Goal: Task Accomplishment & Management: Manage account settings

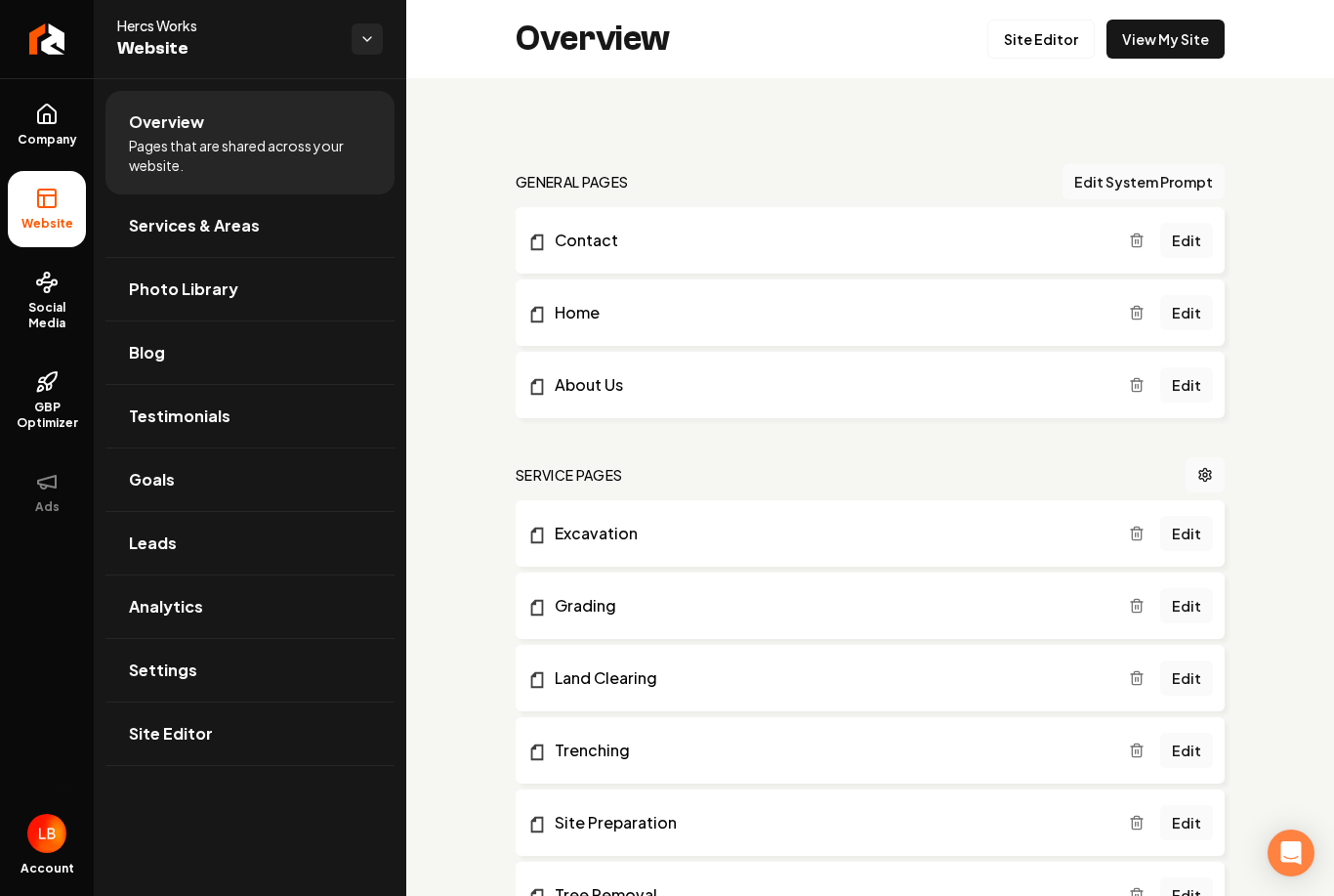
click at [1051, 39] on link "Site Editor" at bounding box center [1042, 39] width 108 height 39
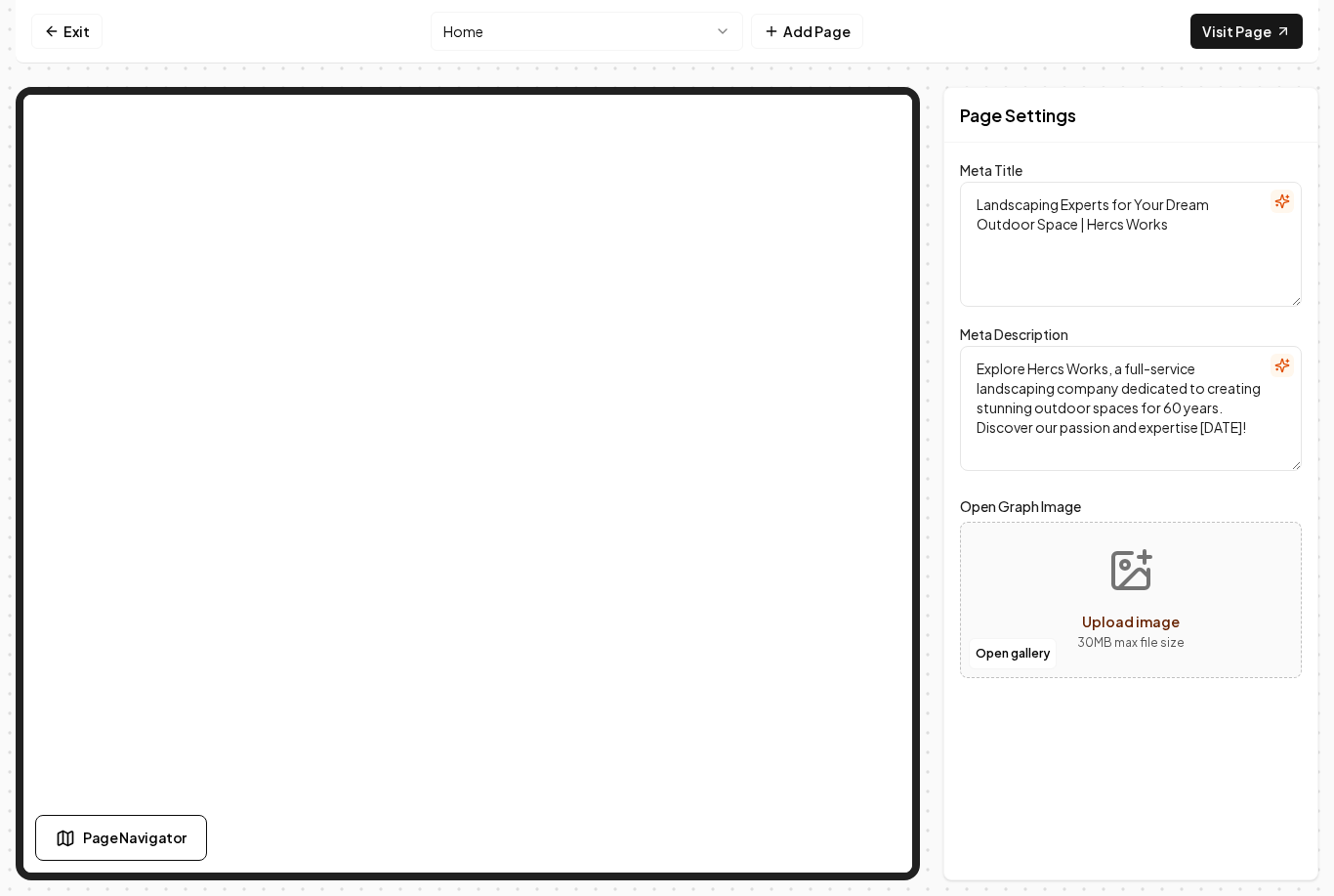
click at [707, 41] on button "Home" at bounding box center [587, 31] width 312 height 39
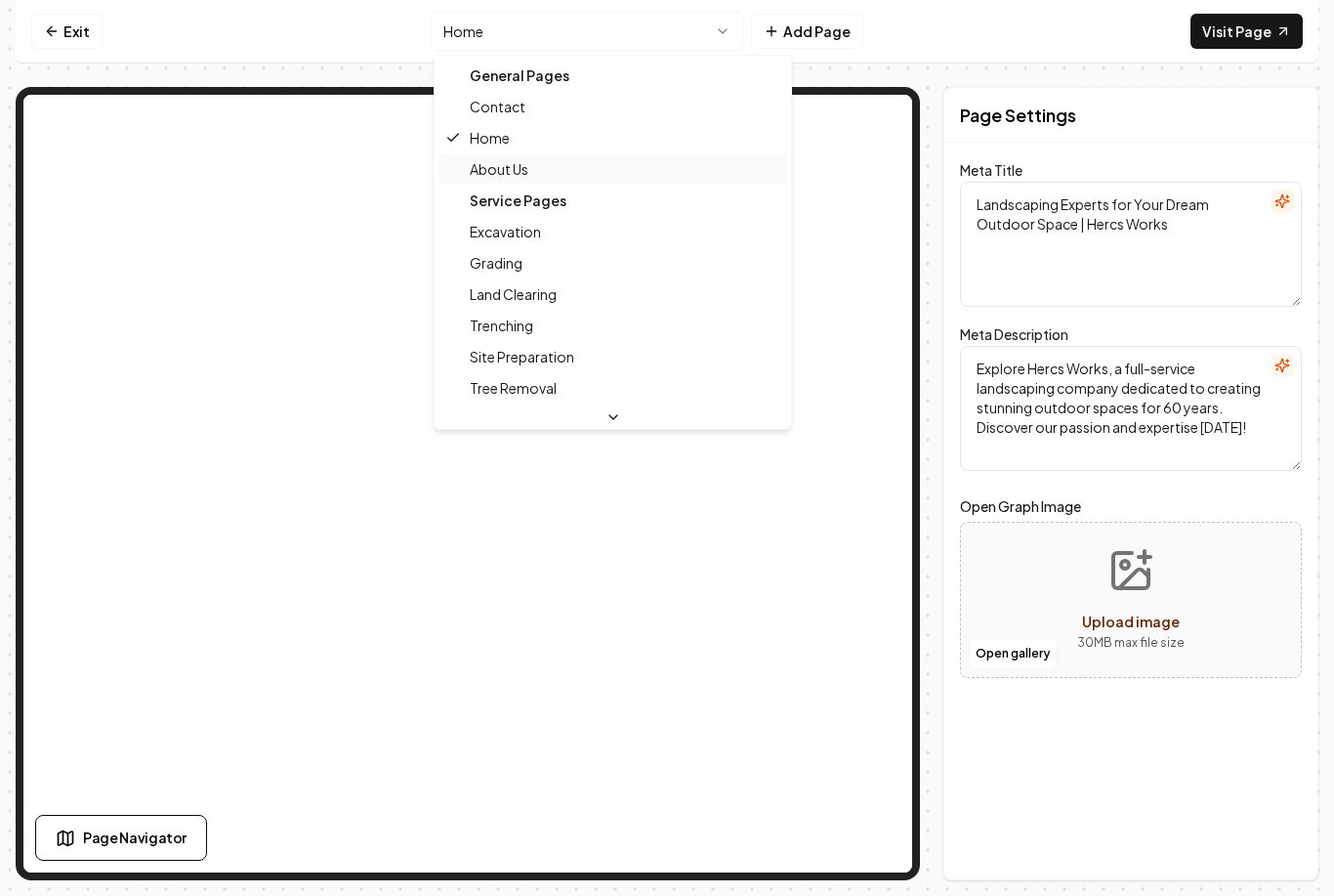
click at [528, 177] on span "About Us" at bounding box center [499, 170] width 59 height 20
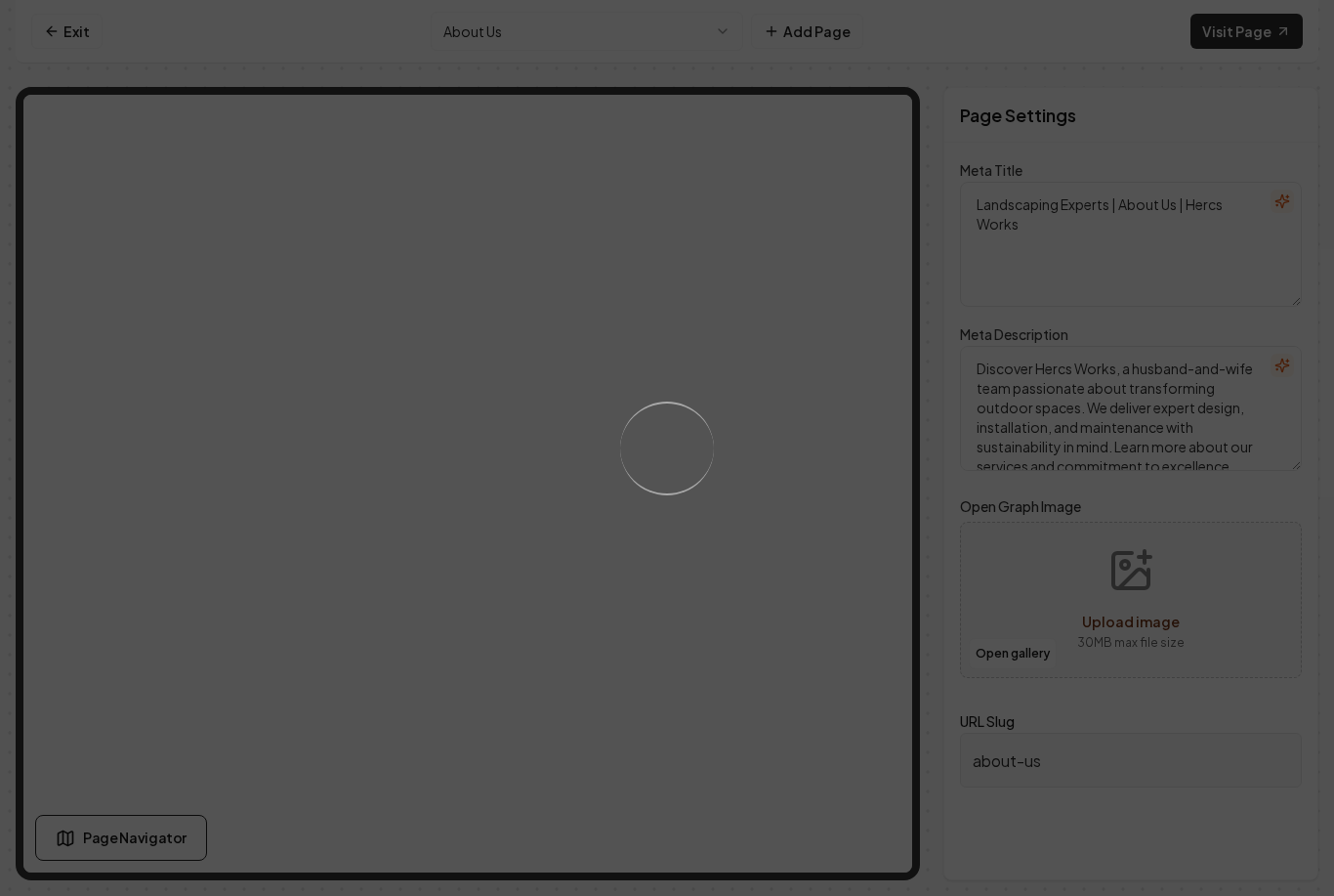
click at [606, 677] on div "Loading..." at bounding box center [667, 448] width 1334 height 896
click at [106, 434] on div "Loading..." at bounding box center [667, 448] width 1334 height 896
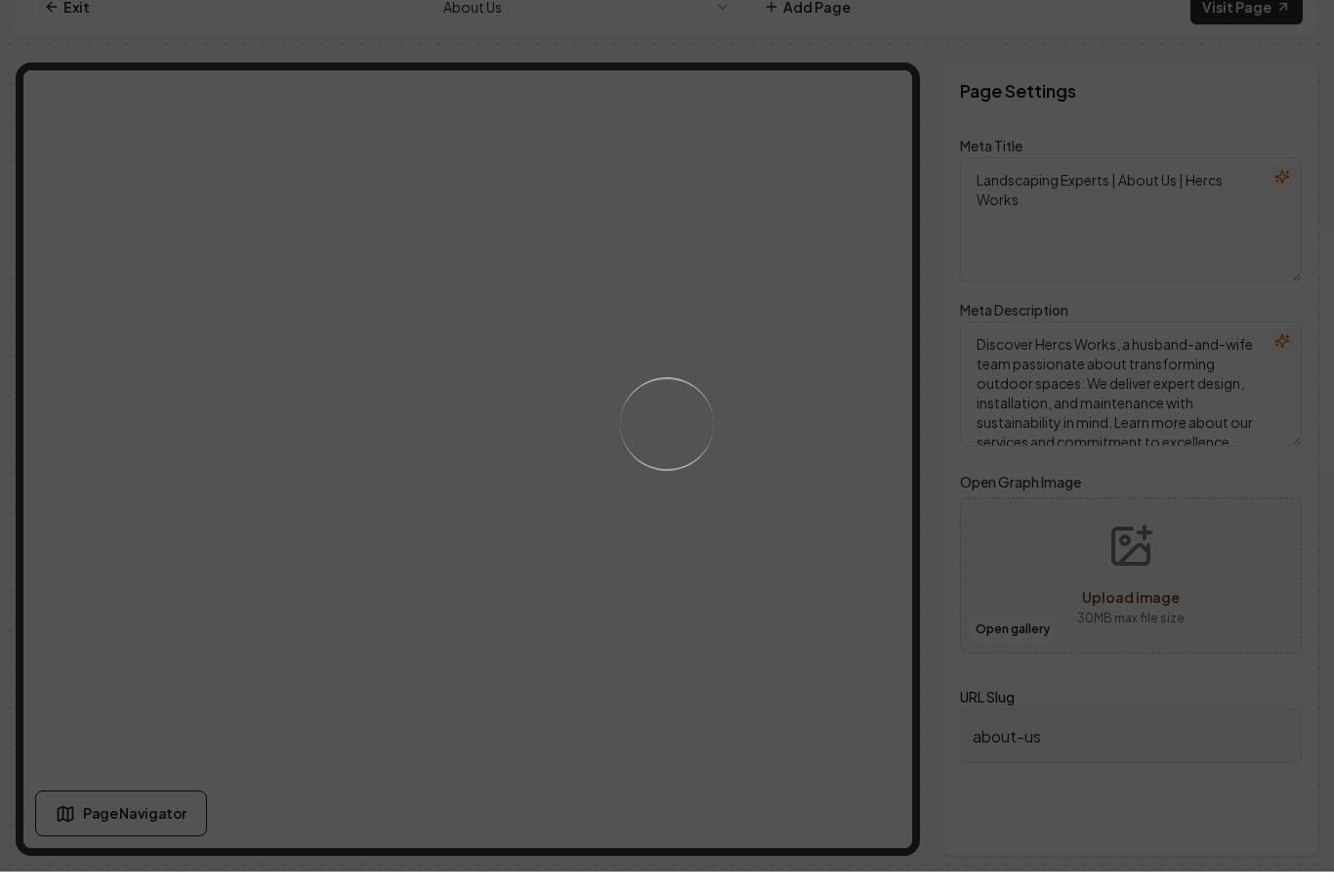
scroll to position [0, 0]
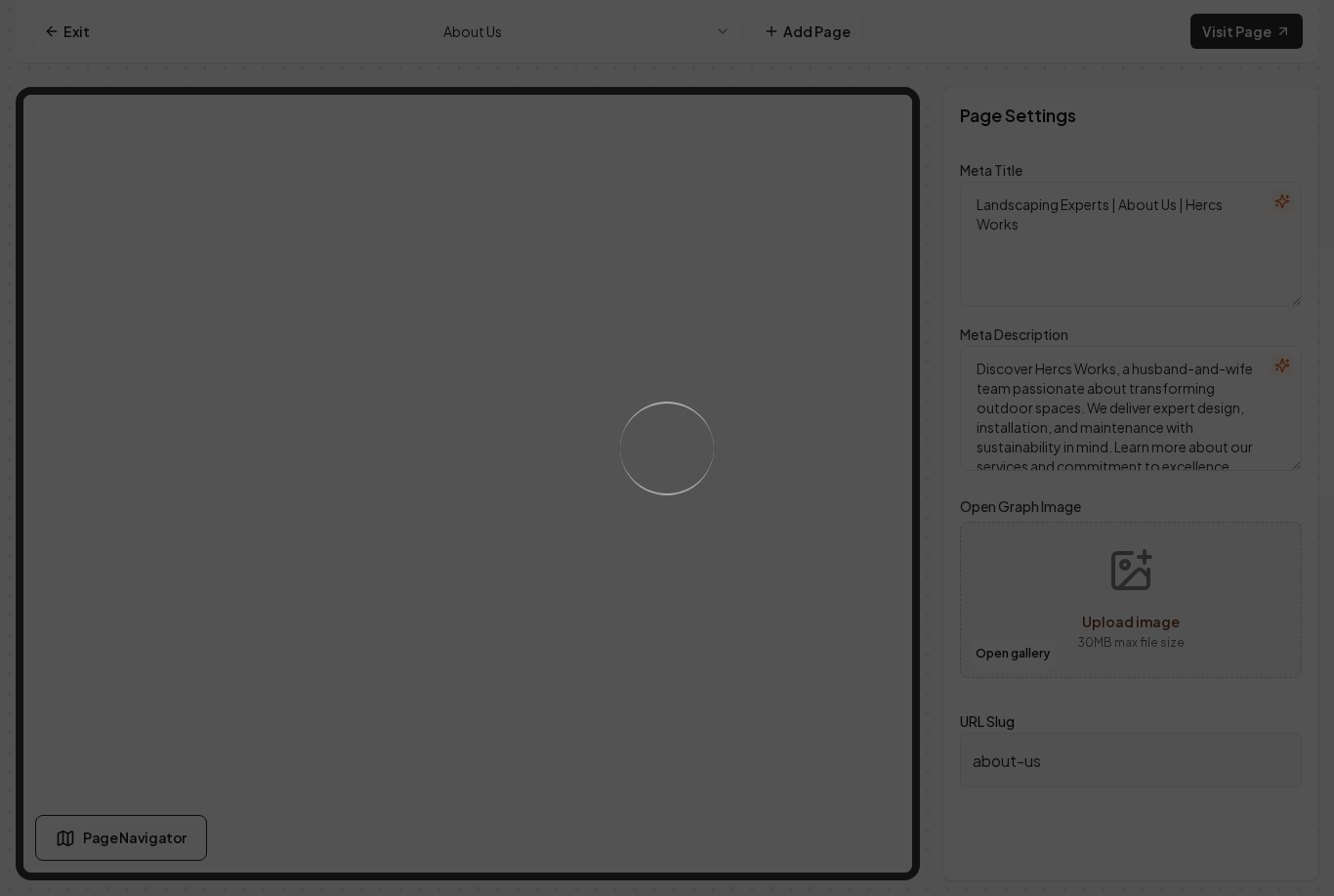
click at [827, 333] on div "Loading..." at bounding box center [667, 448] width 1334 height 896
type textarea "Landscaping Experts for Your Dream Outdoor Space | Hercs Works"
type textarea "Explore Hercs Works, a full-service landscaping company dedicated to creating s…"
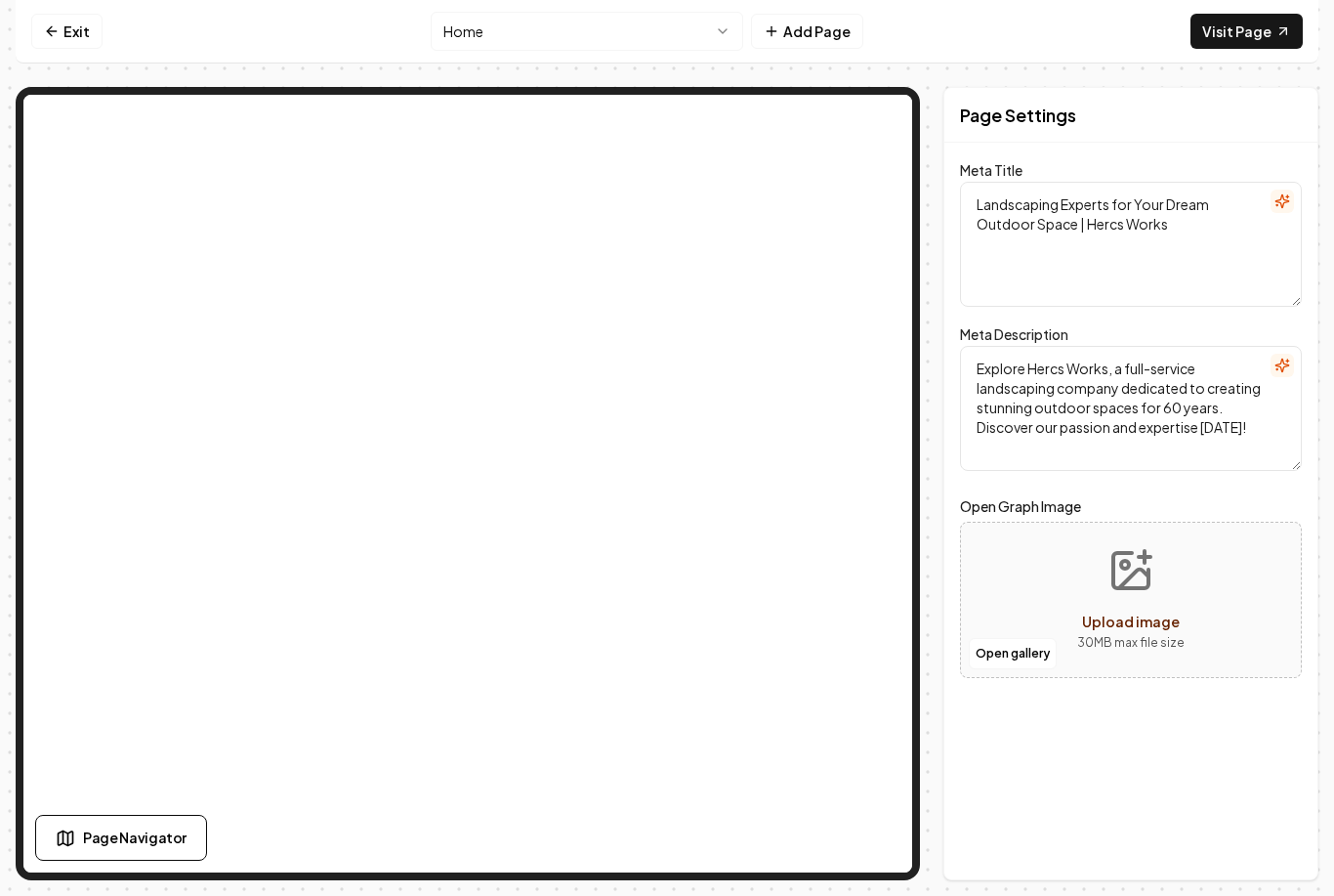
click at [735, 34] on button "Home" at bounding box center [587, 31] width 312 height 39
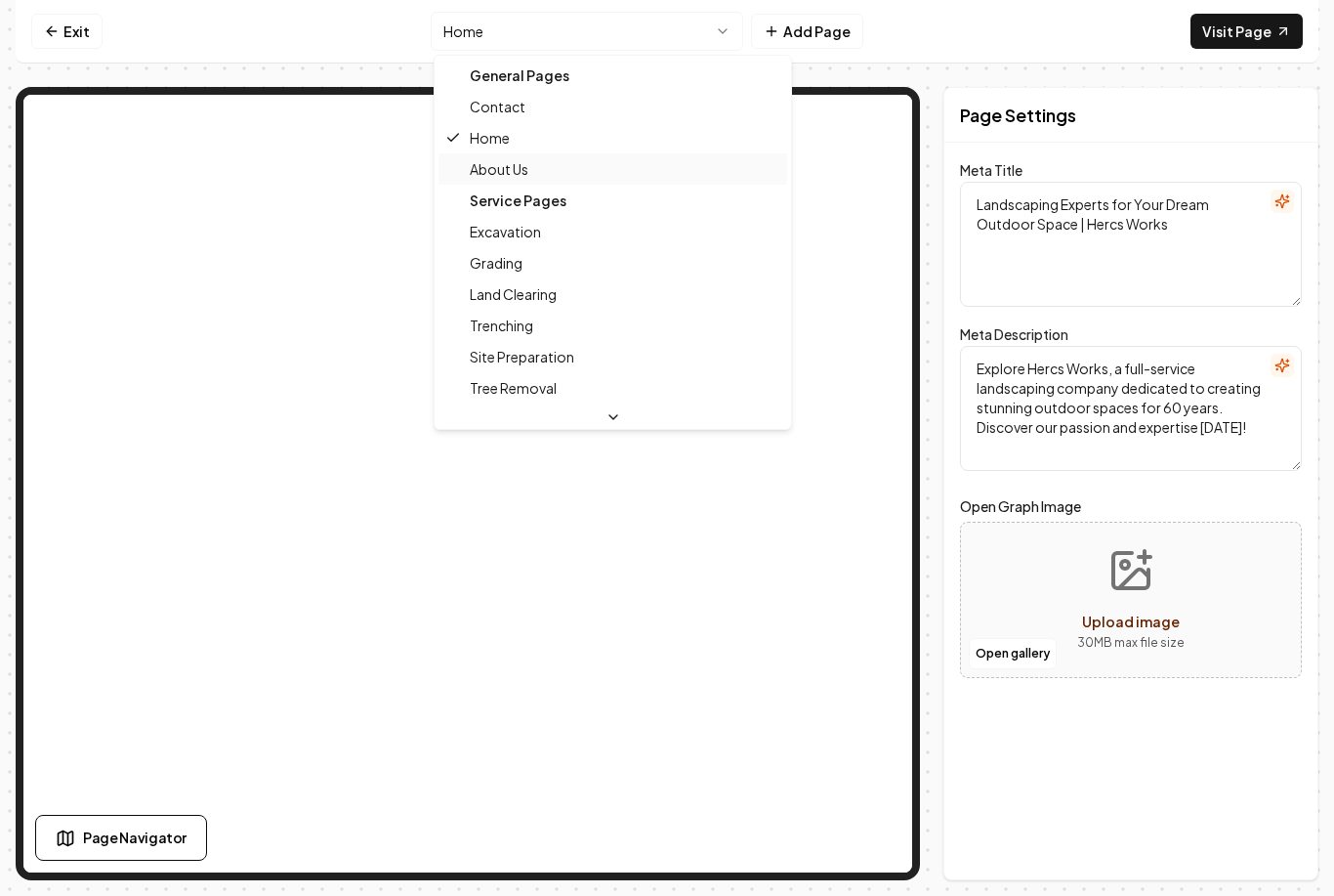
click at [518, 179] on div "About Us" at bounding box center [613, 169] width 348 height 31
type textarea "Landscaping Experts | About Us | Hercs Works"
type textarea "Discover Hercs Works, a husband-and-wife team passionate about transforming out…"
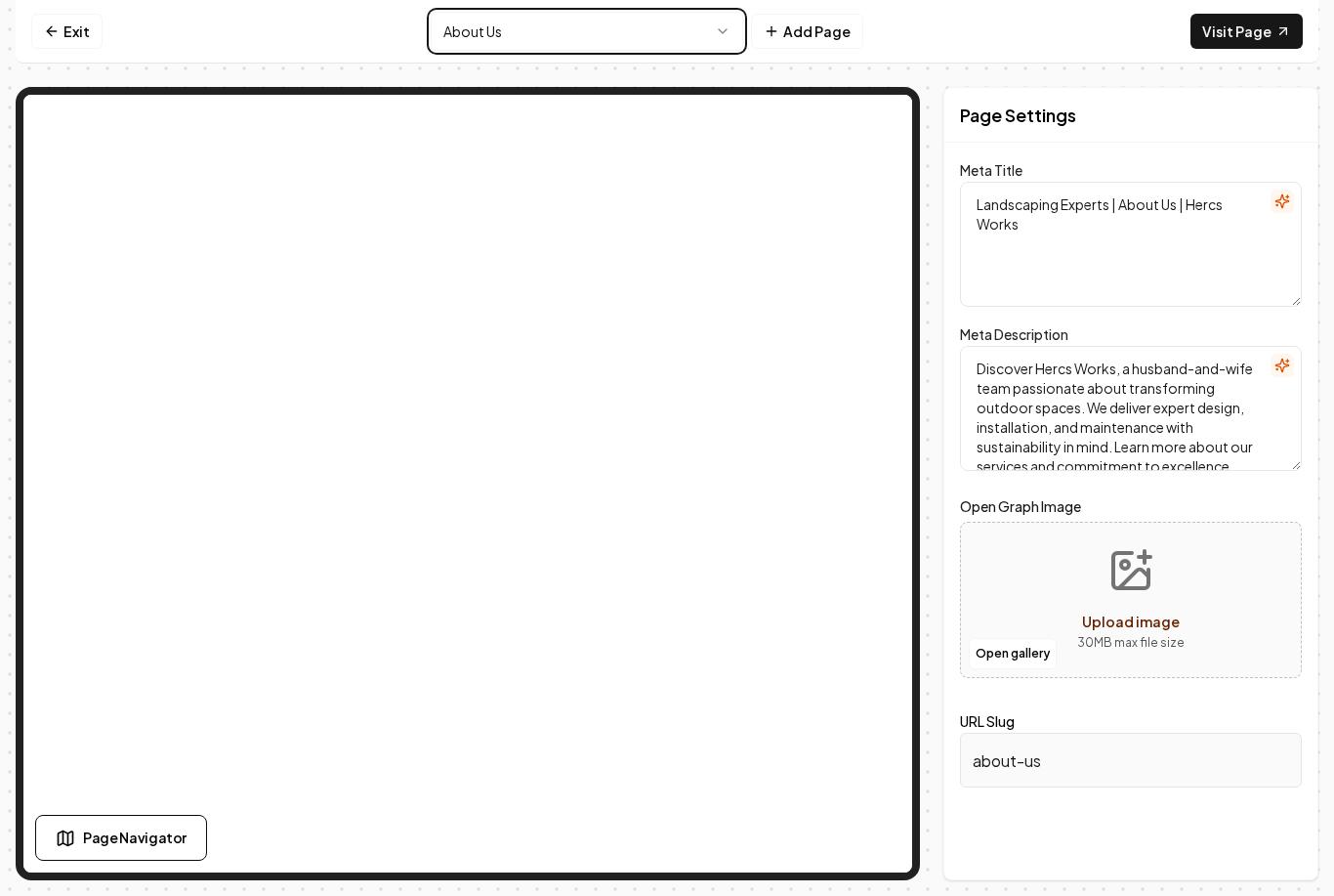
scroll to position [47, 0]
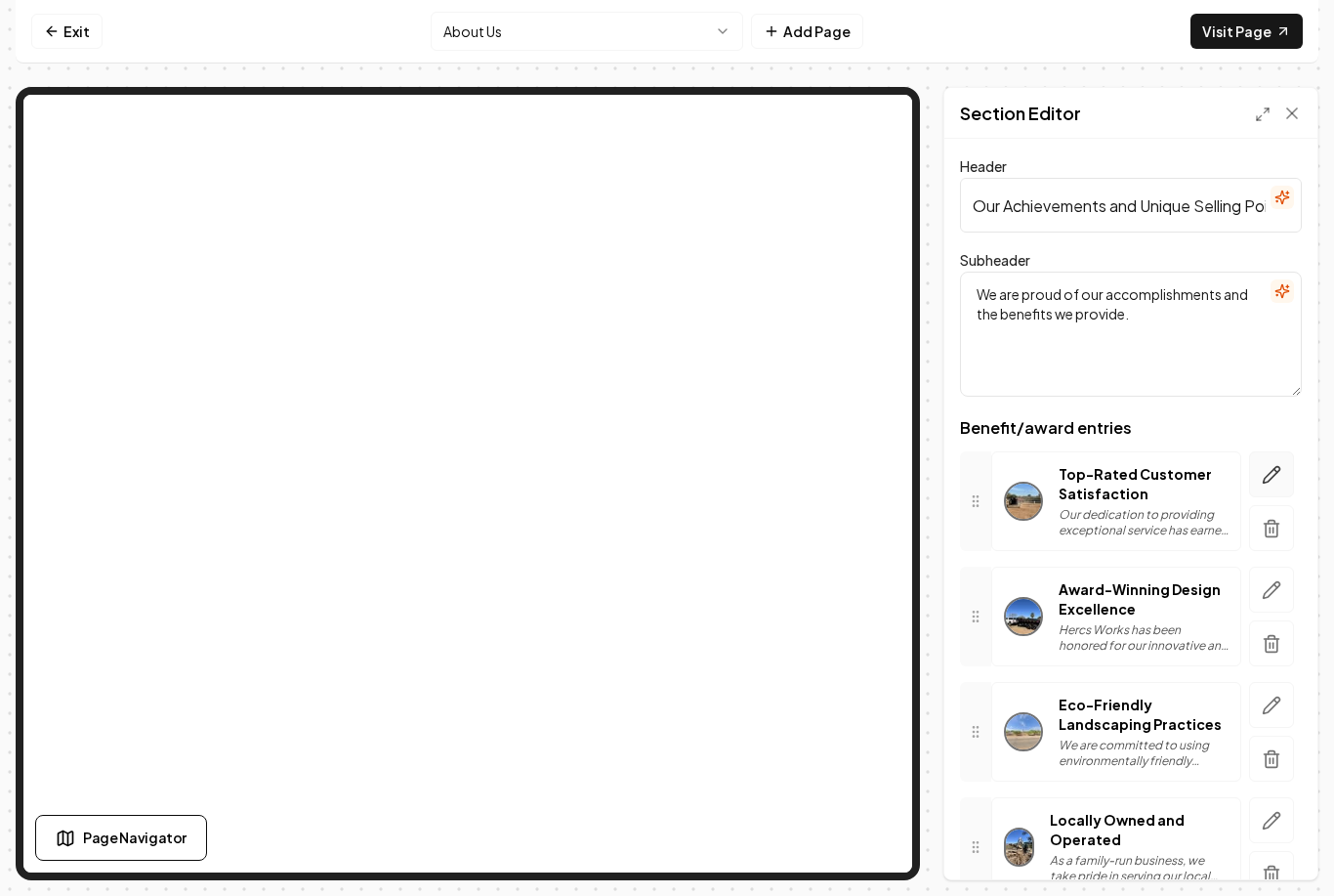
click at [1264, 465] on icon "button" at bounding box center [1272, 475] width 20 height 20
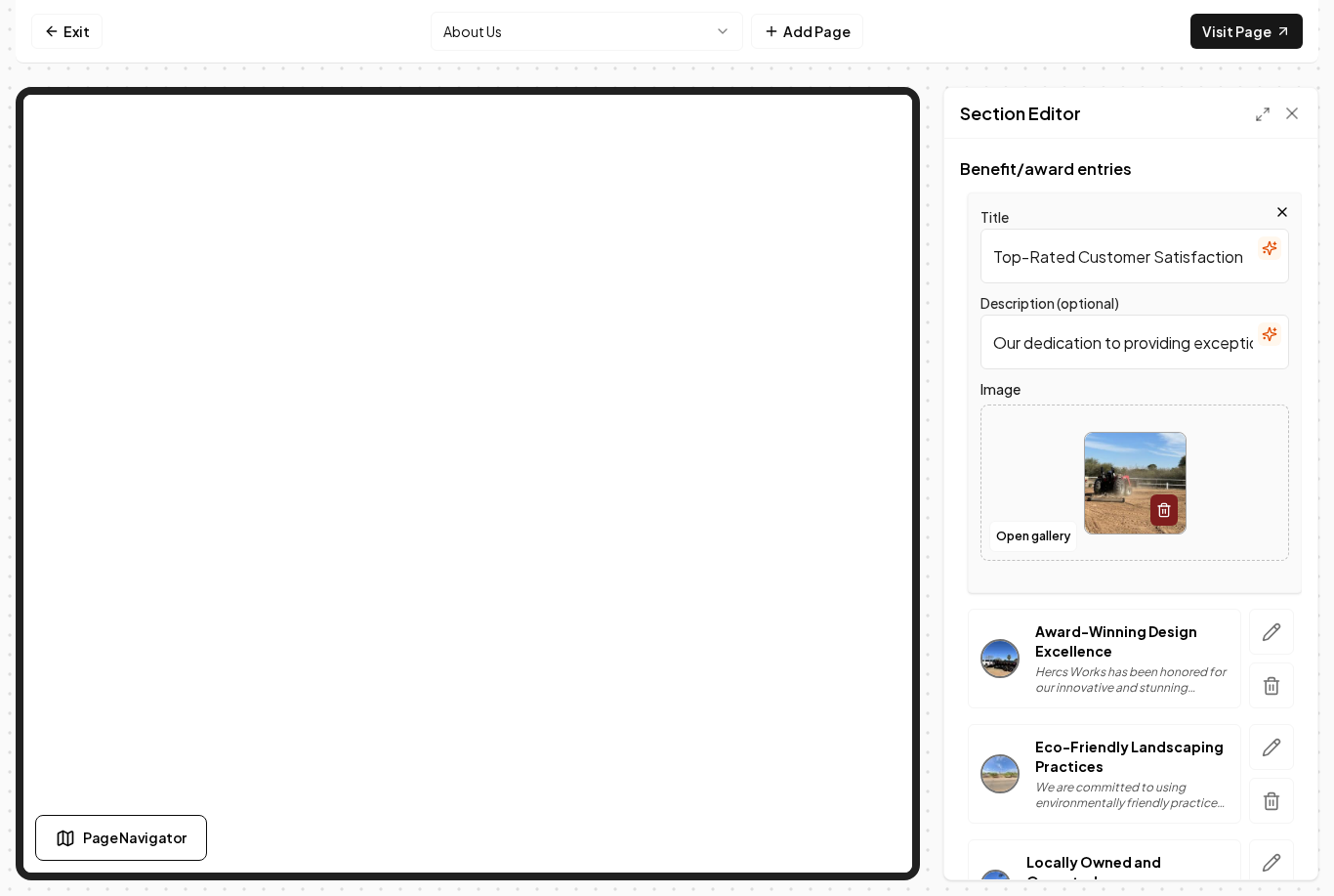
scroll to position [227, 0]
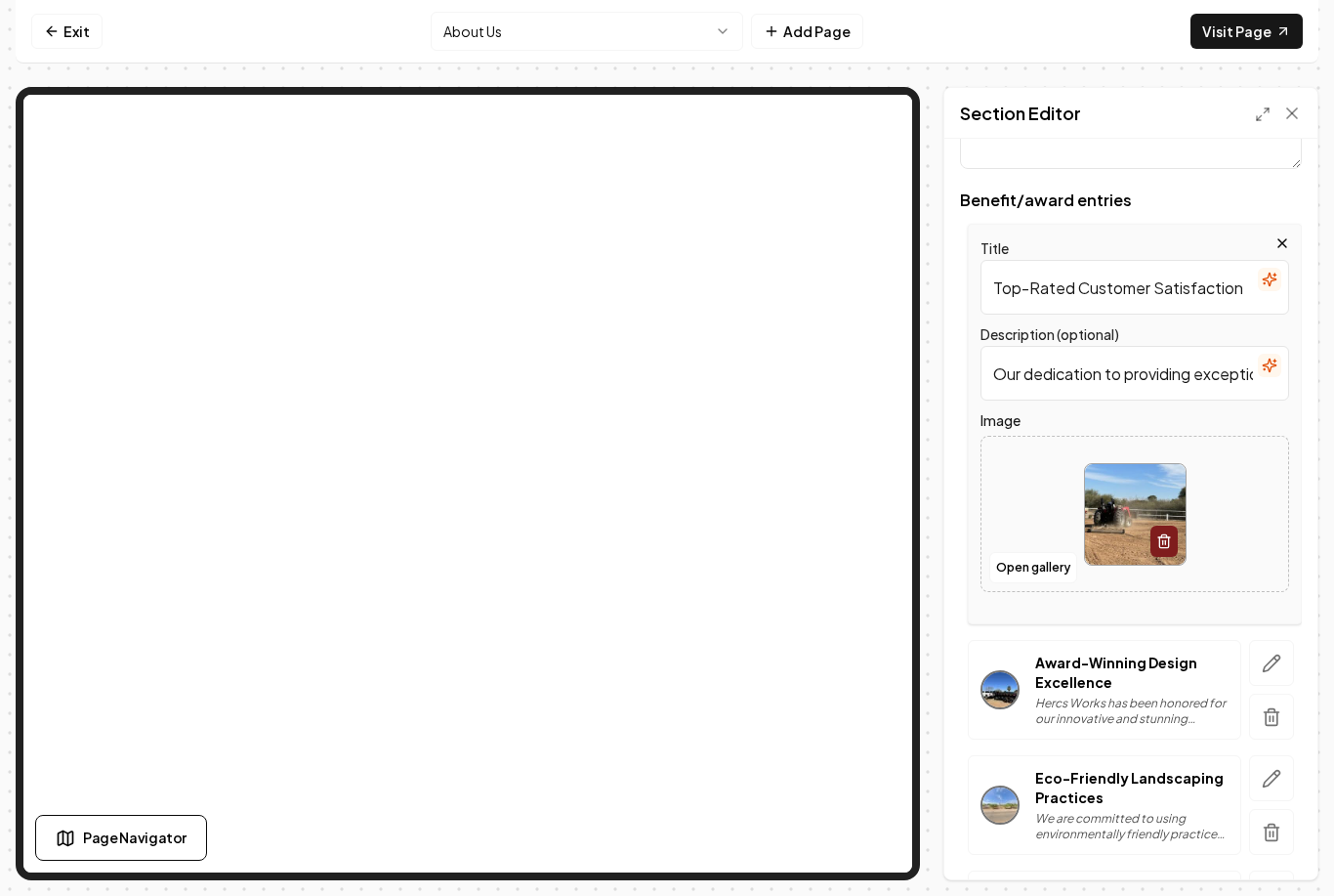
click at [1177, 346] on input "Our dedication to providing exceptional service has earned us high ratings and …" at bounding box center [1134, 373] width 308 height 55
click at [1119, 346] on input "Our dedication to providing exceptional service has earned us high ratings and …" at bounding box center [1134, 373] width 308 height 55
type input "Our dedication to providing exceptional service has earned us high ratings and …"
click at [1039, 552] on button "Open gallery" at bounding box center [1034, 567] width 88 height 31
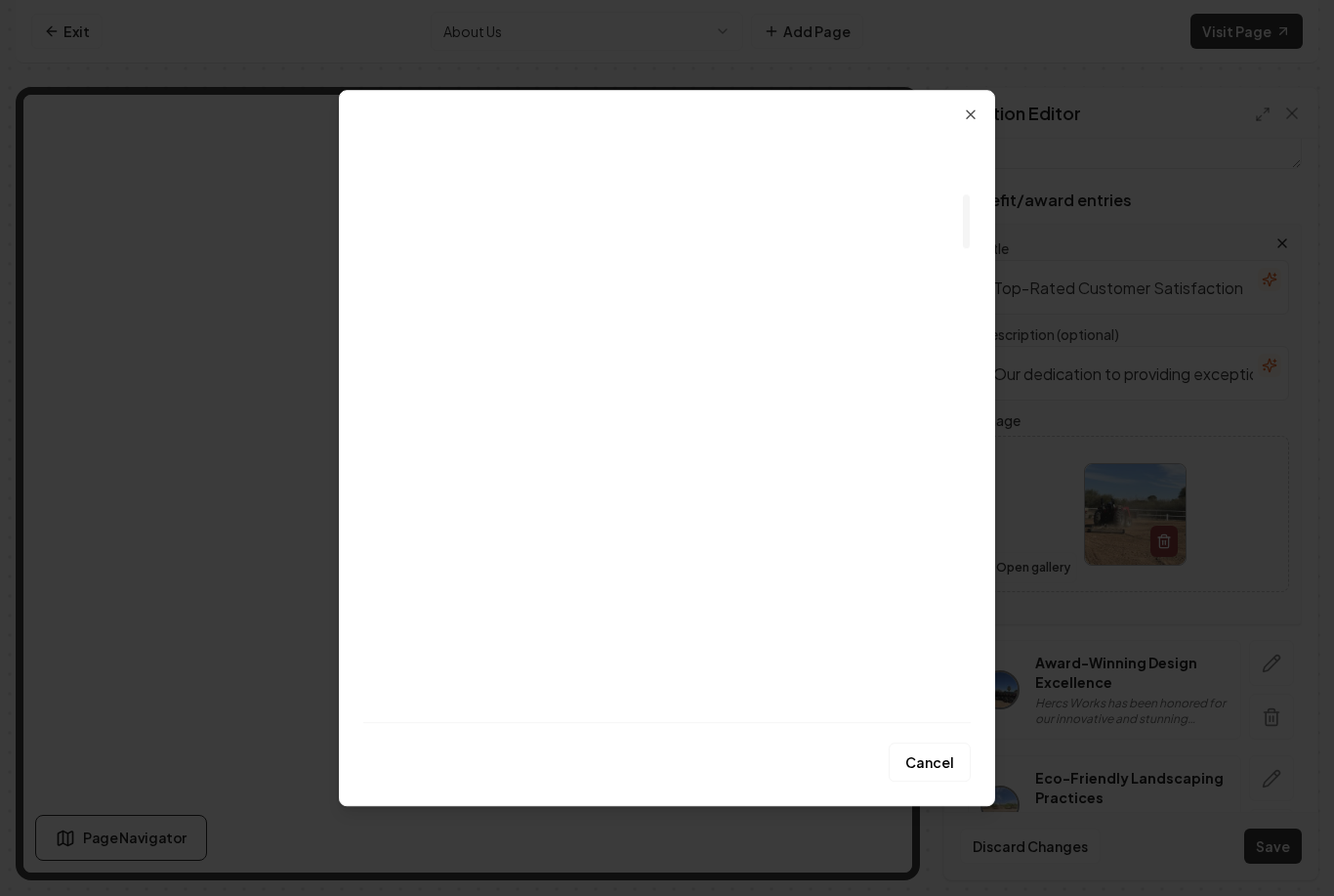
scroll to position [694, 0]
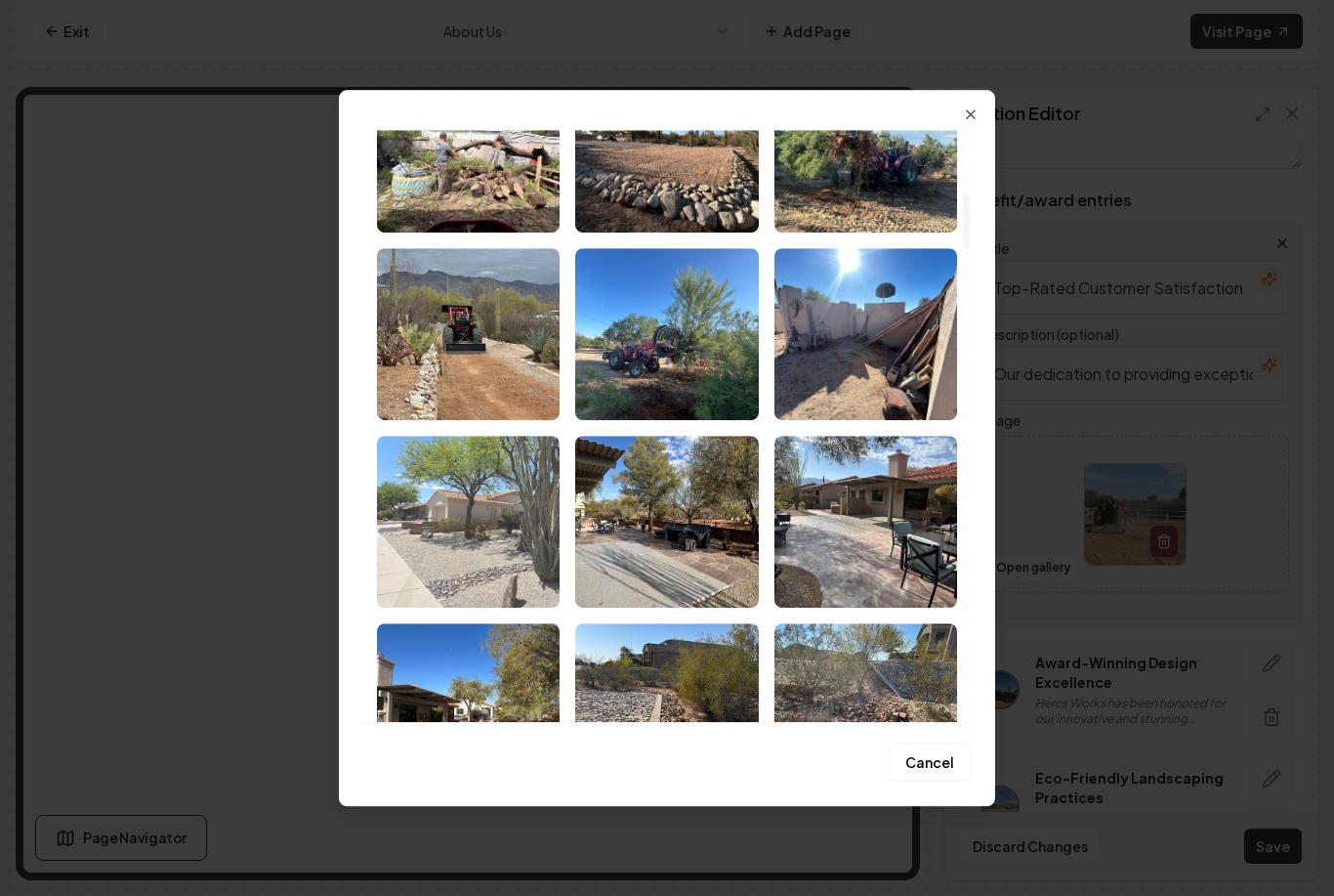
click at [475, 540] on img "Select image image_68b134a45c7cd75eb8783065.jpeg" at bounding box center [468, 522] width 183 height 172
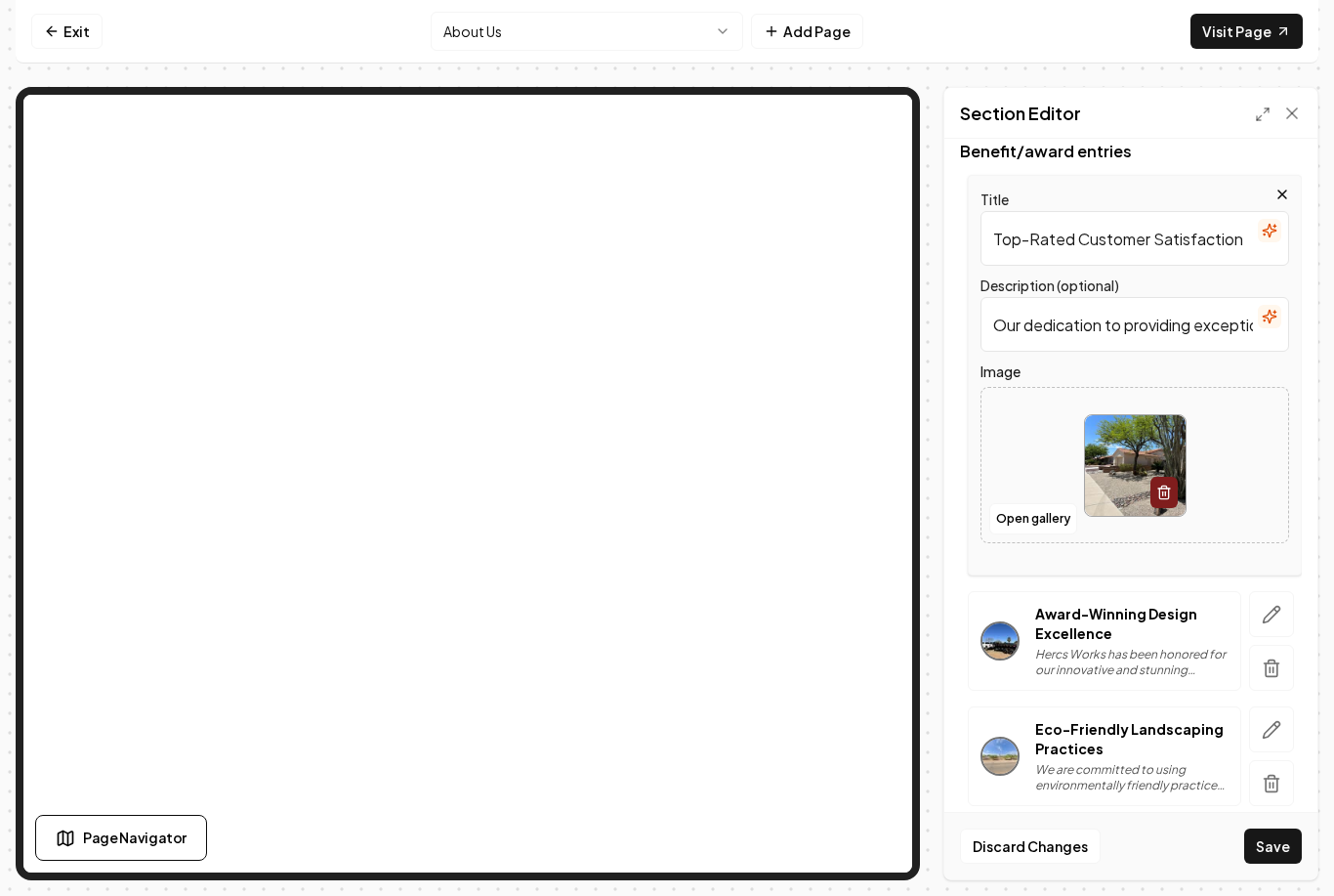
scroll to position [281, 0]
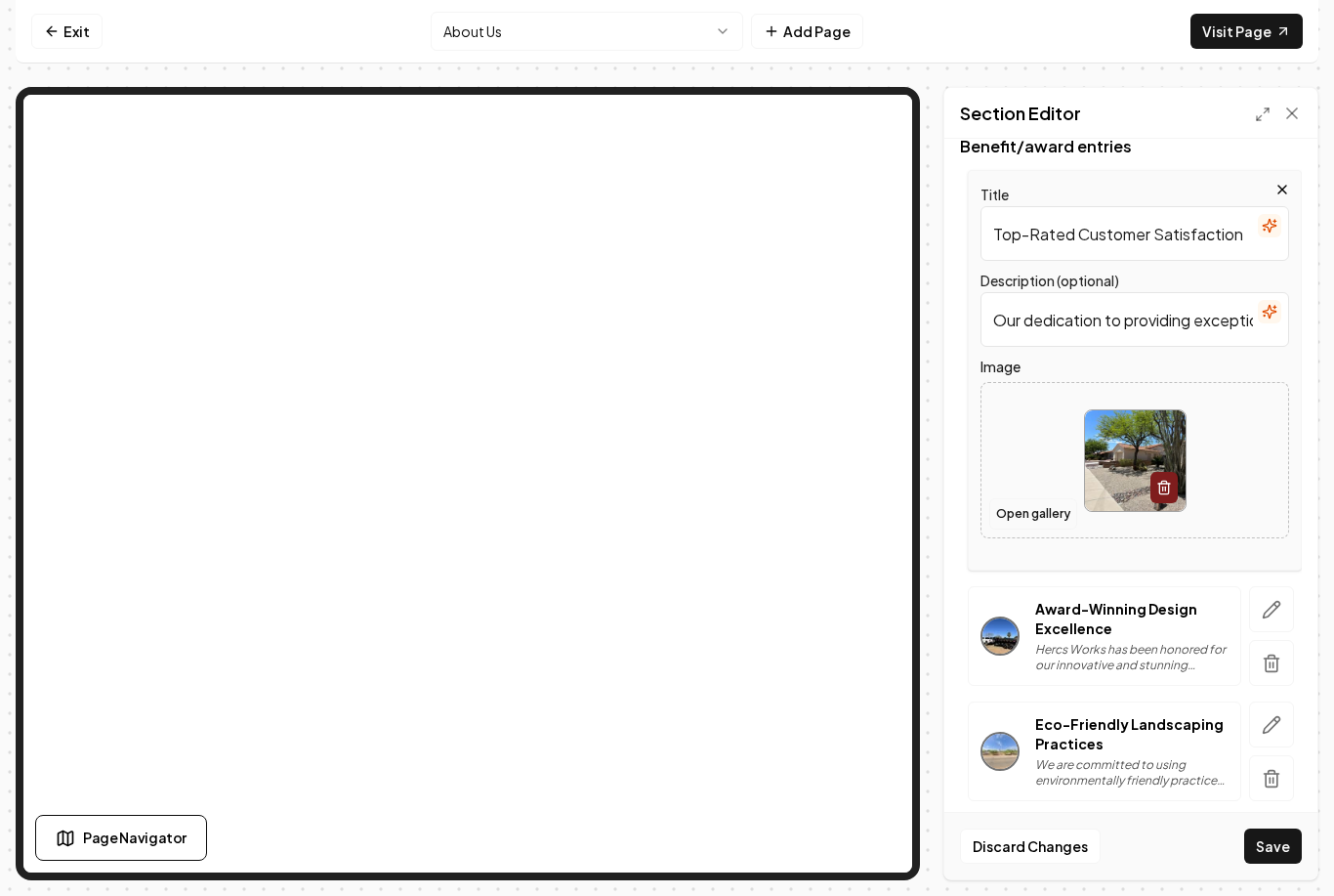
click at [1024, 498] on button "Open gallery" at bounding box center [1034, 513] width 88 height 31
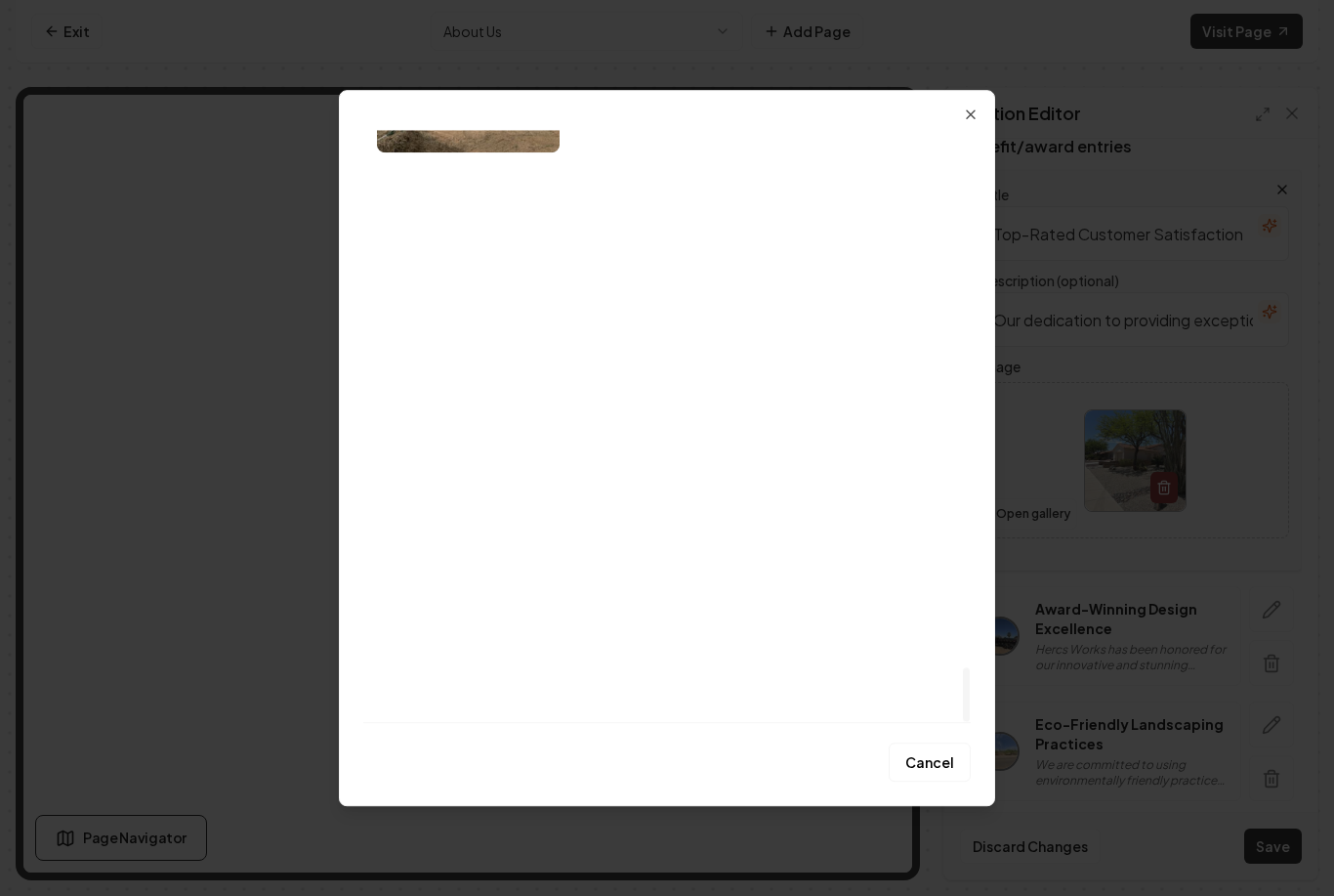
scroll to position [5838, 0]
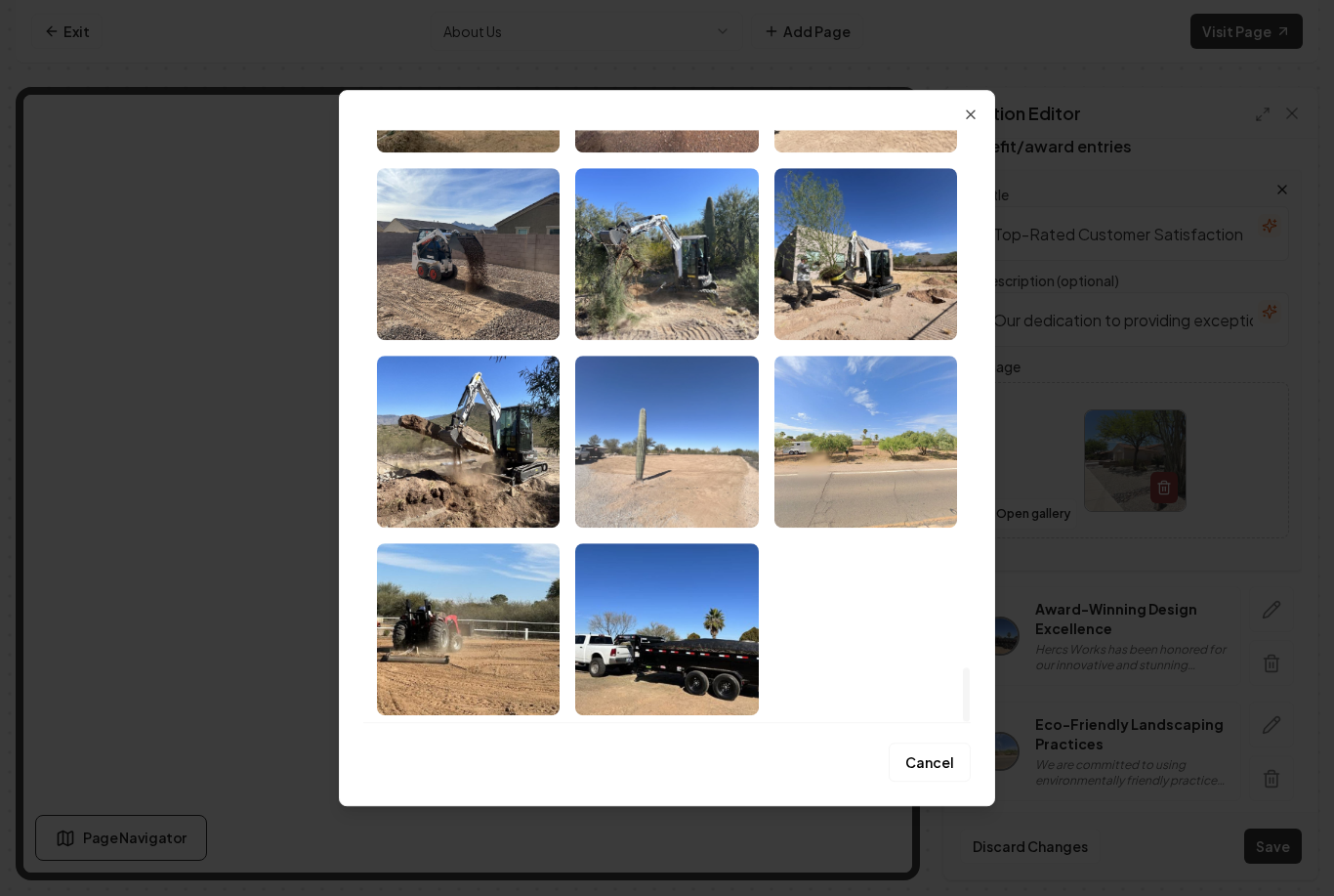
click at [665, 474] on img "Select image image_68a763605c7cd75eb8d83beb.jpeg" at bounding box center [667, 441] width 183 height 172
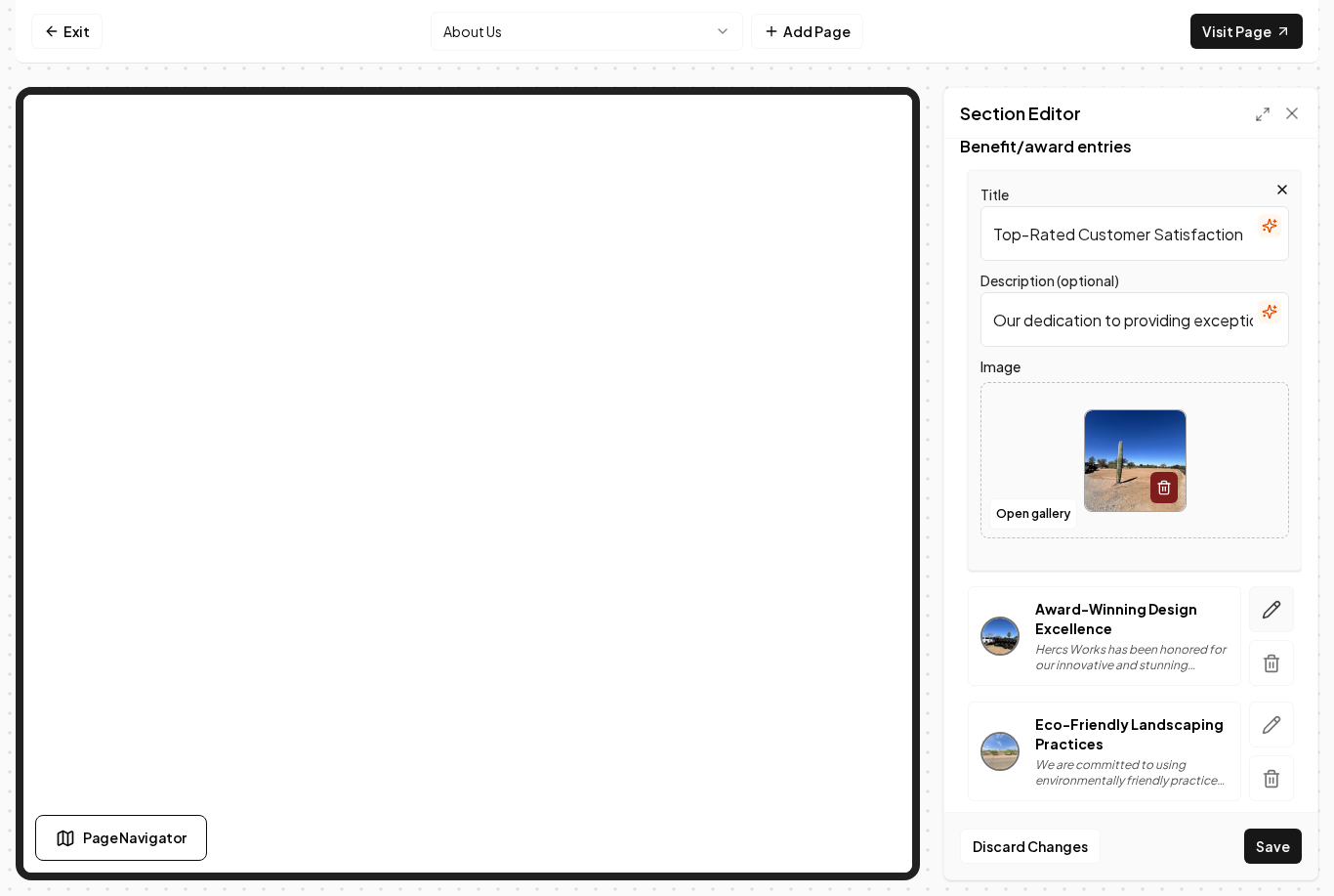
click at [1267, 600] on icon "button" at bounding box center [1272, 610] width 20 height 20
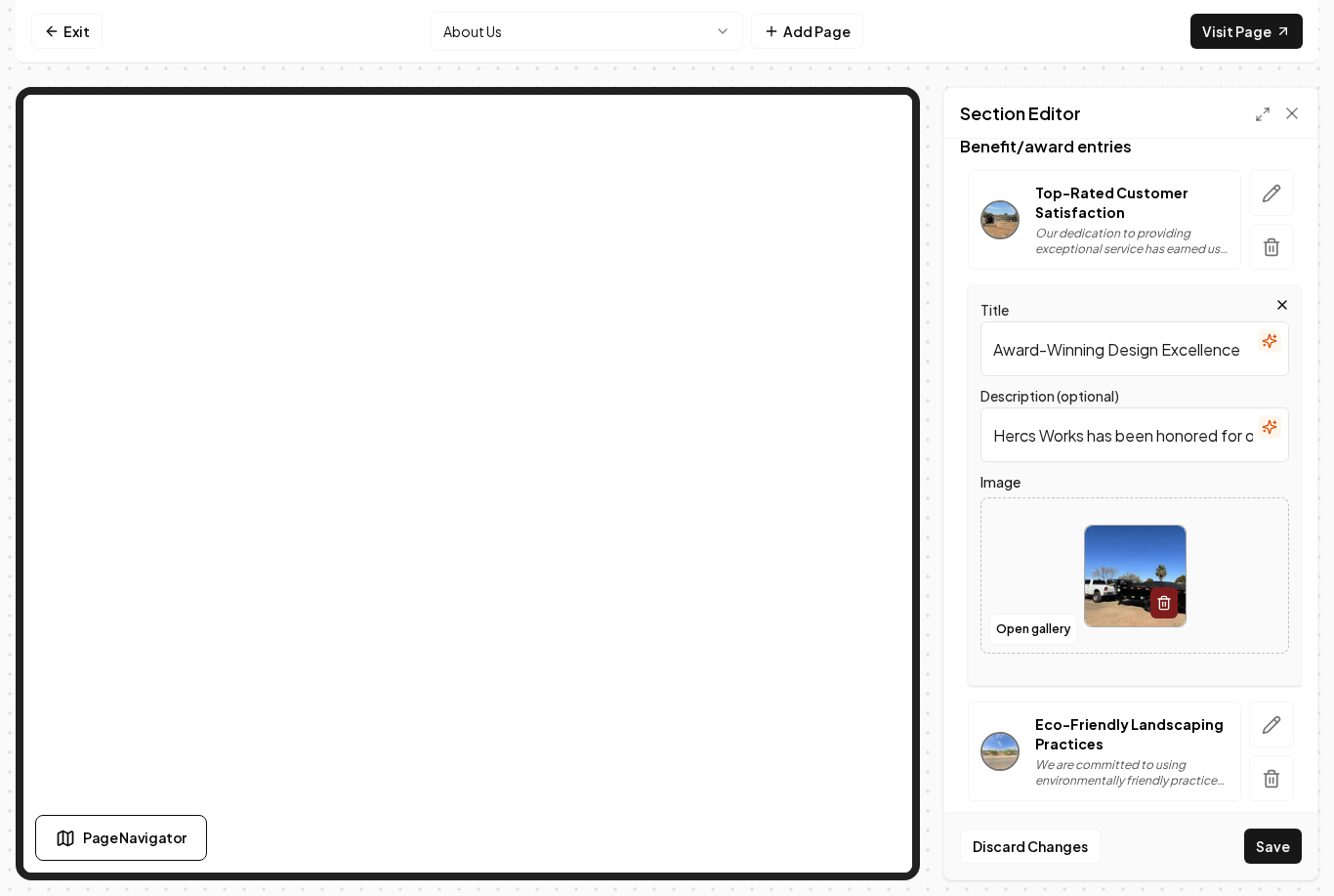
click at [1200, 321] on input "Award-Winning Design Excellence" at bounding box center [1134, 348] width 308 height 55
click at [1159, 321] on input "Award-Winning Design Excellence" at bounding box center [1134, 348] width 308 height 55
click at [1122, 321] on input "Award-Winning Design Excellence" at bounding box center [1134, 348] width 308 height 55
click at [1214, 321] on input "Award-Winning Excellence" at bounding box center [1134, 348] width 308 height 55
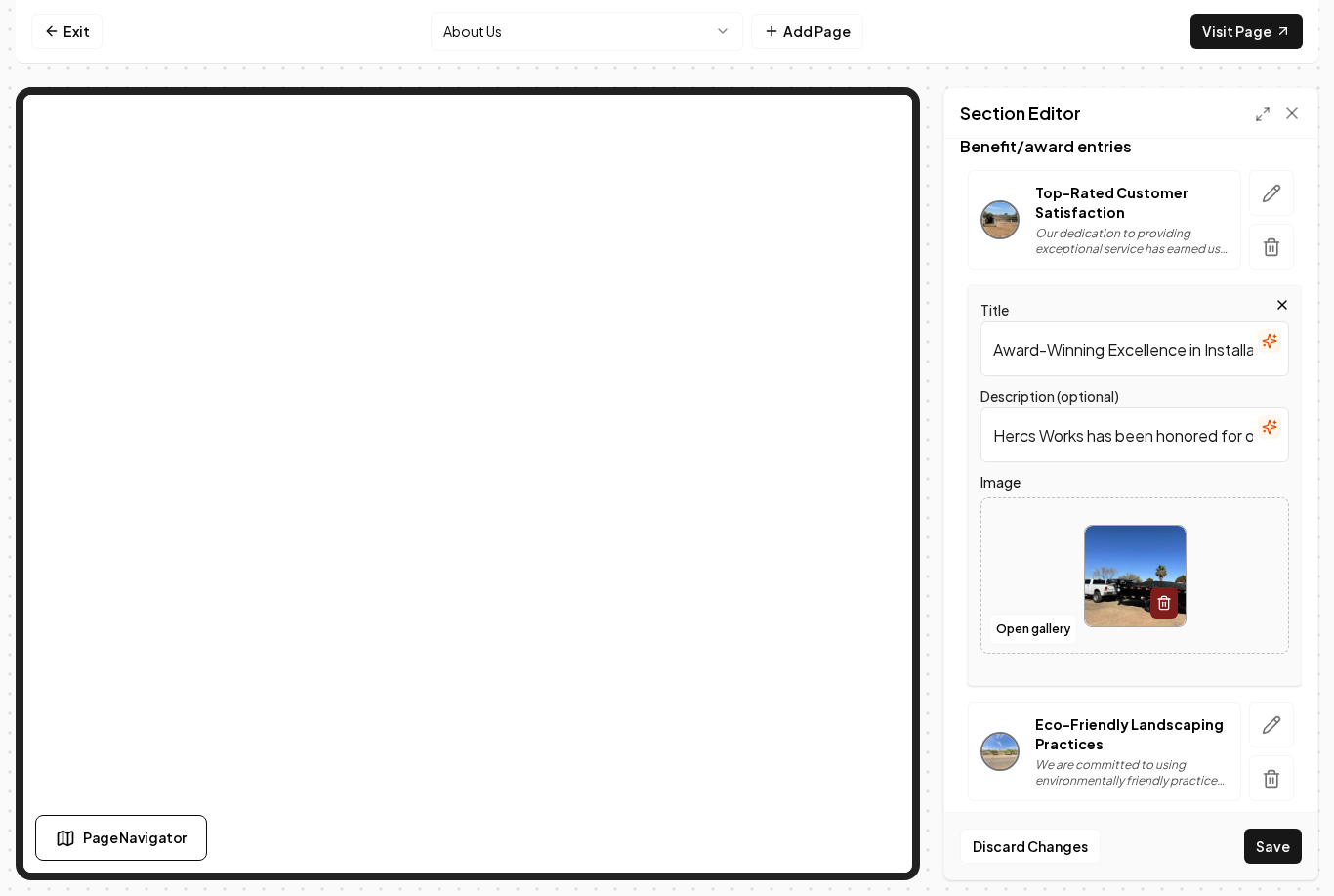
type input "Award-Winning Excellence in Installations"
click at [1174, 407] on input "Hercs Works has been honored for our innovative and stunning landscape designs.…" at bounding box center [1134, 434] width 308 height 55
type input "Hercs Works has been honored for our innovative and stunning landscape installa…"
click at [1041, 614] on button "Open gallery" at bounding box center [1034, 629] width 88 height 31
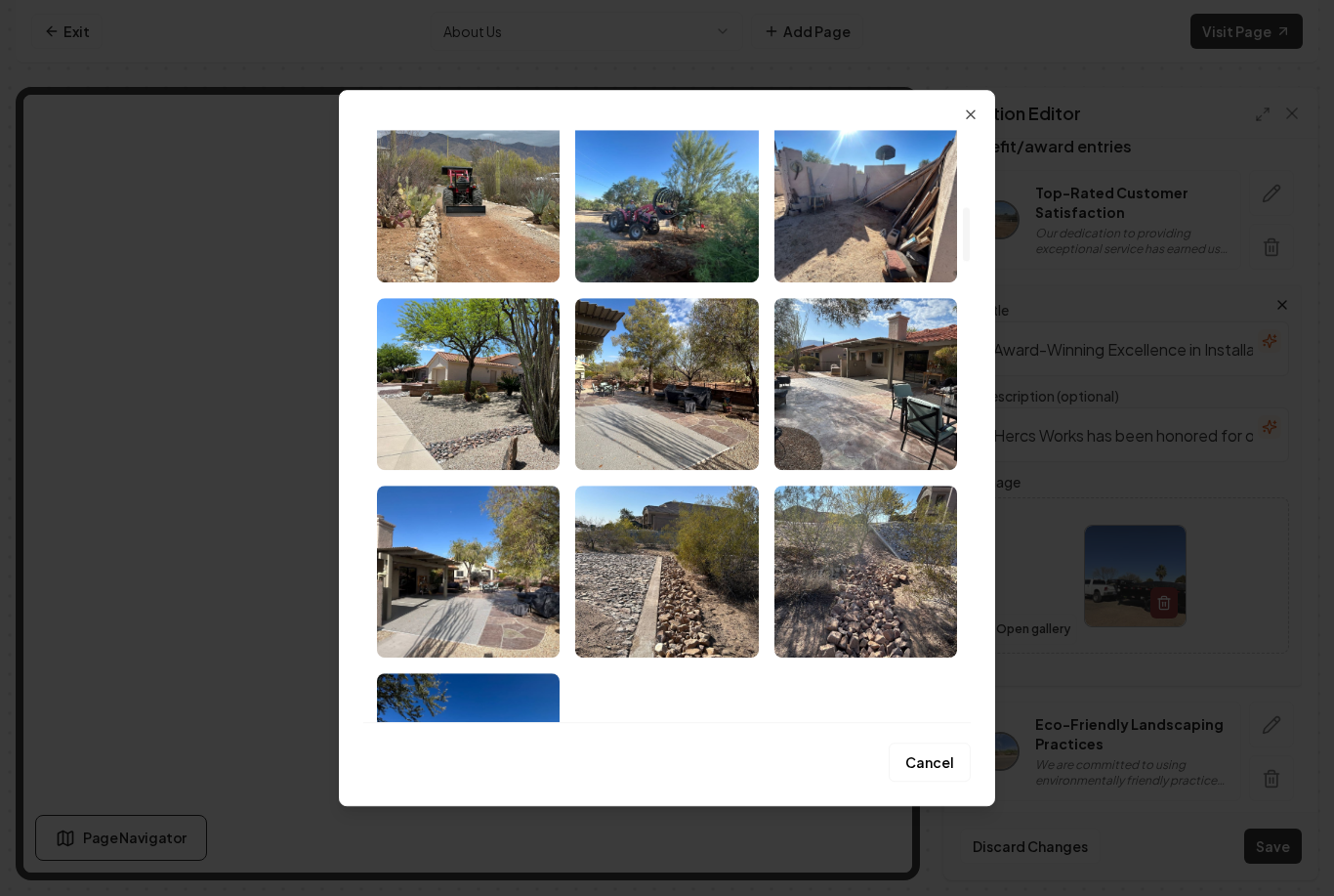
scroll to position [833, 0]
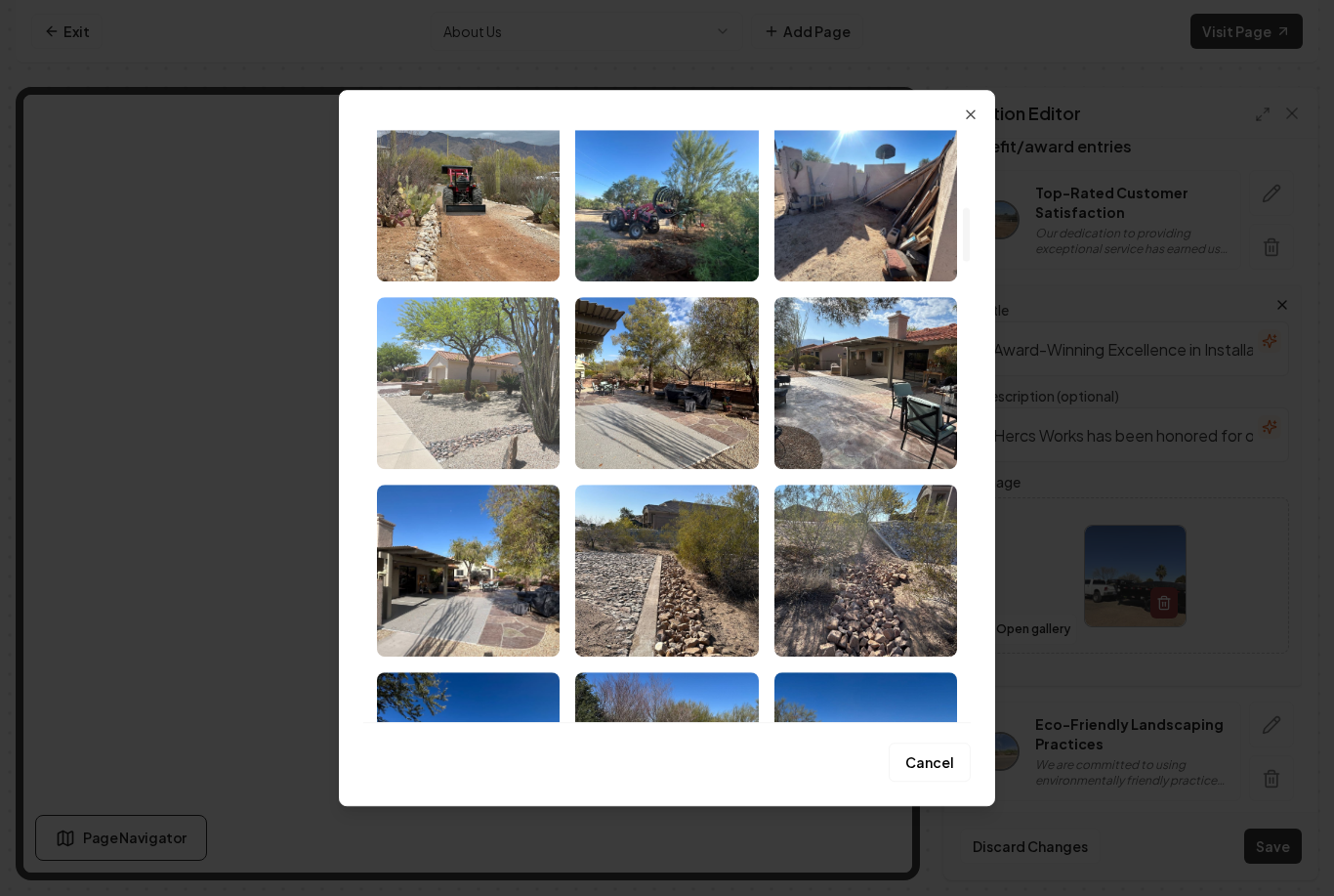
click at [462, 399] on img "Select image image_68b134a45c7cd75eb8783065.jpeg" at bounding box center [468, 383] width 183 height 172
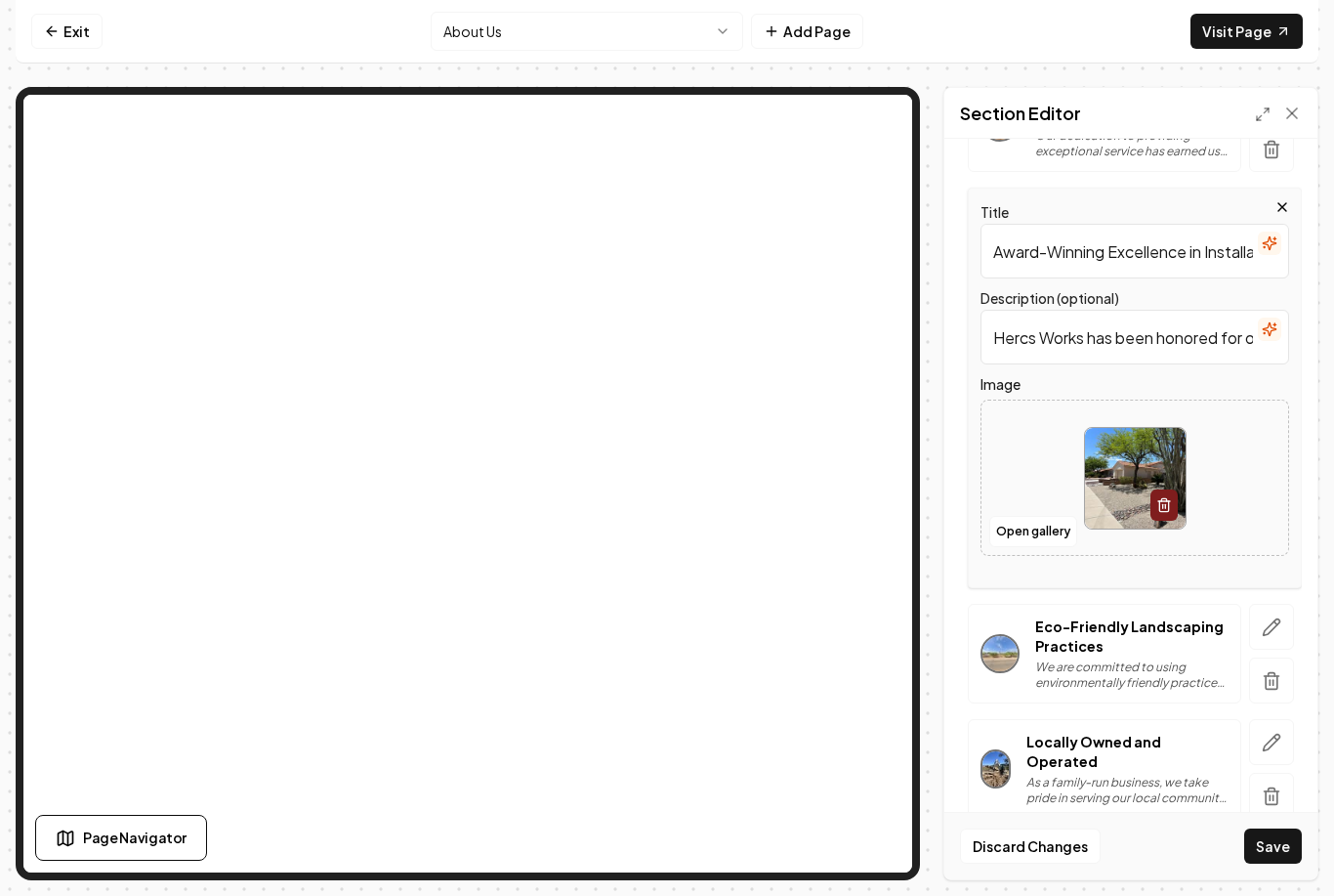
scroll to position [378, 0]
click at [1262, 619] on icon "button" at bounding box center [1272, 629] width 20 height 20
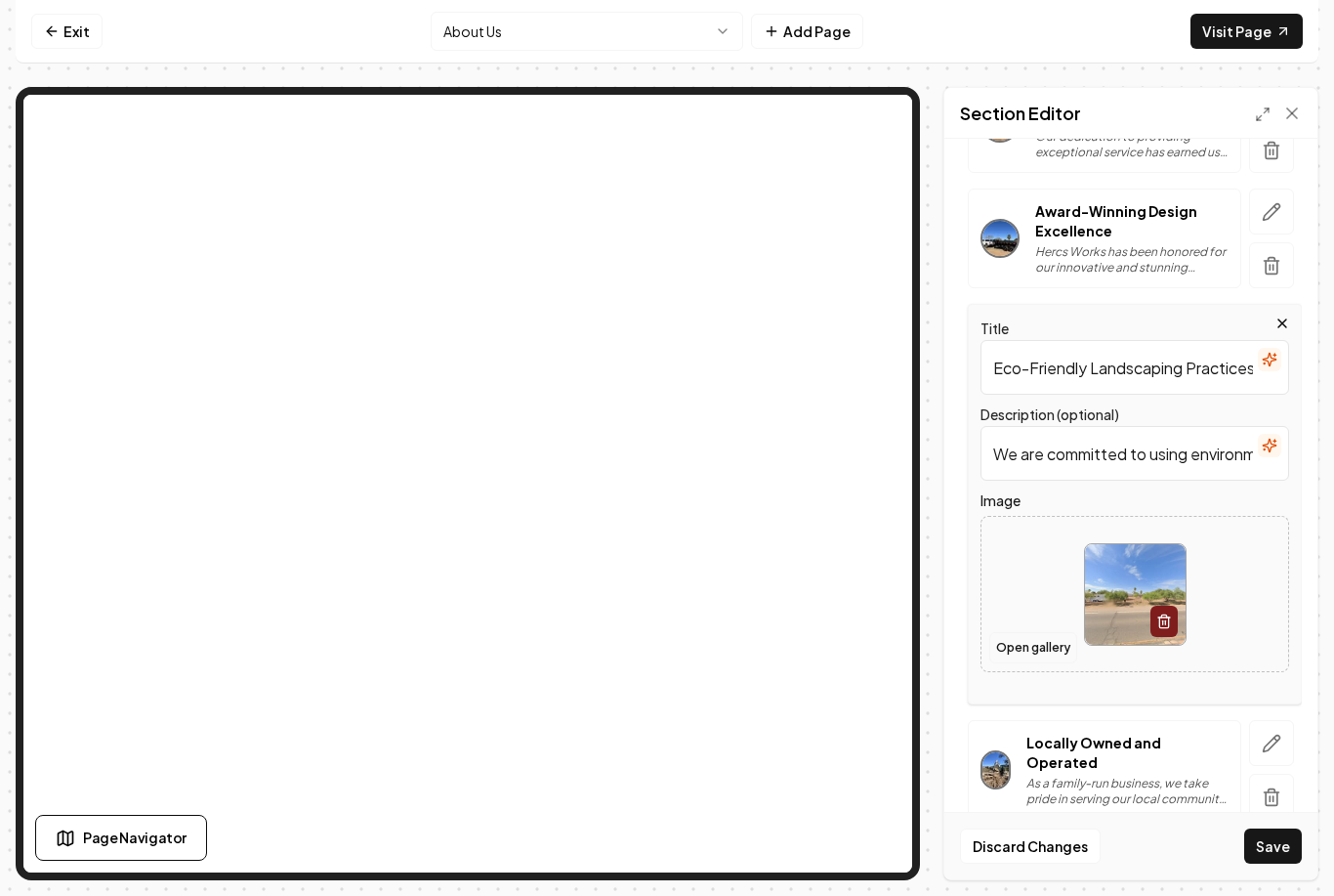
click at [1027, 632] on button "Open gallery" at bounding box center [1034, 647] width 88 height 31
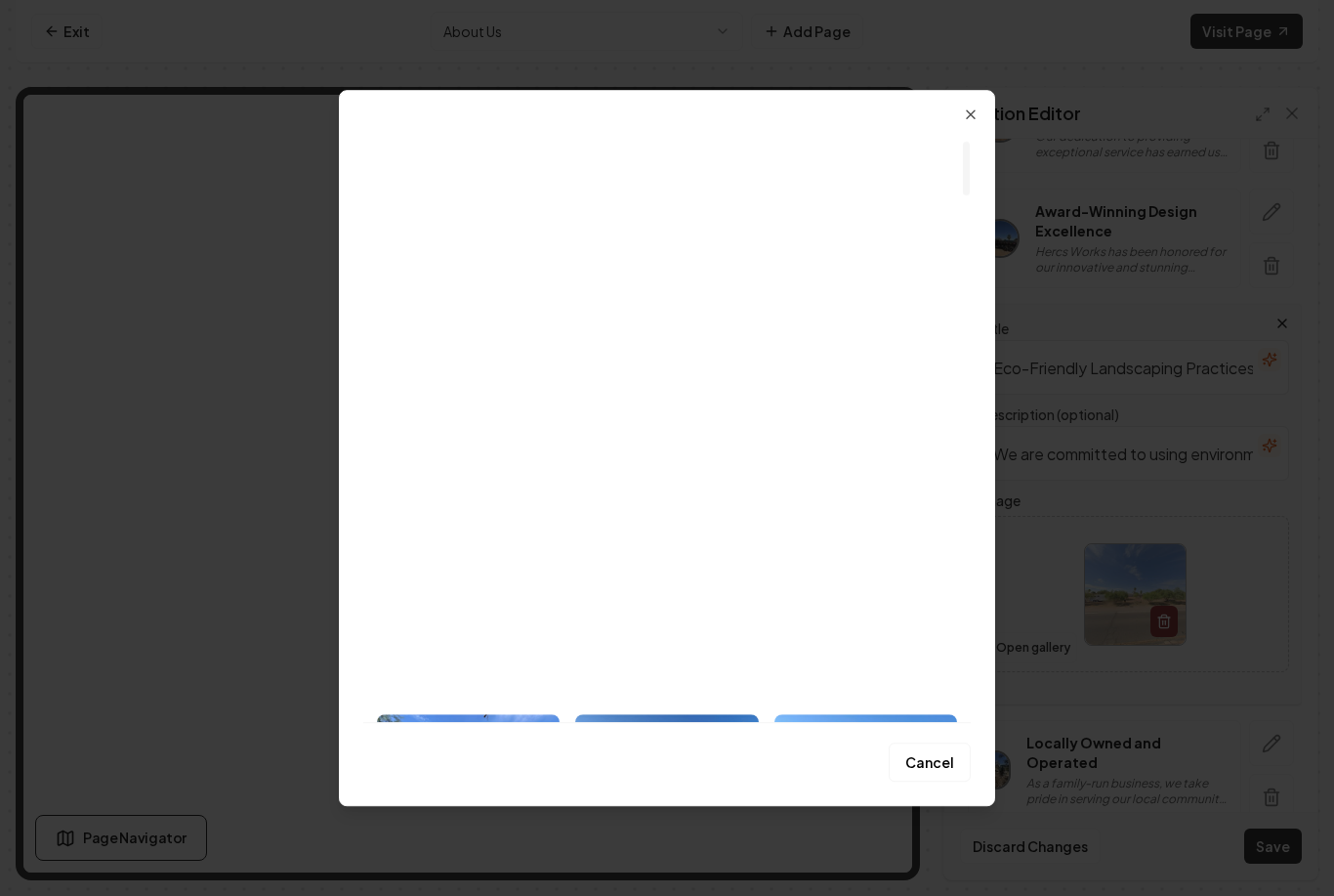
scroll to position [39, 0]
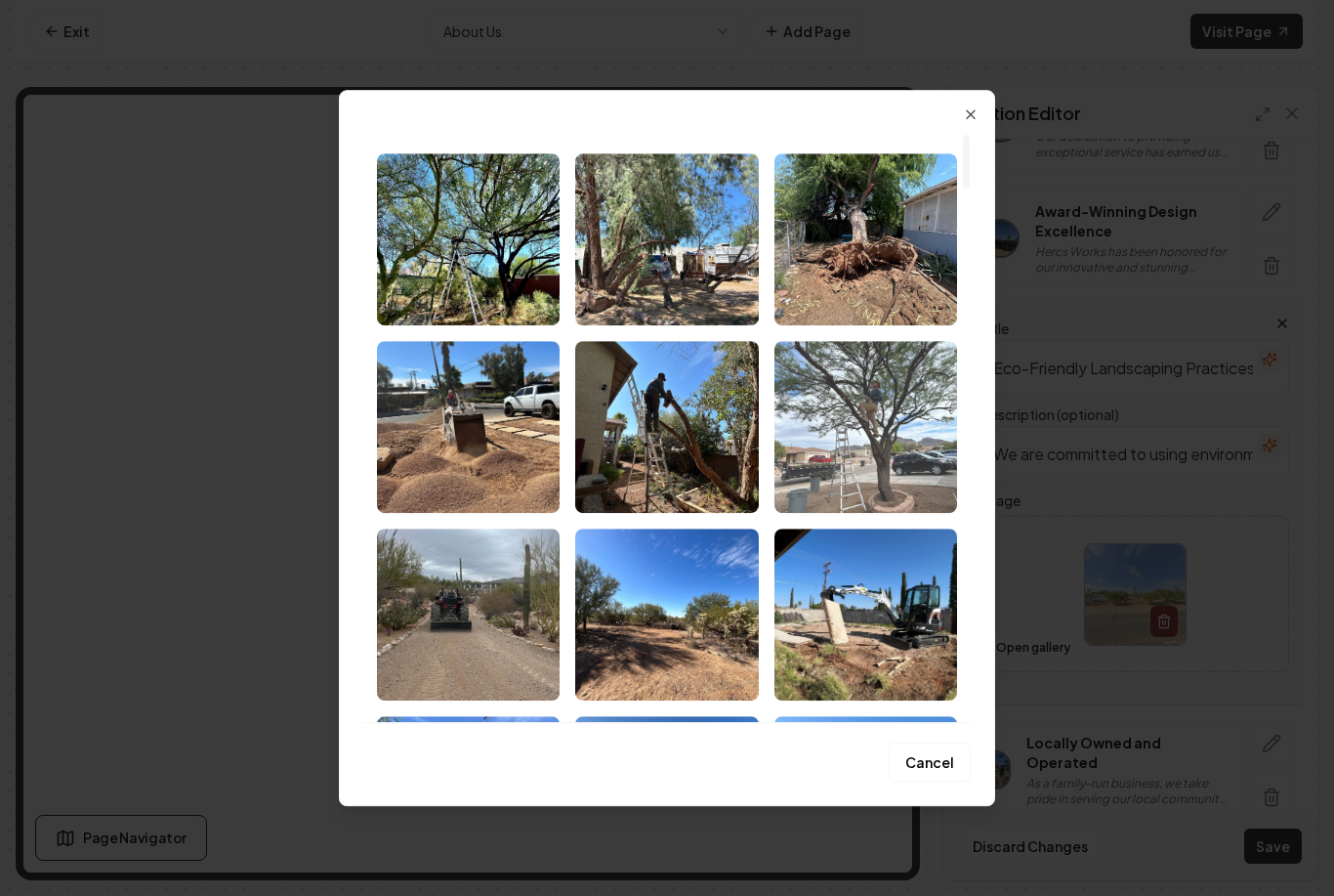
click at [888, 414] on img "Select image image_68b136fc5c7cd75eb88eae29.jpeg" at bounding box center [865, 427] width 183 height 172
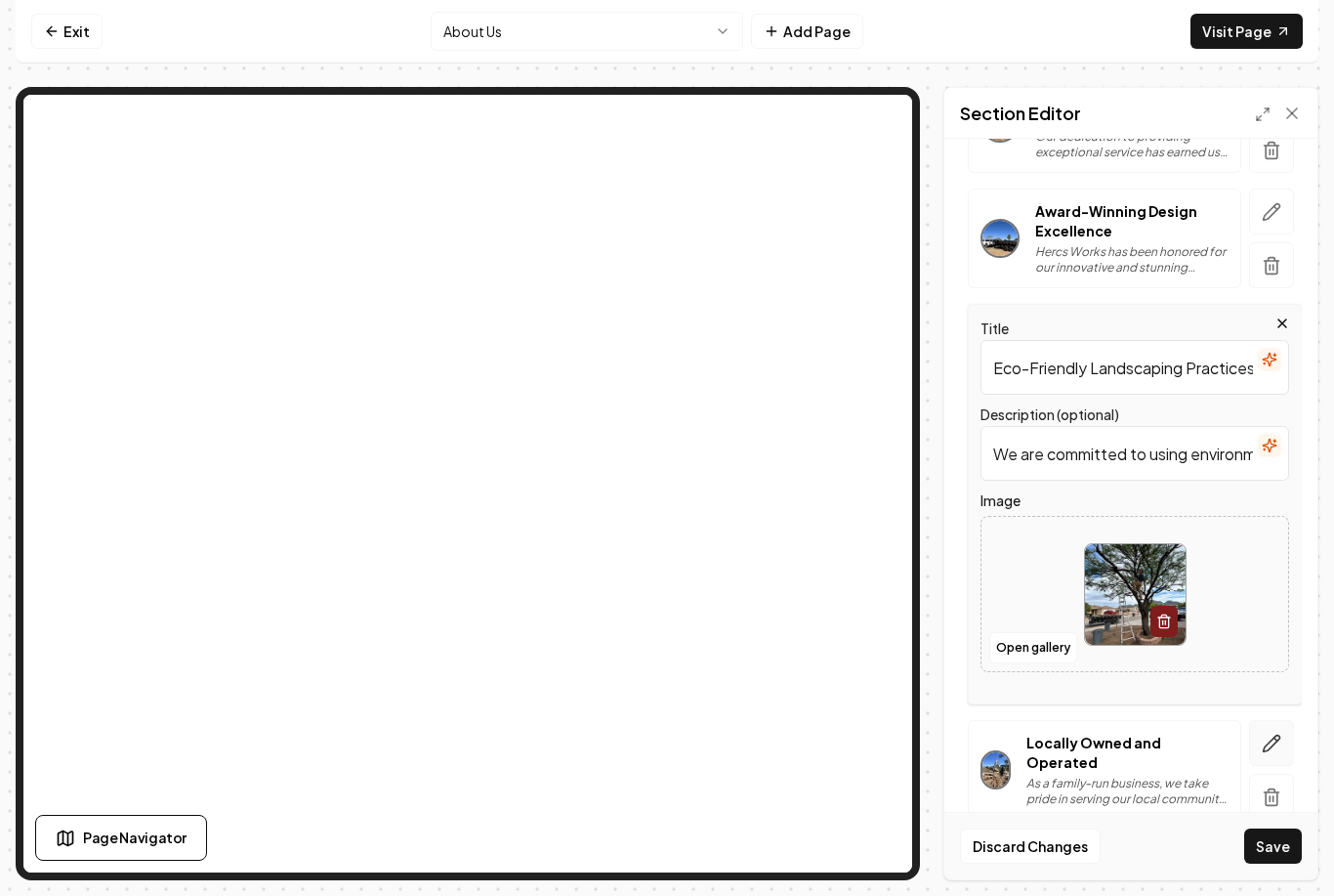
click at [1271, 733] on icon "button" at bounding box center [1272, 743] width 20 height 20
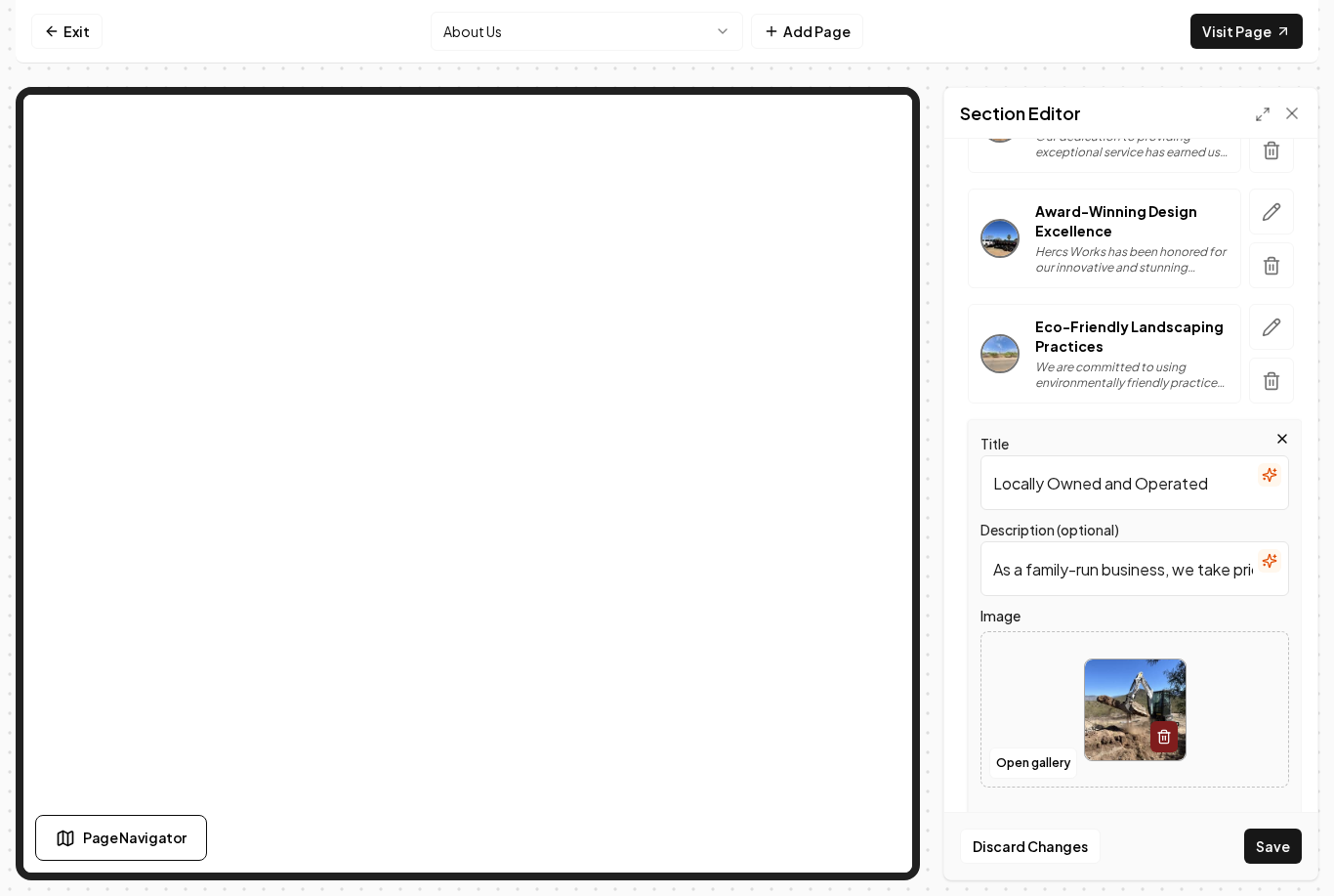
click at [1198, 541] on input "As a family-run business, we take pride in serving our local community with int…" at bounding box center [1134, 568] width 308 height 55
type input "As a family-run business, we take pride in serving our local community with int…"
click at [1027, 747] on button "Open gallery" at bounding box center [1034, 762] width 88 height 31
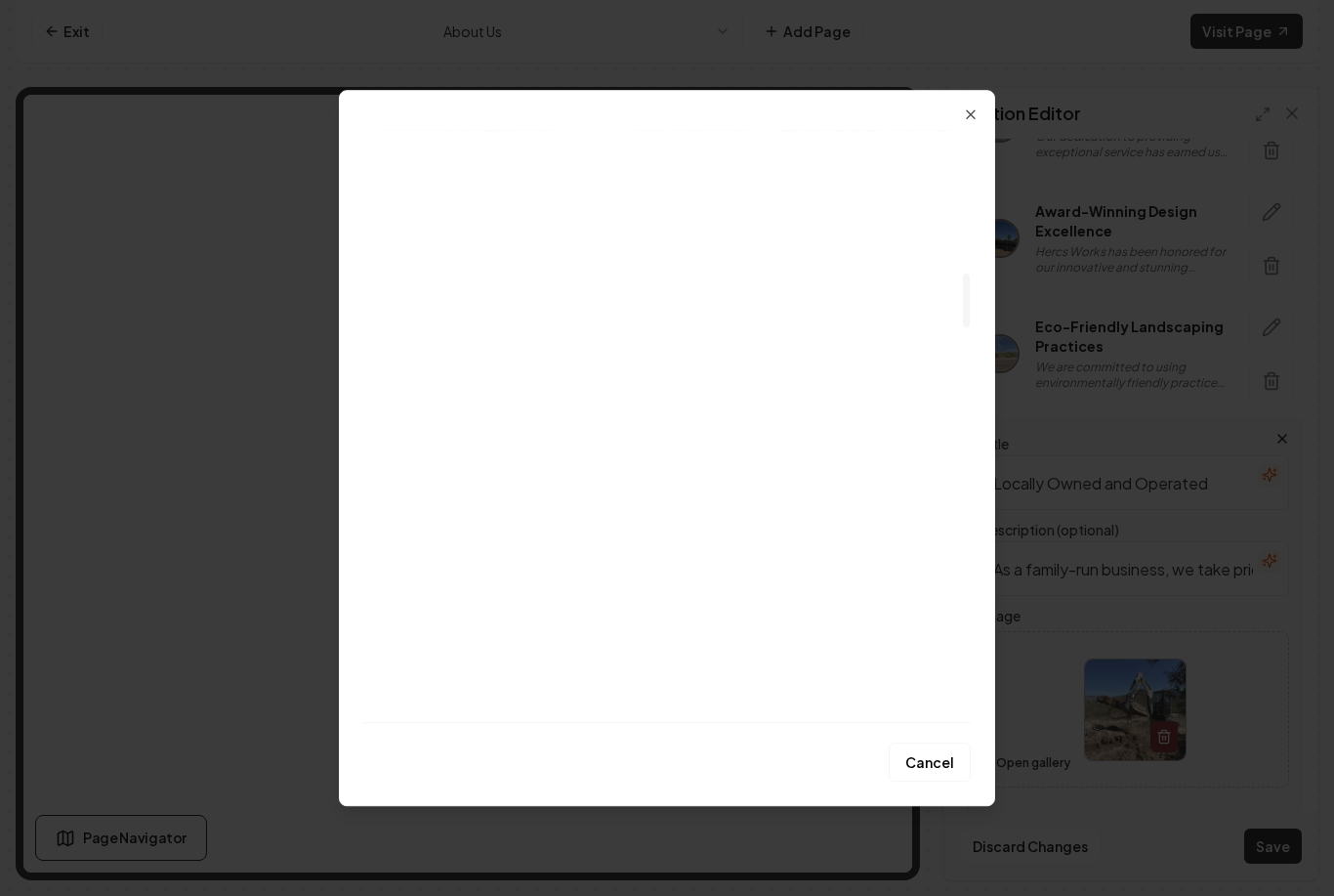
scroll to position [1556, 0]
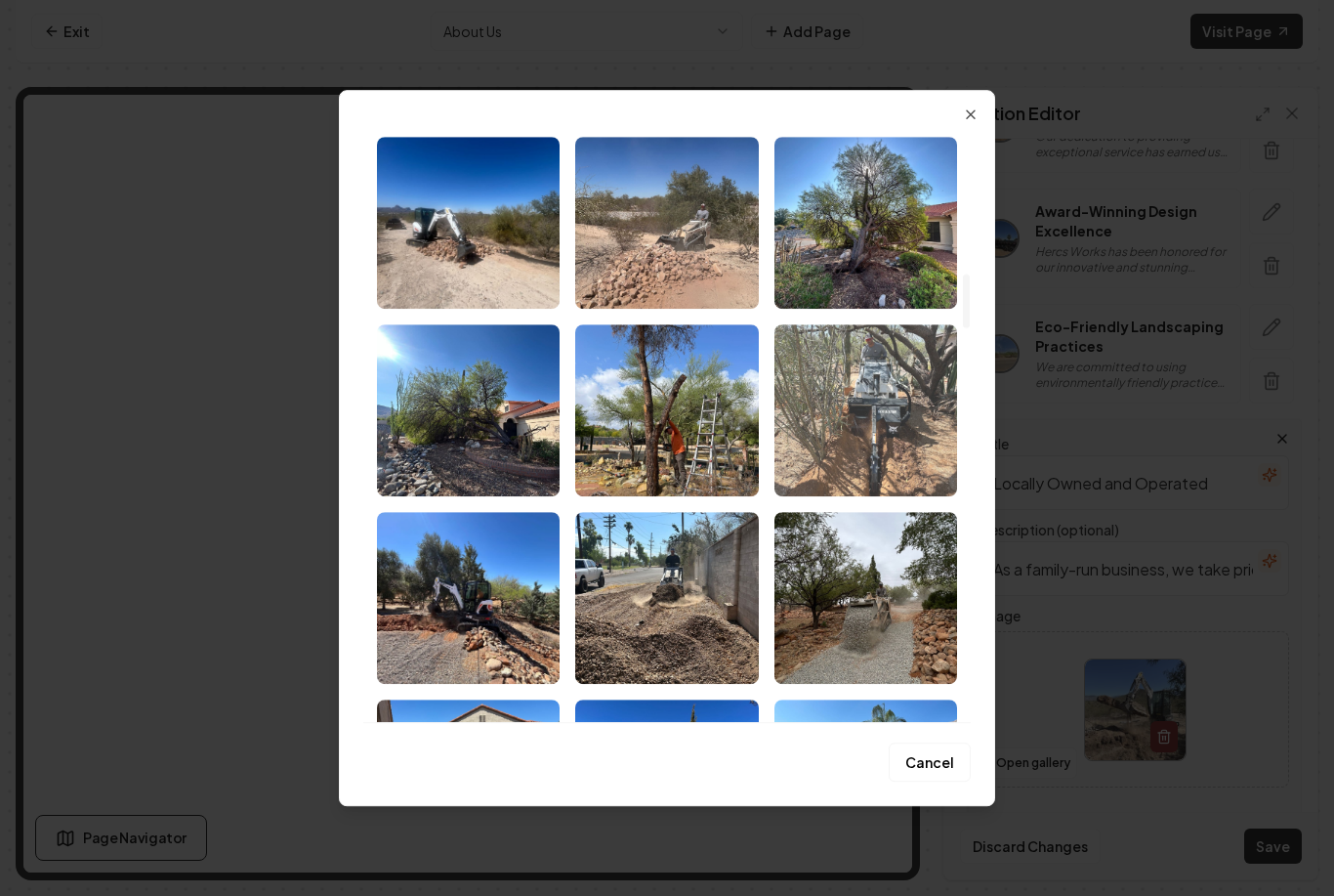
click at [882, 414] on img "Select image image_68b12d225c7cd75eb847d87e.jpeg" at bounding box center [865, 410] width 183 height 172
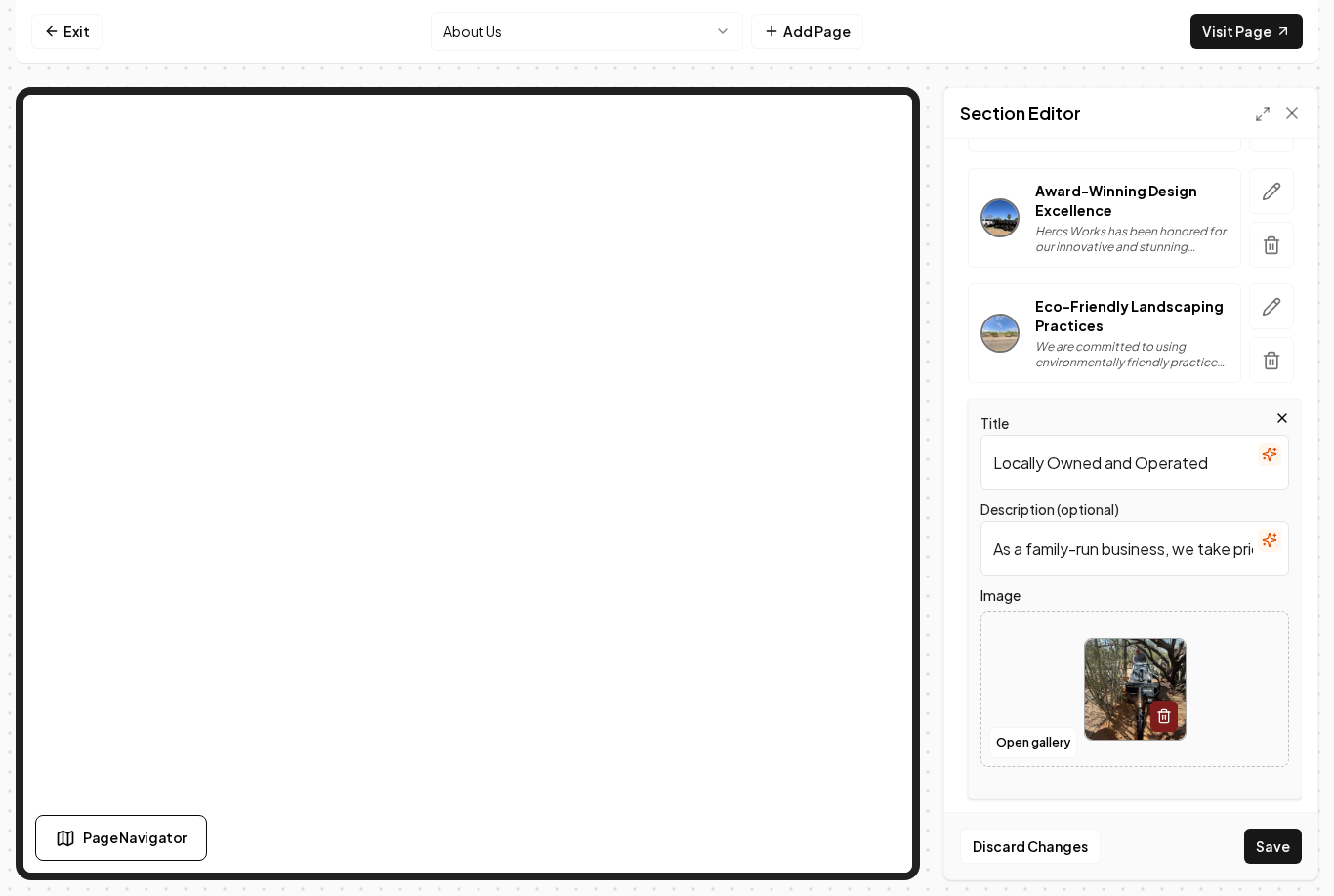
scroll to position [397, 0]
click at [1275, 861] on button "Save" at bounding box center [1273, 845] width 58 height 35
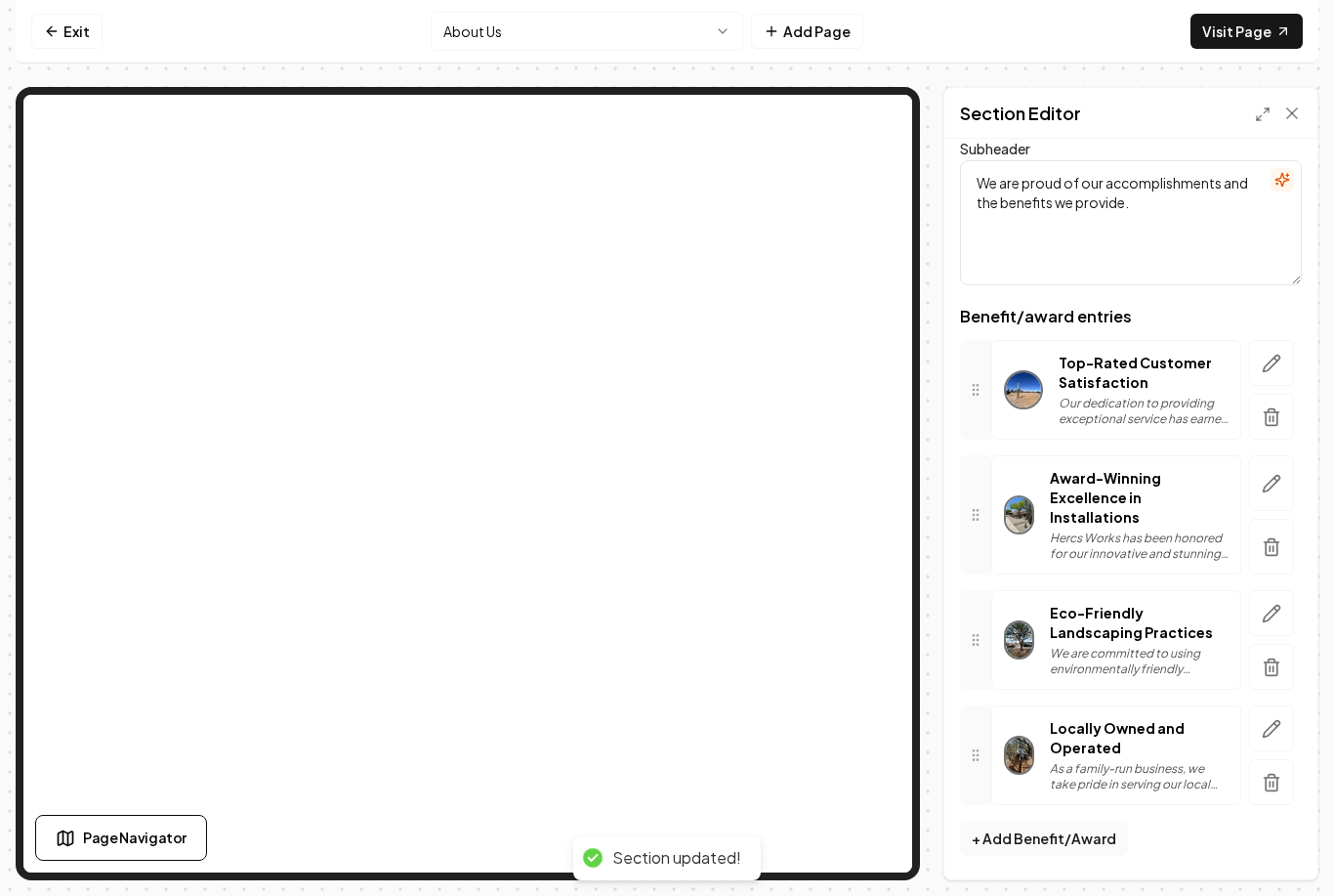
scroll to position [29, 0]
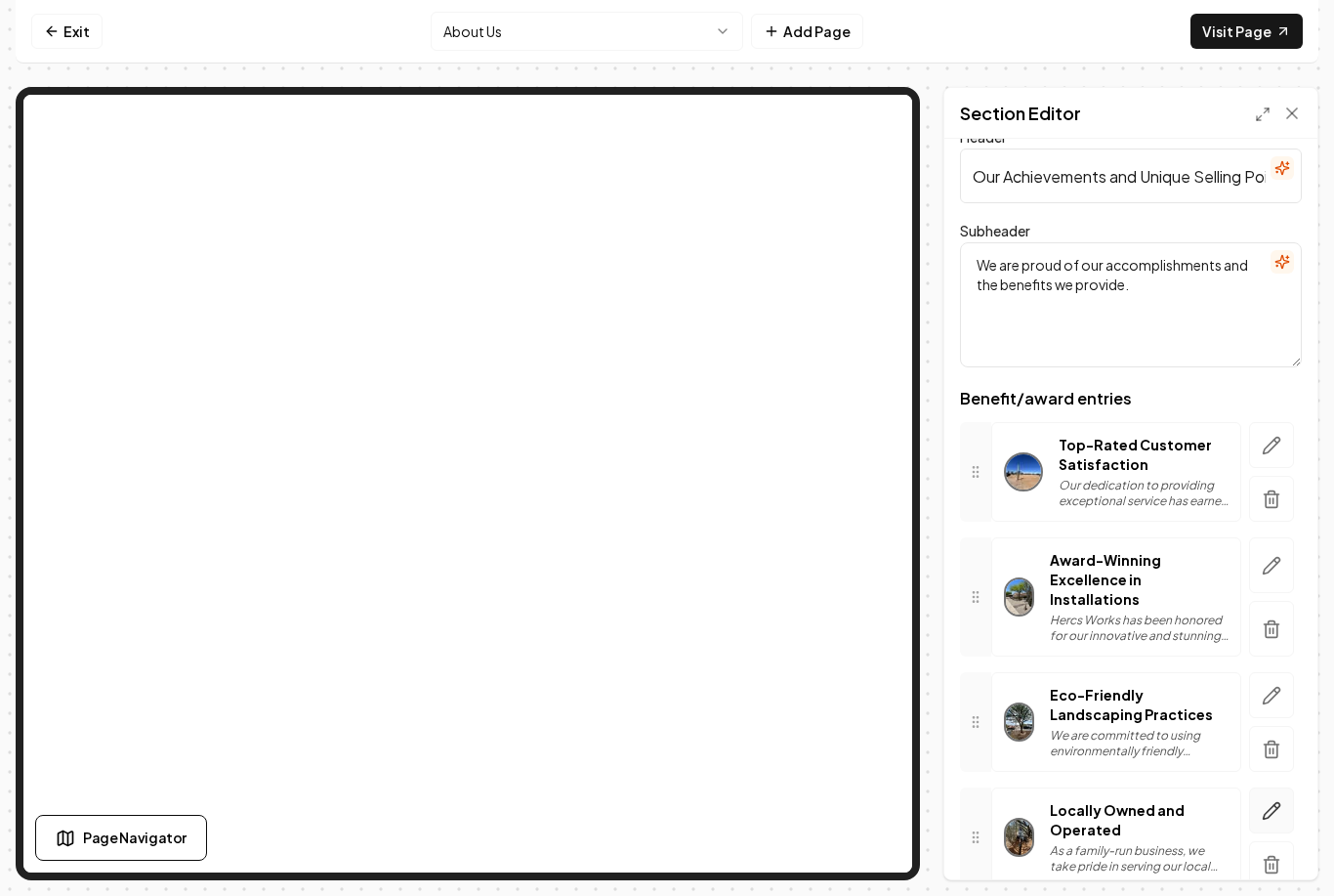
click at [1273, 802] on icon "button" at bounding box center [1272, 810] width 17 height 17
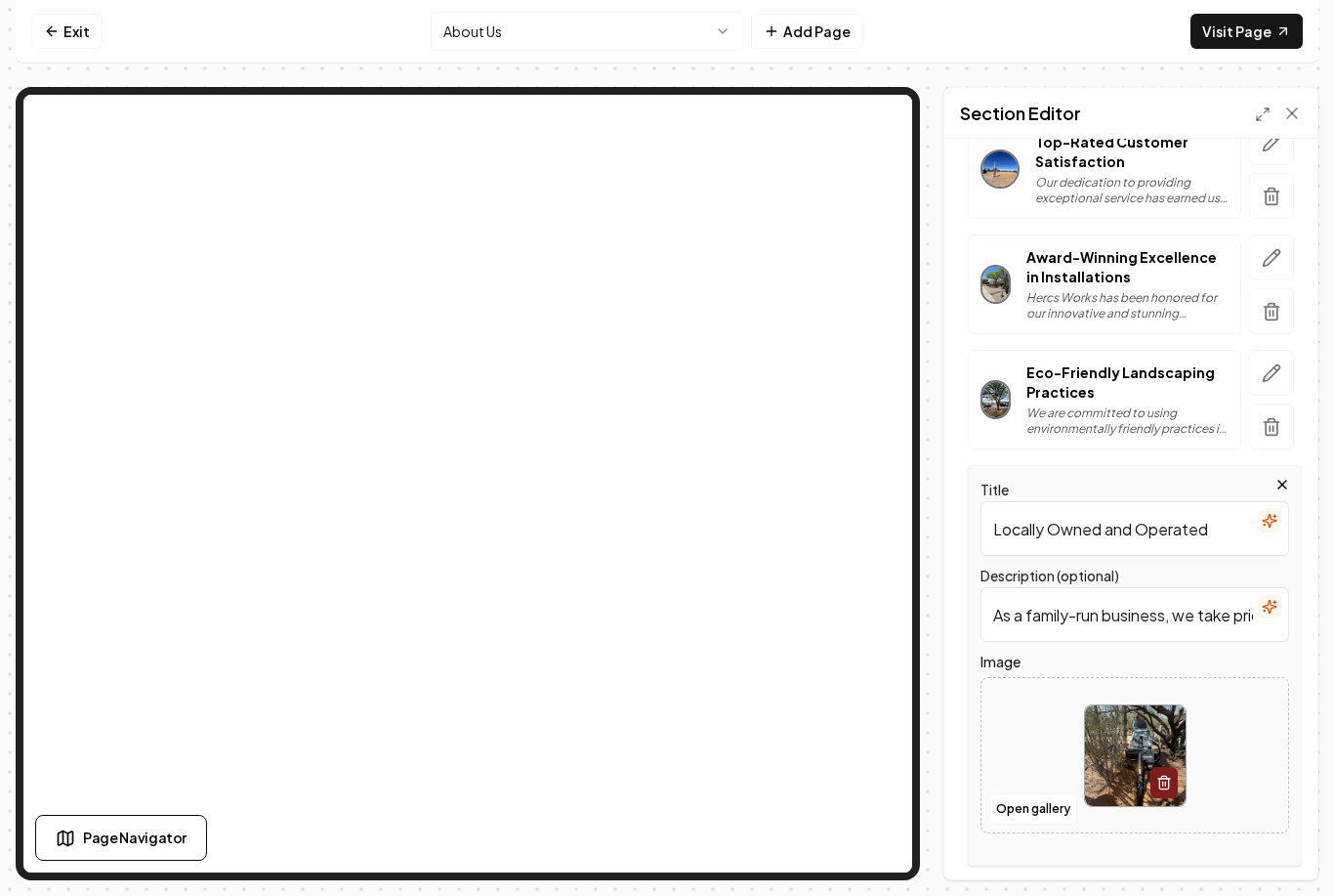
scroll to position [330, 0]
click at [1046, 795] on button "Open gallery" at bounding box center [1034, 810] width 88 height 31
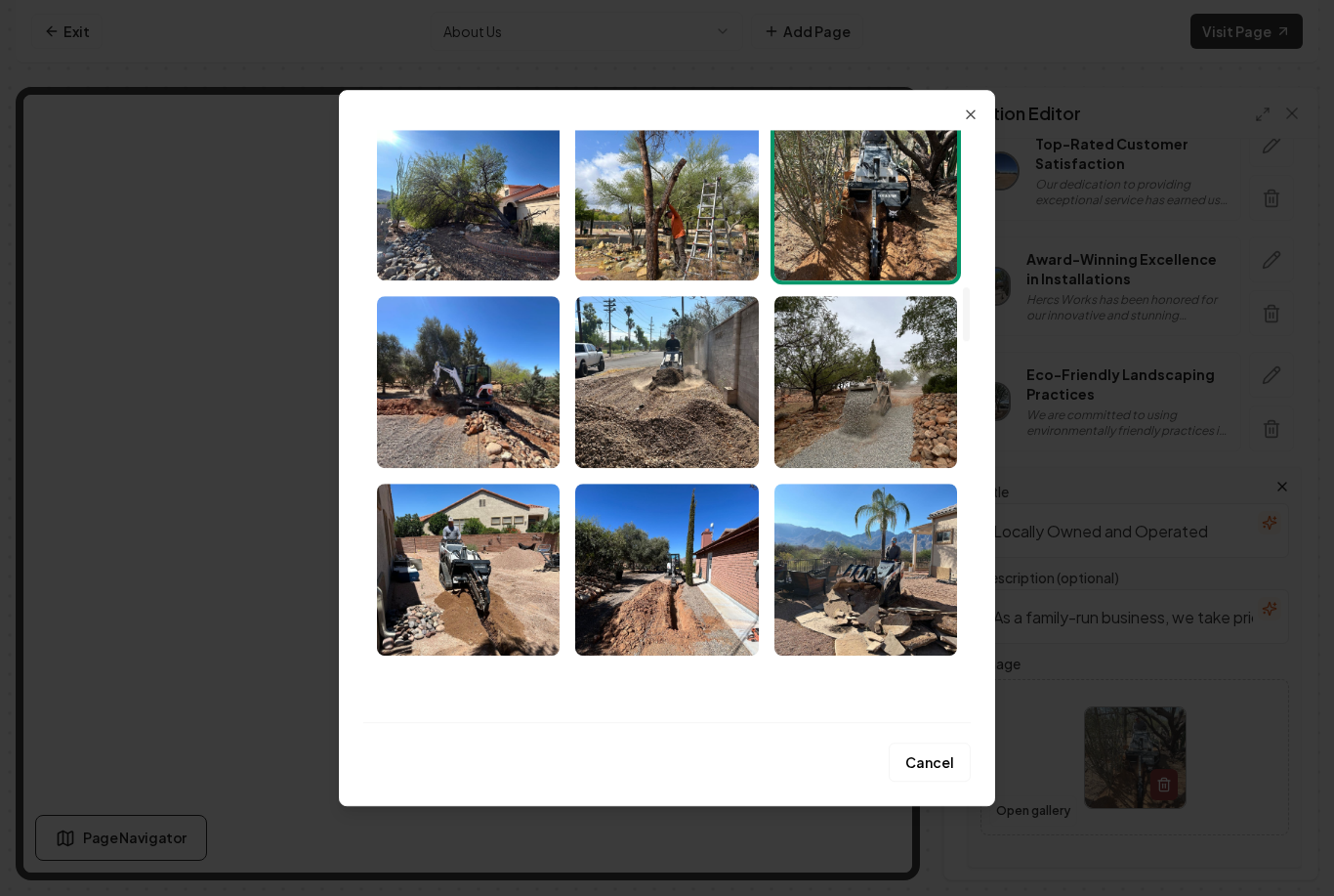
scroll to position [1790, 0]
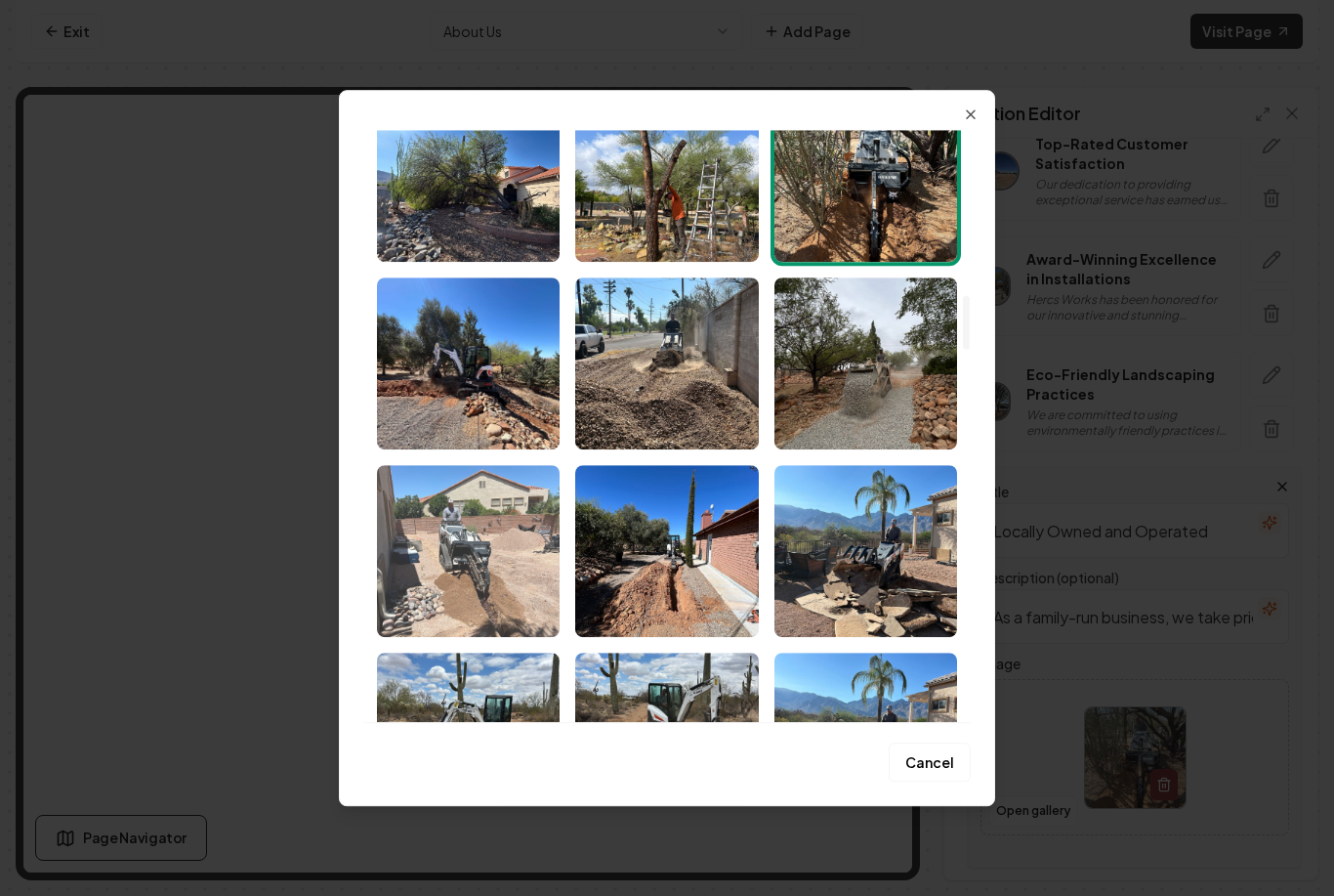
click at [511, 594] on img "Select image image_68b12d1f5c7cd75eb847cfd2.jpeg" at bounding box center [468, 551] width 183 height 172
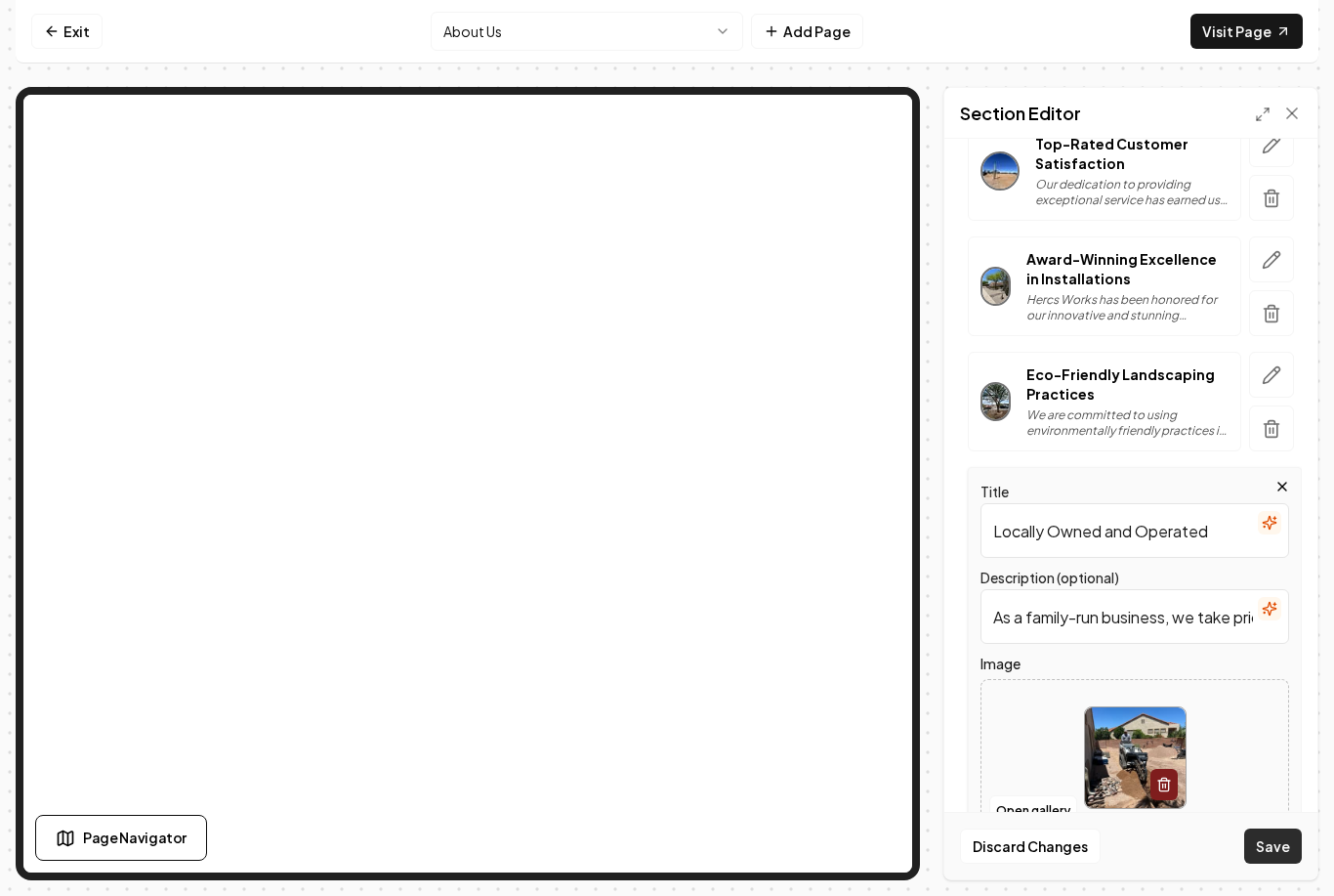
click at [1278, 859] on button "Save" at bounding box center [1273, 845] width 58 height 35
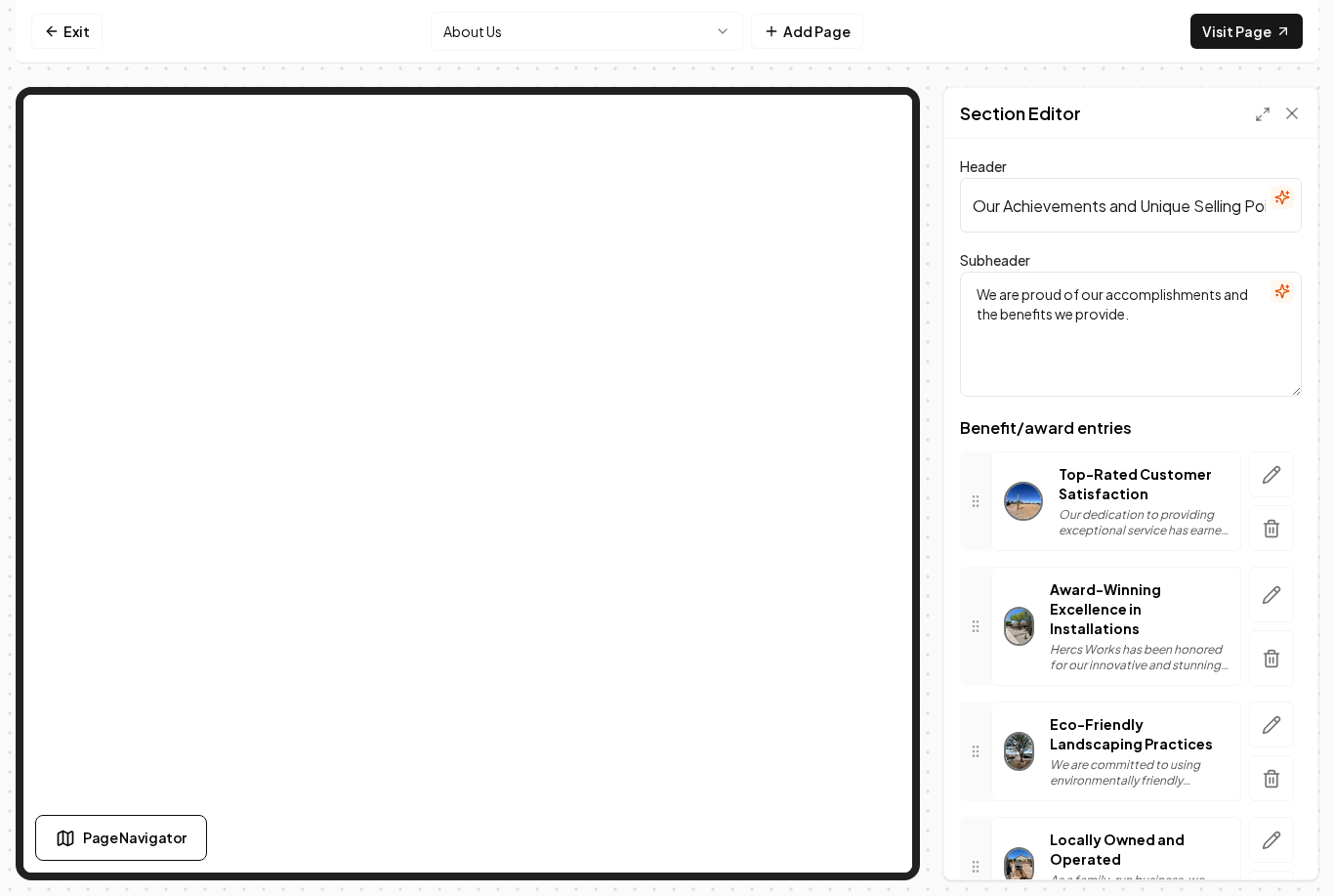
scroll to position [0, 0]
click at [577, 36] on button "About Us" at bounding box center [587, 31] width 312 height 39
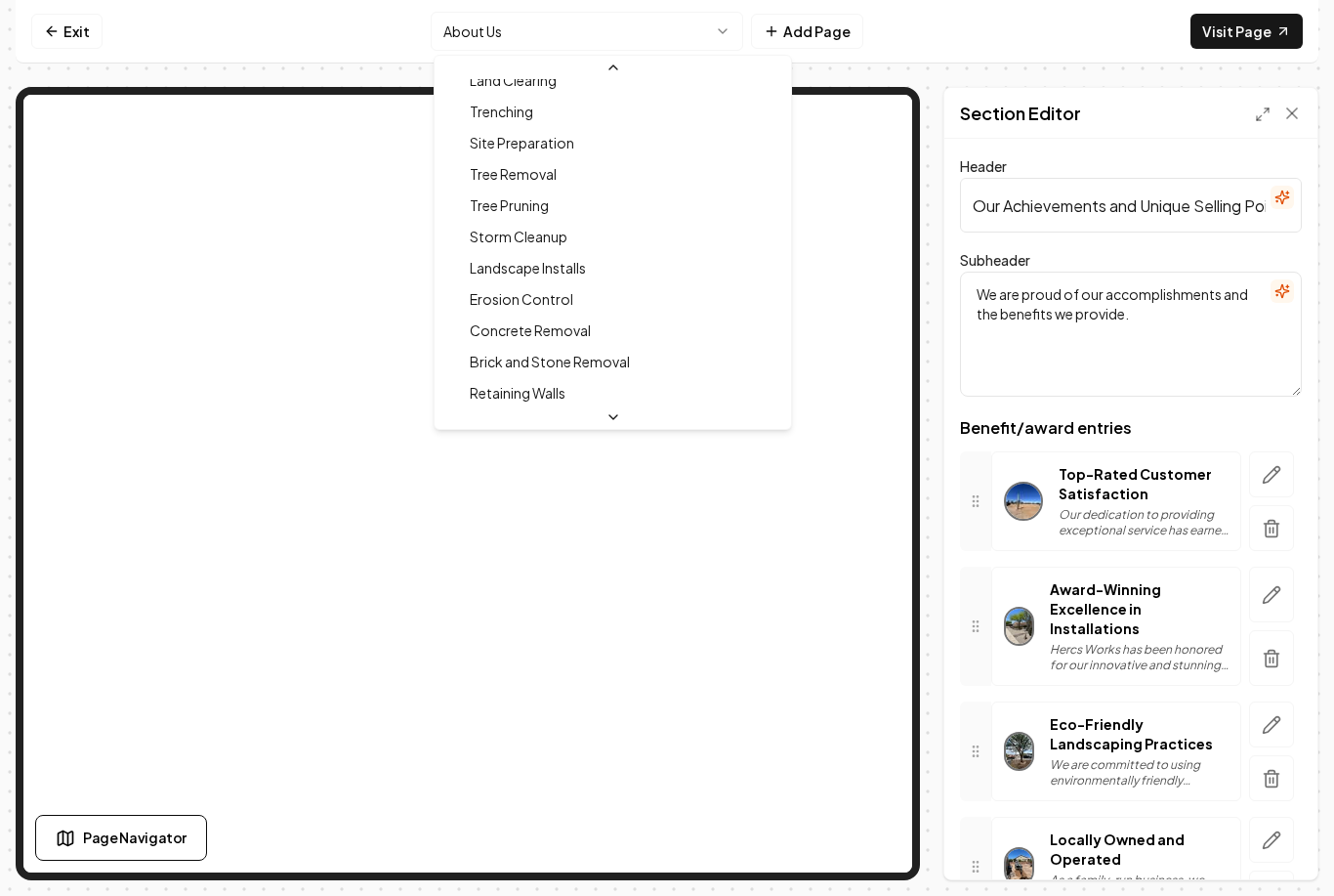
scroll to position [240, 0]
click at [567, 265] on span "Landscape Installs" at bounding box center [528, 265] width 116 height 20
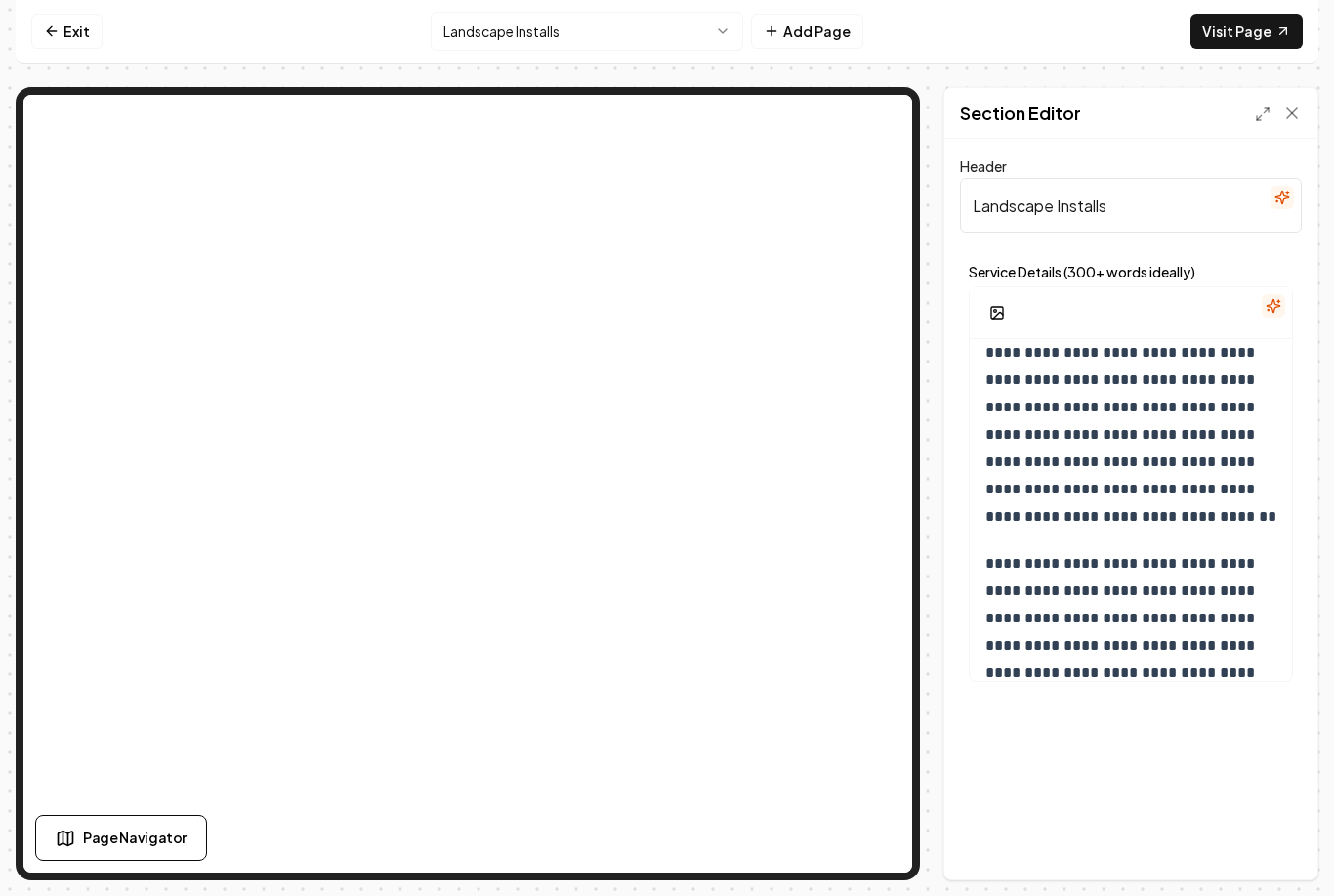
scroll to position [1460, 0]
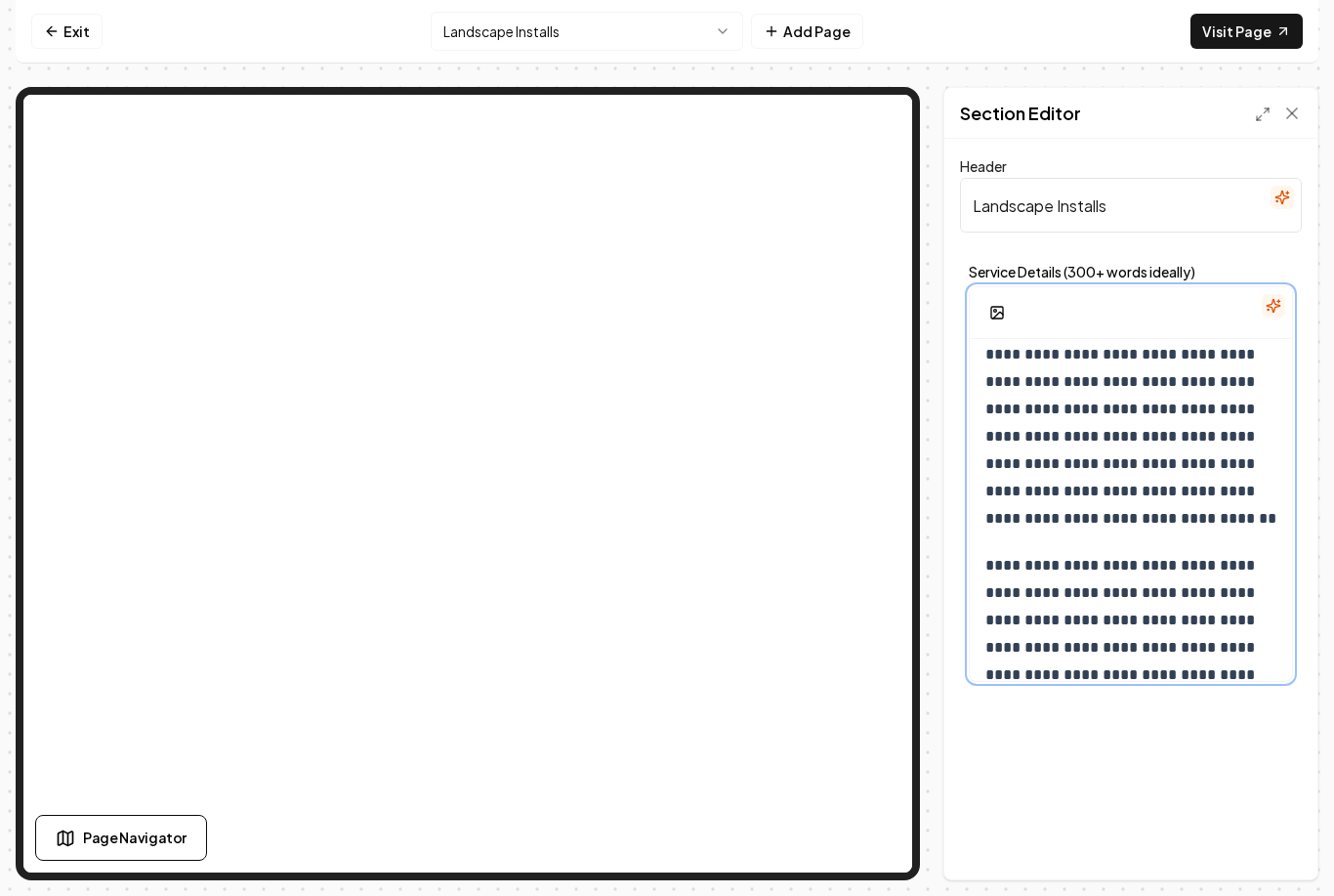
click at [1160, 515] on p "**********" at bounding box center [1131, 395] width 291 height 273
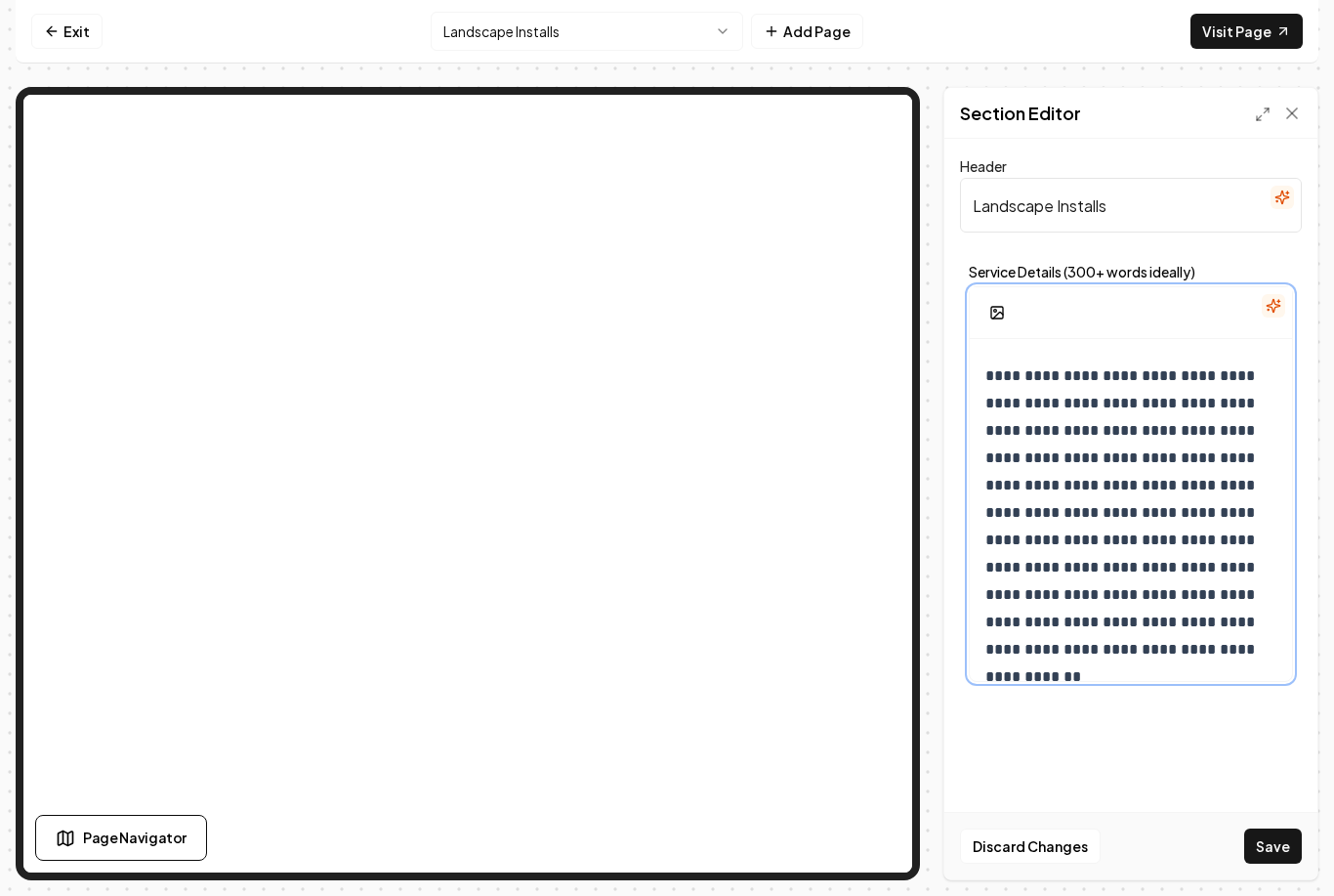
scroll to position [1619, 0]
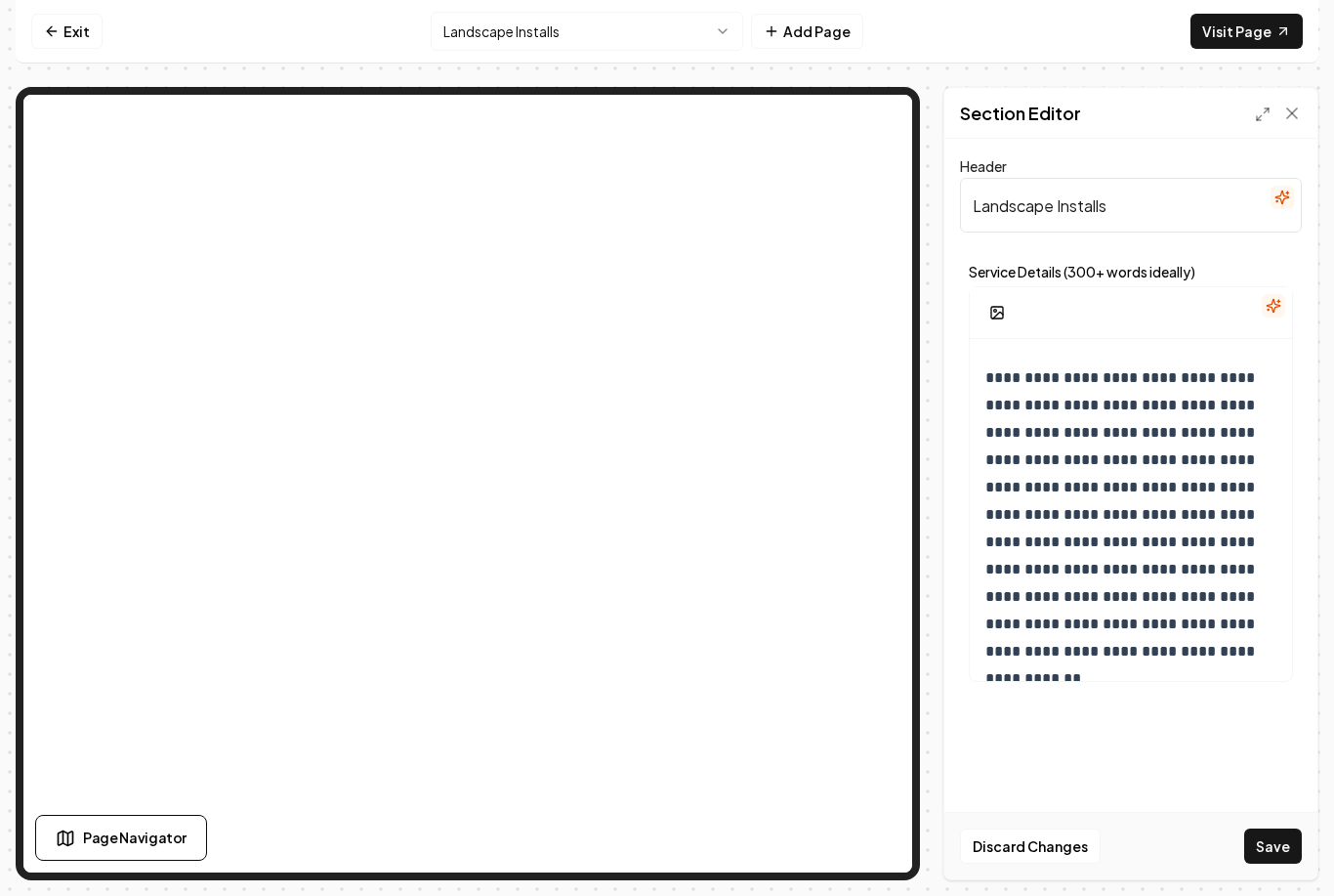
click at [1233, 781] on div "**********" at bounding box center [1131, 509] width 373 height 740
click at [1282, 862] on button "Save" at bounding box center [1273, 845] width 58 height 35
click at [621, 27] on button "Landscape Installs" at bounding box center [587, 31] width 312 height 39
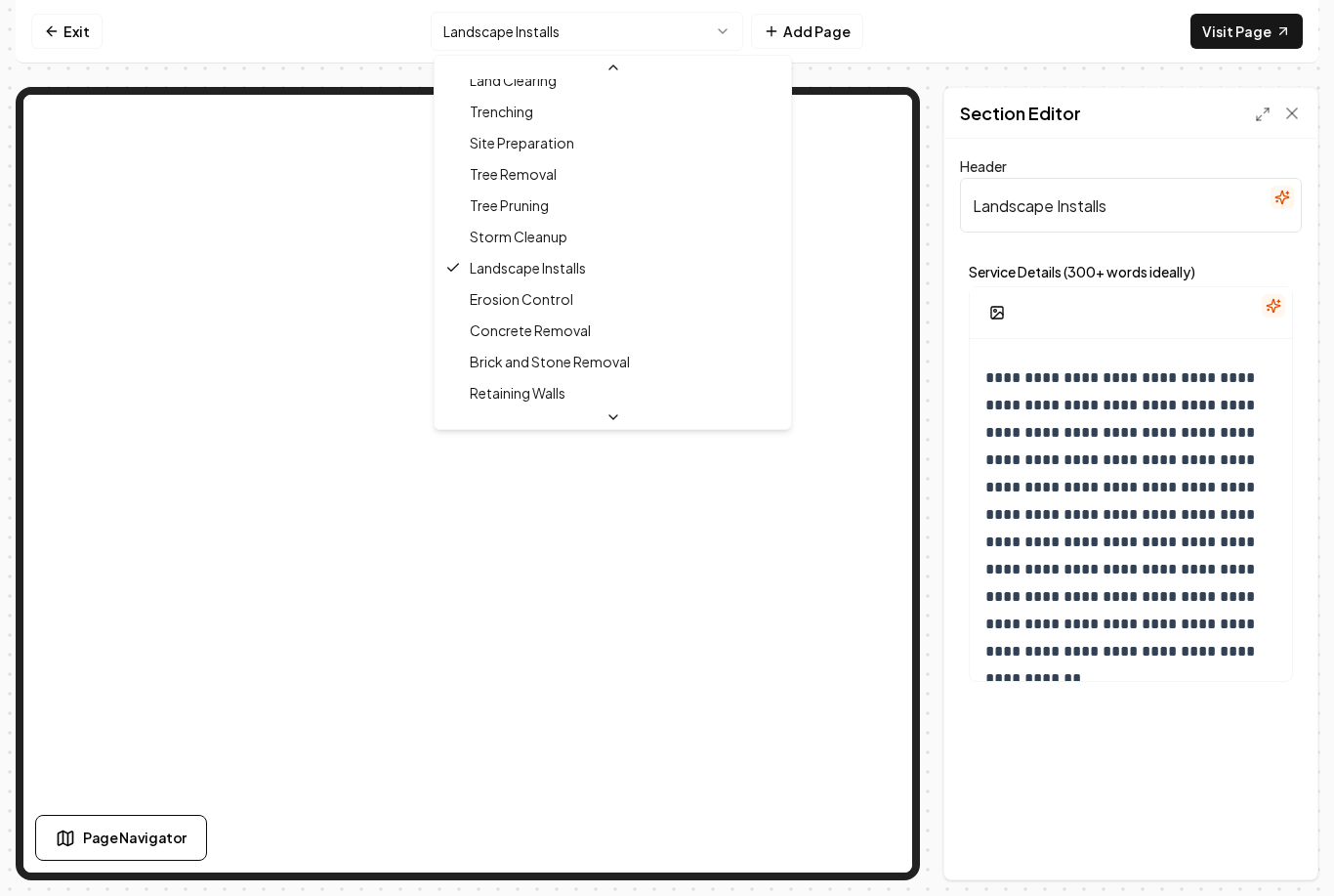
scroll to position [223, 0]
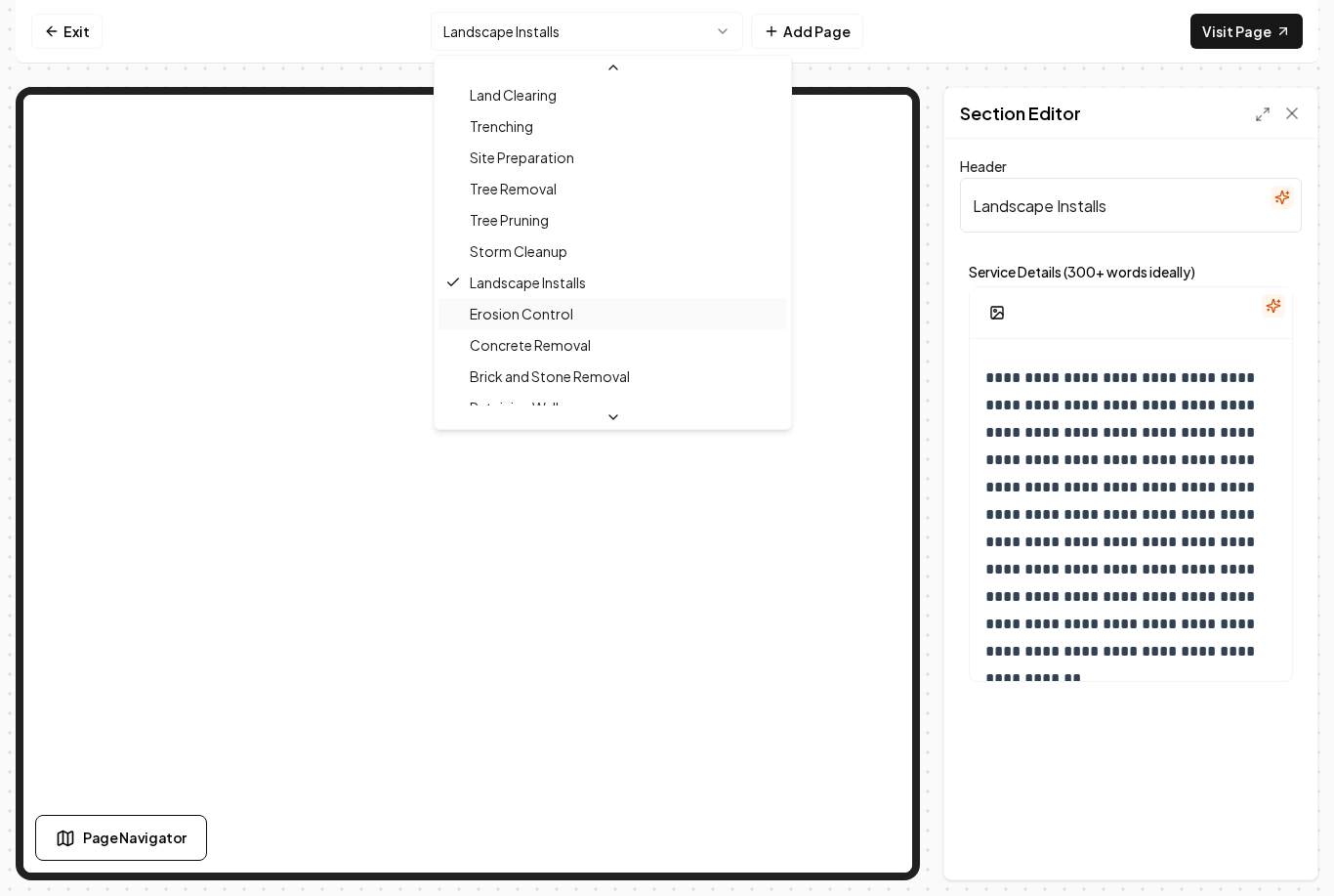
click at [546, 315] on span "Erosion Control" at bounding box center [522, 313] width 104 height 20
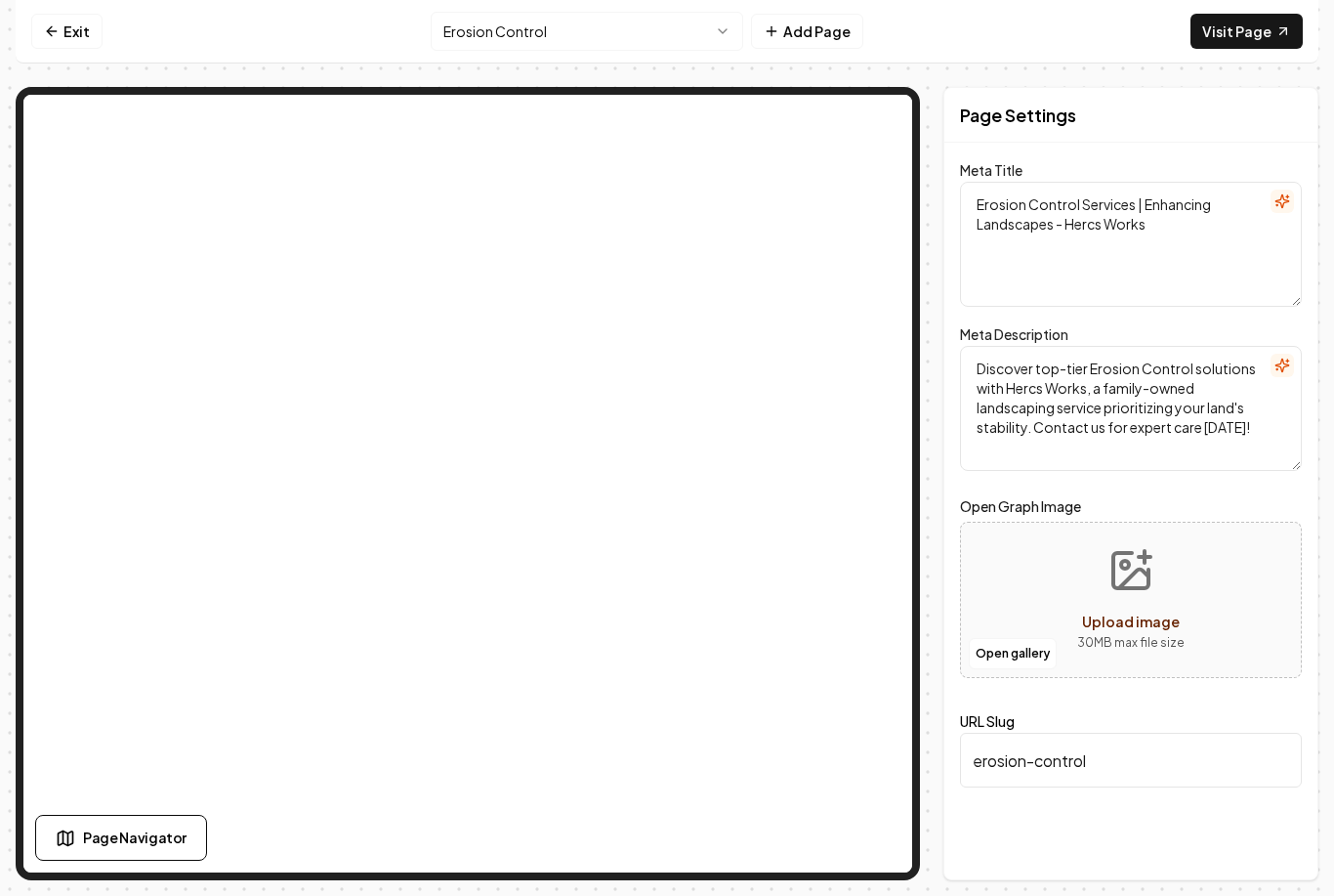
click at [698, 48] on button "Erosion Control" at bounding box center [587, 31] width 312 height 39
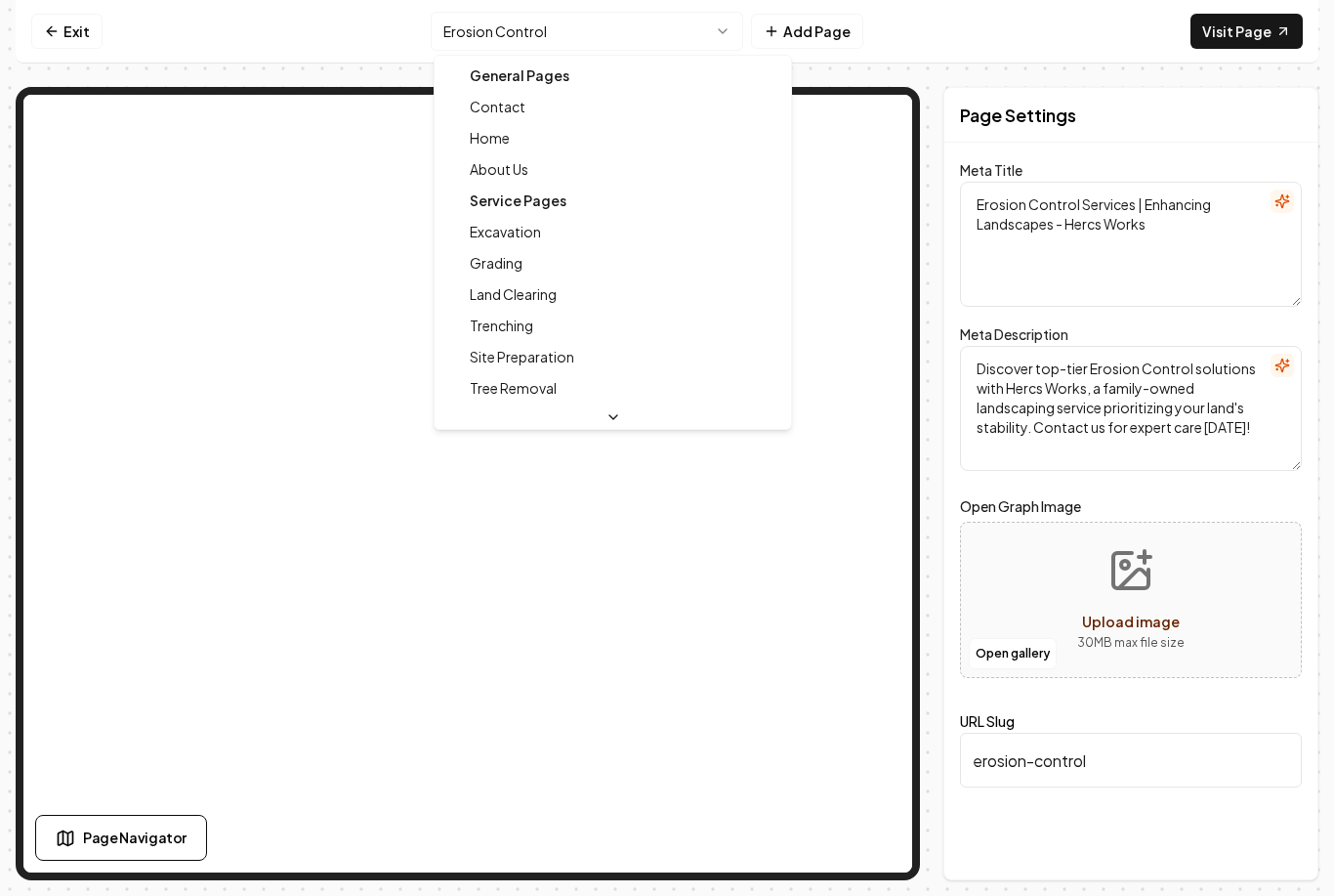
scroll to position [147, 0]
click at [523, 143] on span "Grading" at bounding box center [496, 140] width 53 height 20
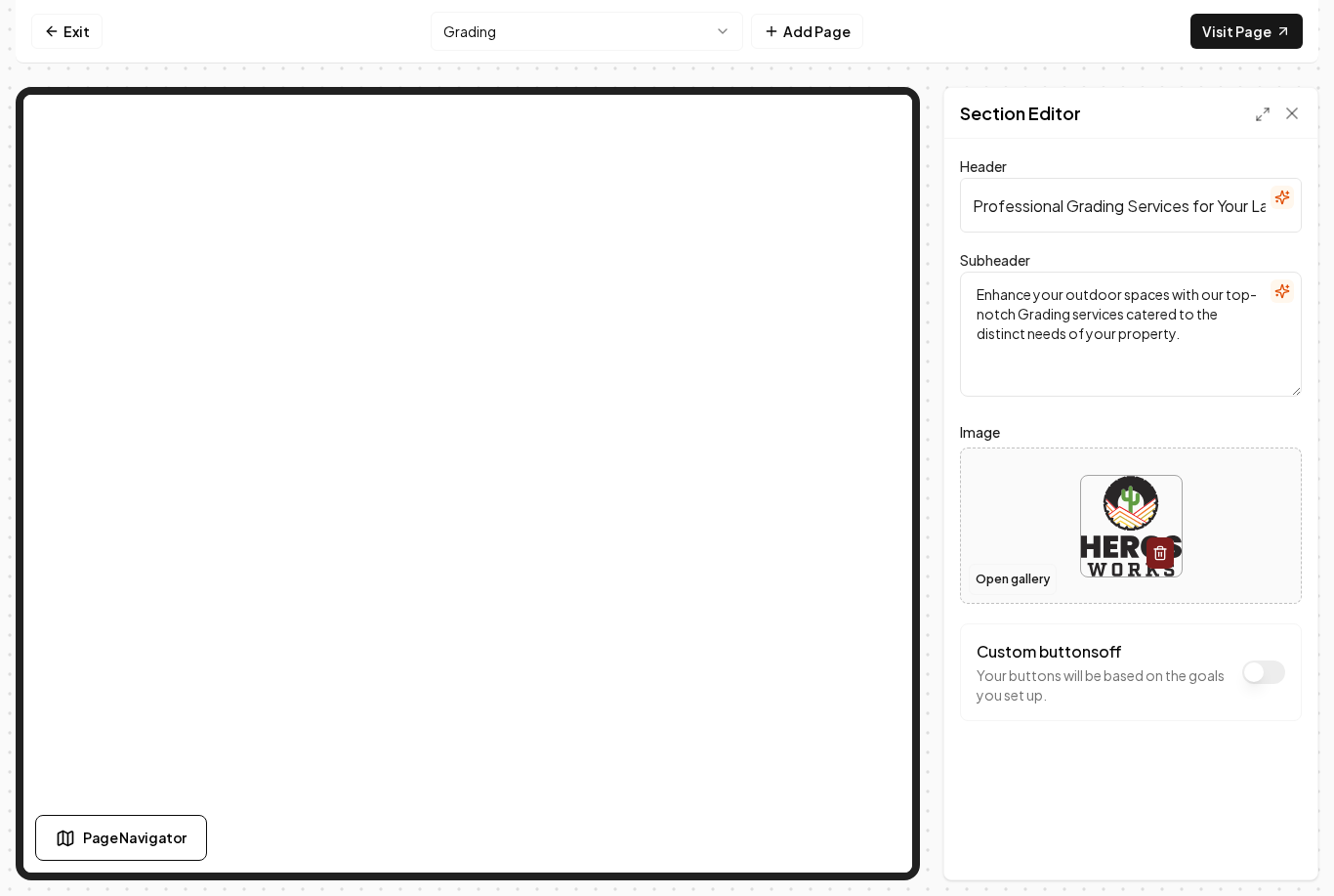
click at [1023, 581] on button "Open gallery" at bounding box center [1013, 579] width 88 height 31
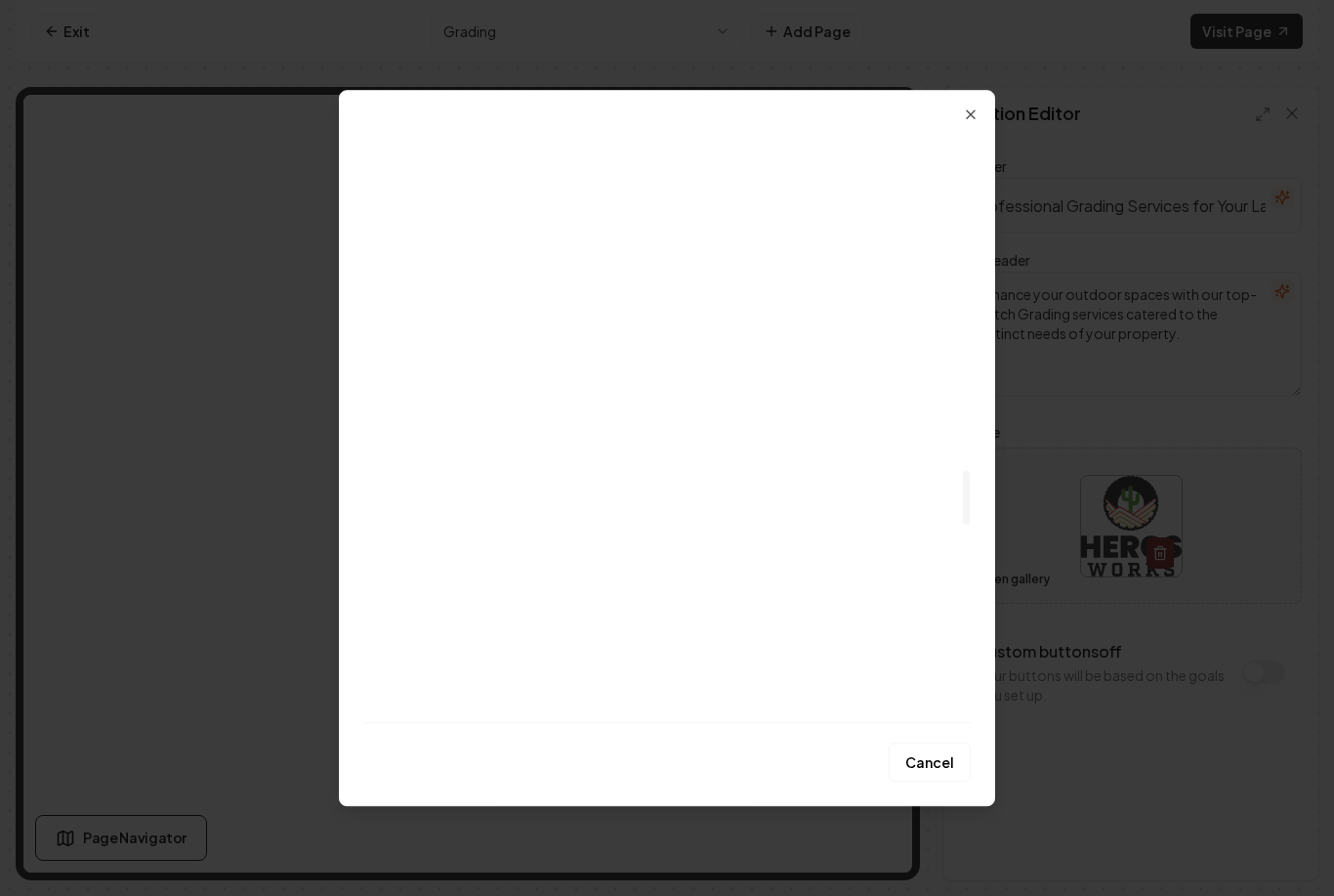
scroll to position [3698, 0]
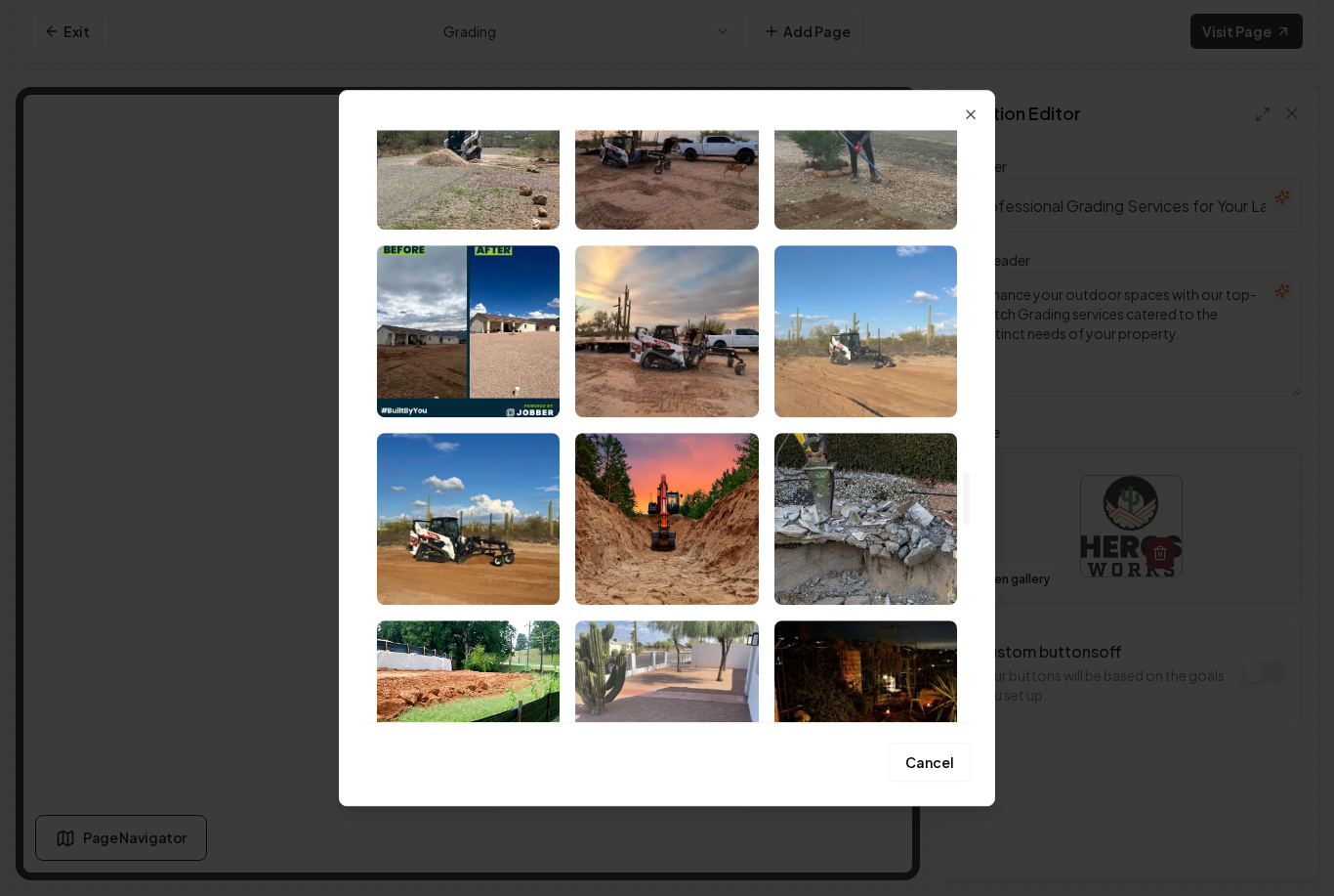
click at [891, 363] on img "Select image image_68b06c4a5c7cd75eb87e8e93.jpeg" at bounding box center [865, 331] width 183 height 172
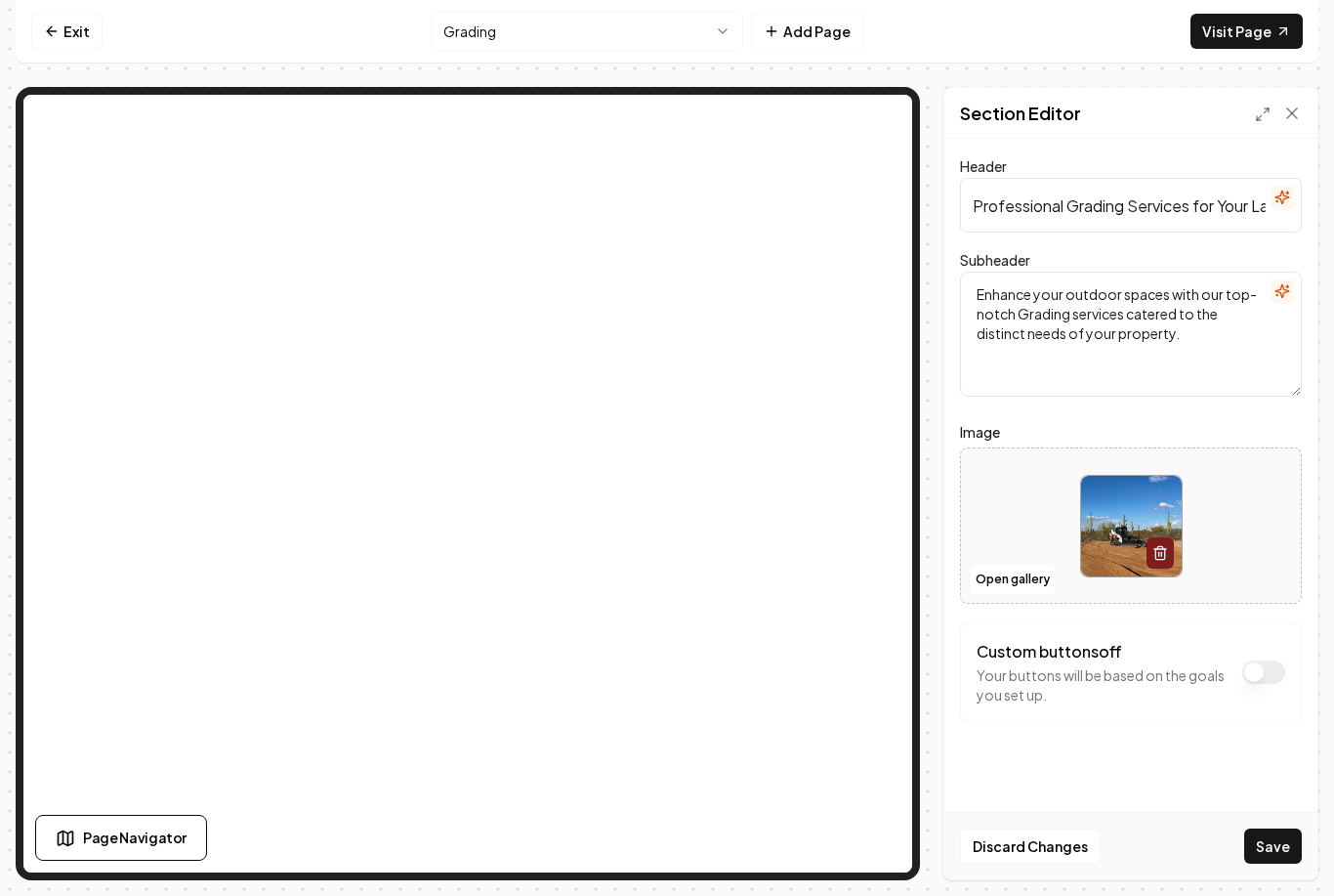
scroll to position [47, 0]
click at [1272, 855] on button "Save" at bounding box center [1273, 845] width 58 height 35
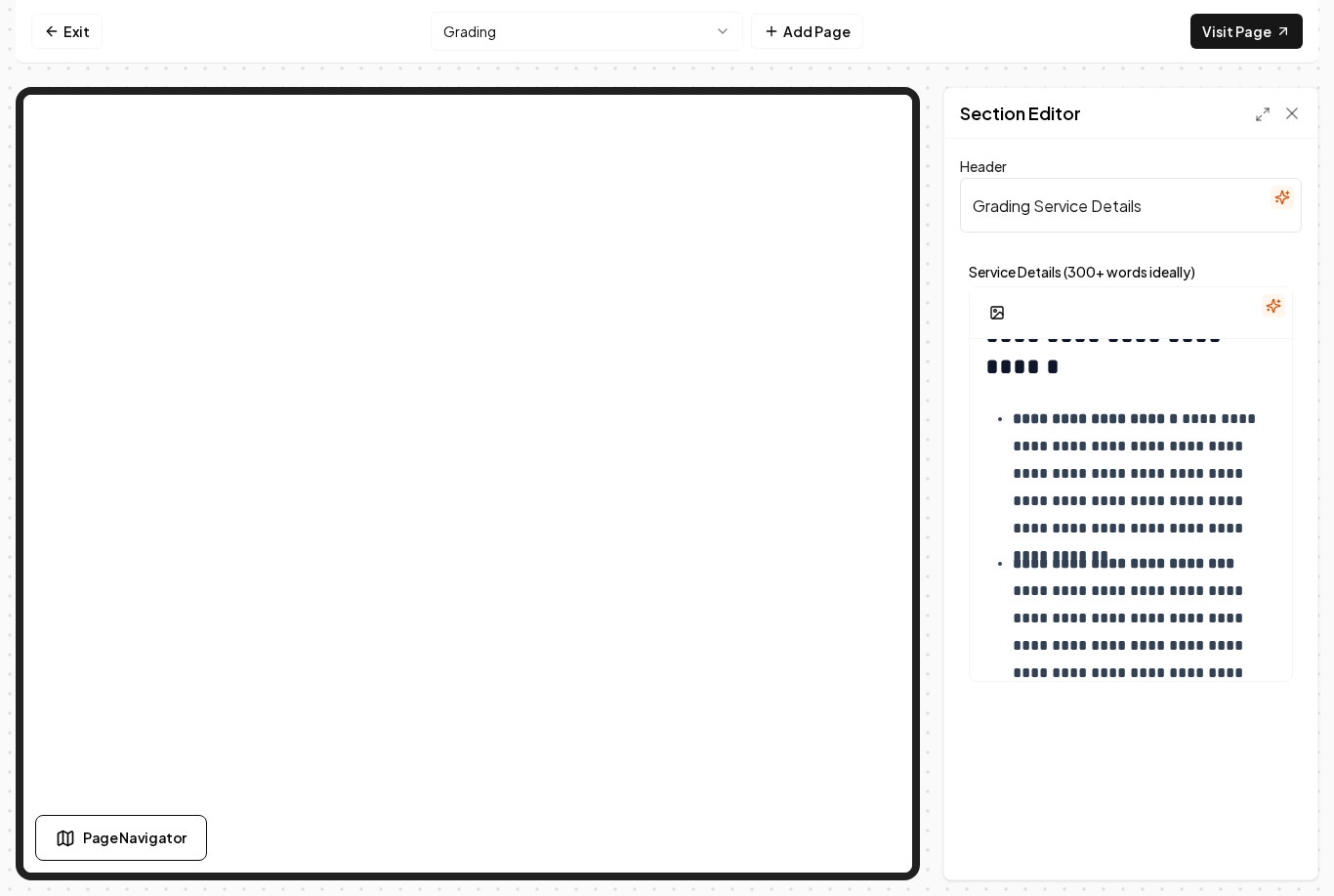
scroll to position [472, 0]
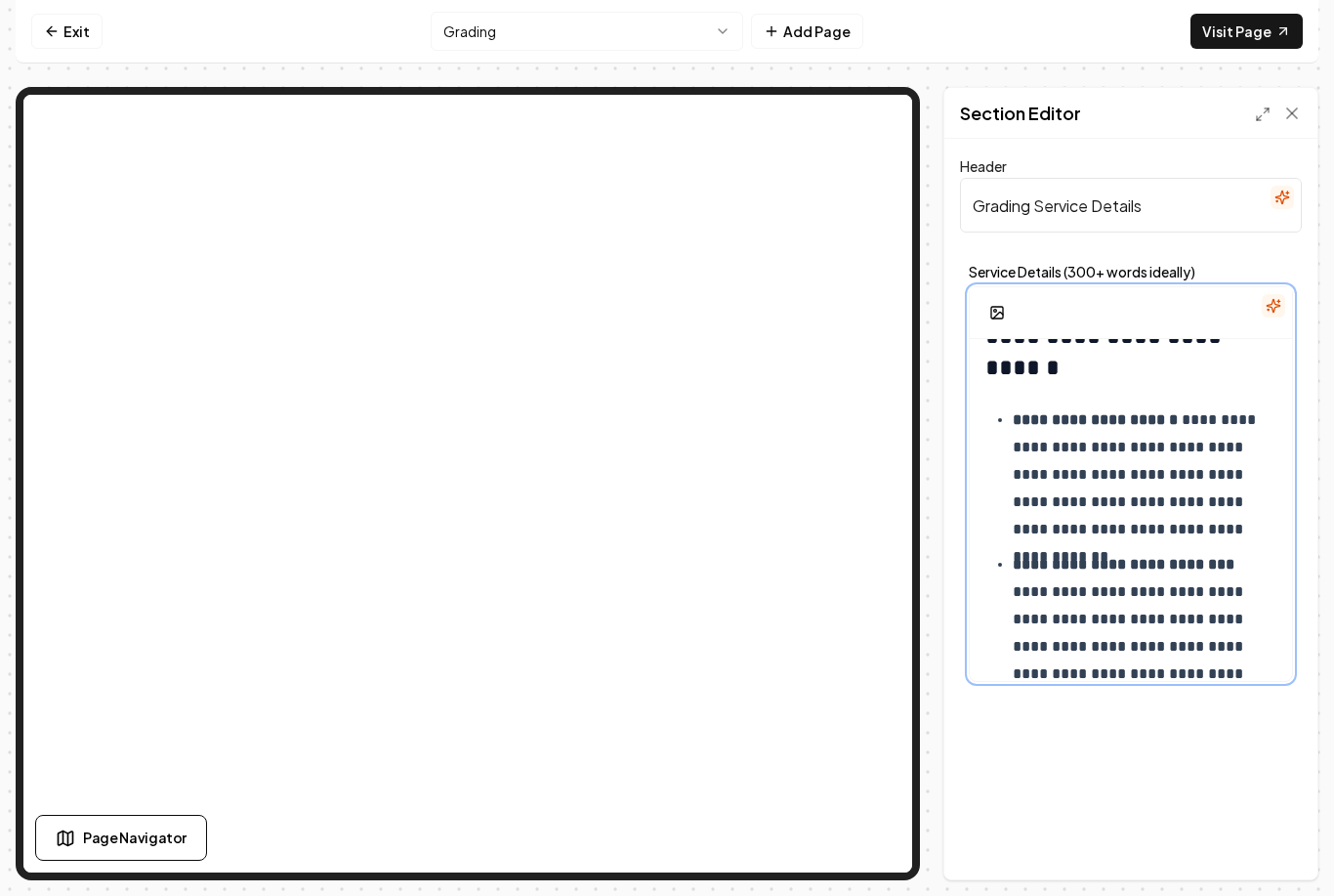
click at [1224, 406] on p "**********" at bounding box center [1144, 474] width 263 height 137
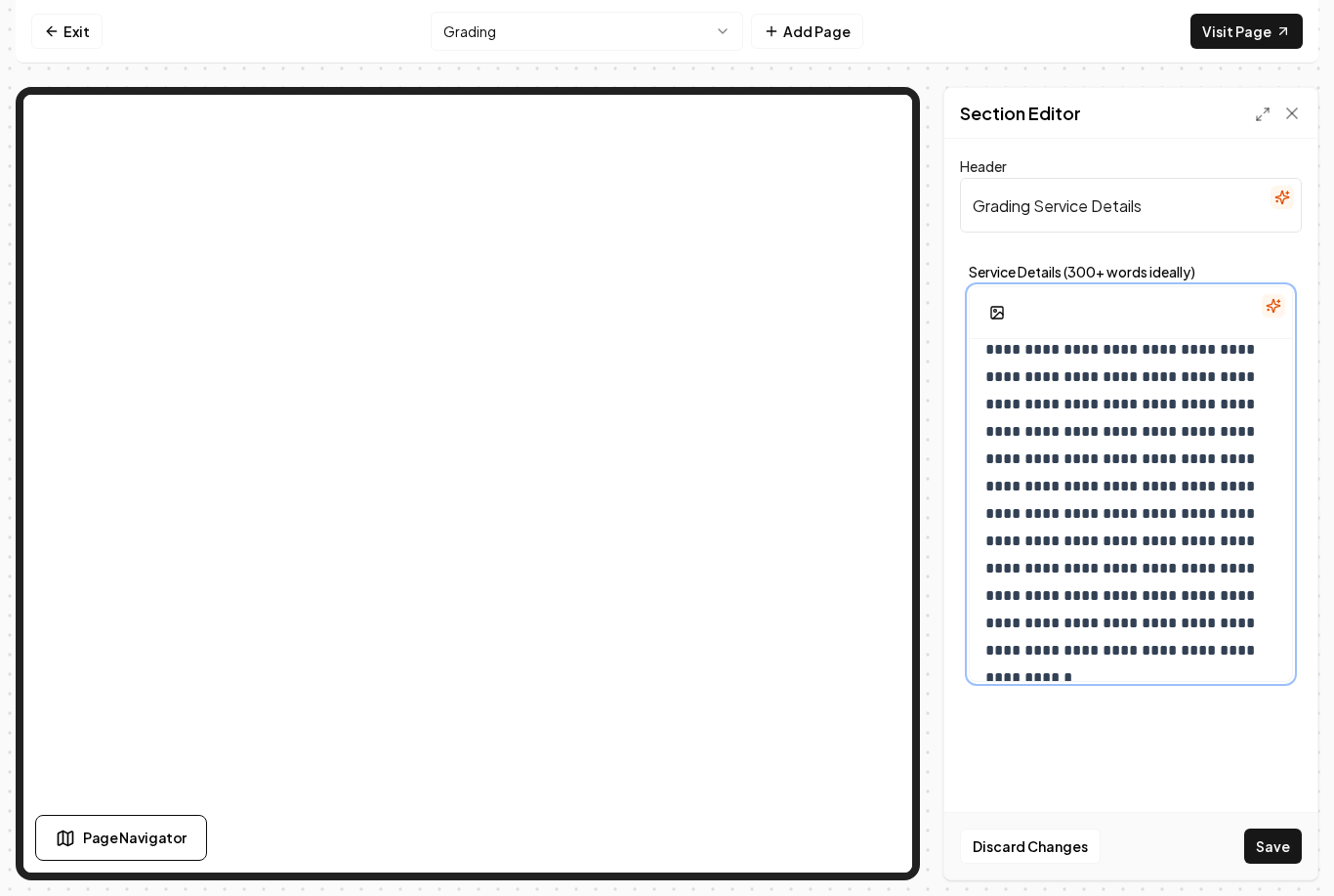
scroll to position [2111, 0]
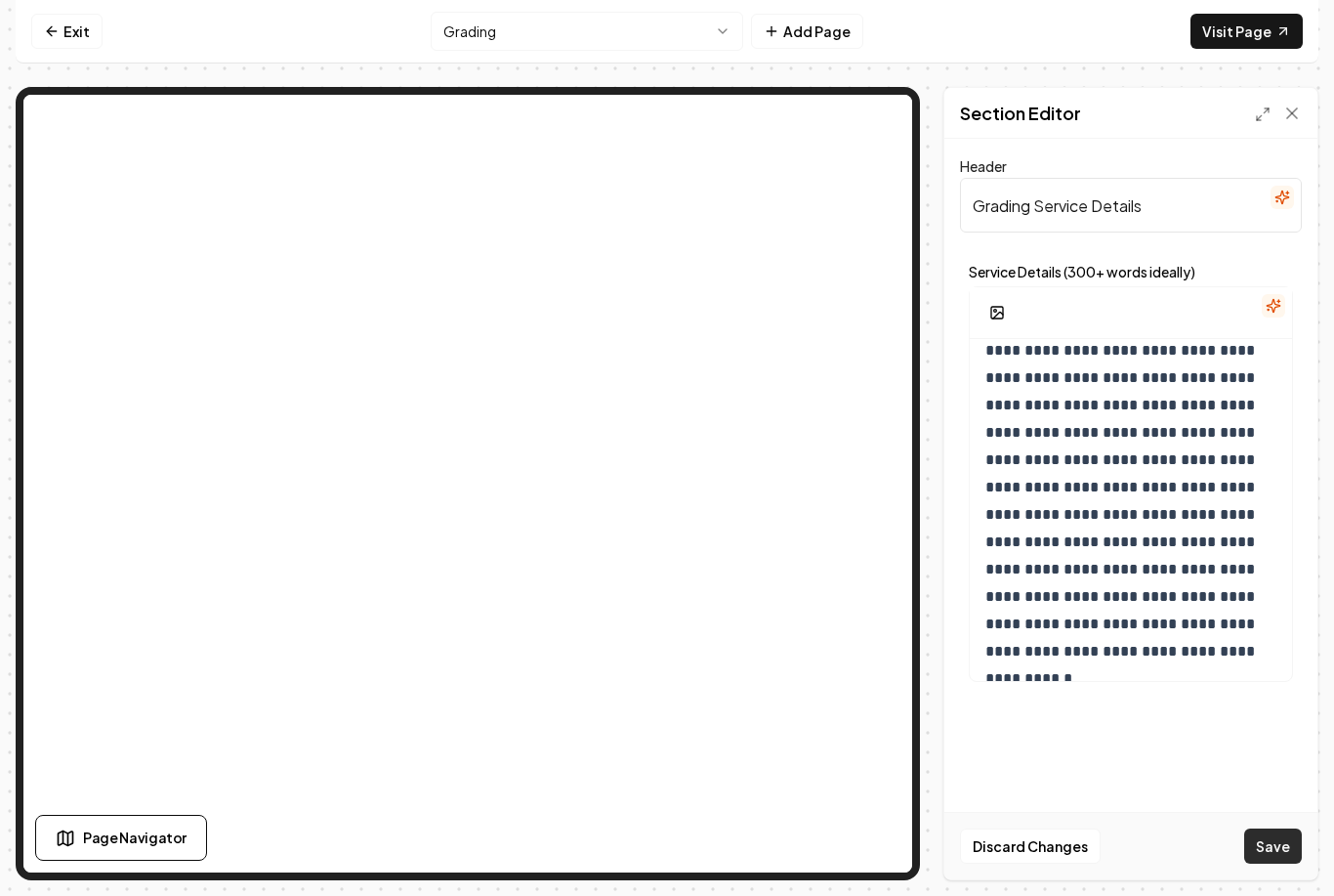
click at [1276, 861] on button "Save" at bounding box center [1273, 845] width 58 height 35
click at [670, 31] on button "Grading" at bounding box center [587, 31] width 312 height 39
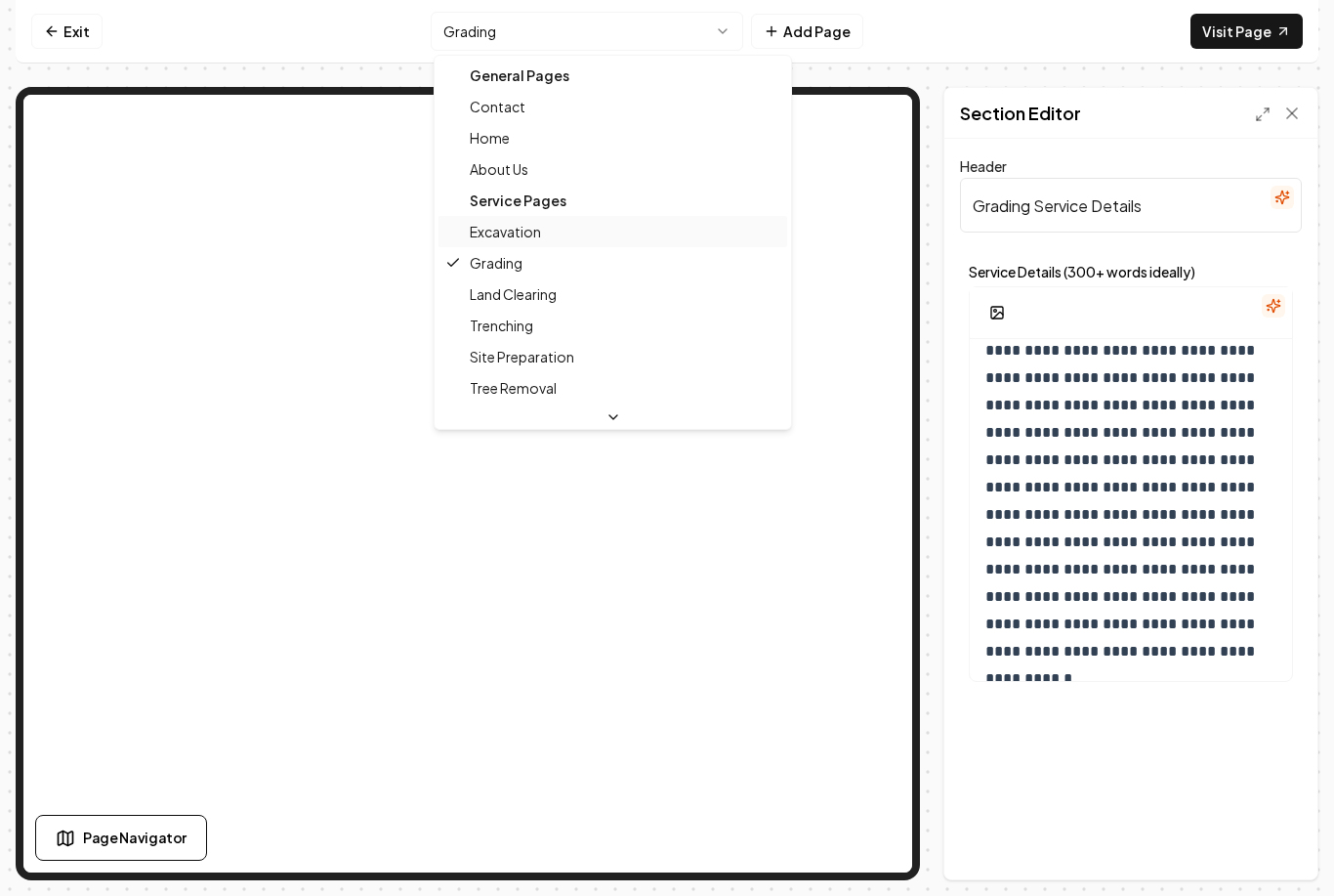
click at [536, 238] on span "Excavation" at bounding box center [505, 231] width 71 height 20
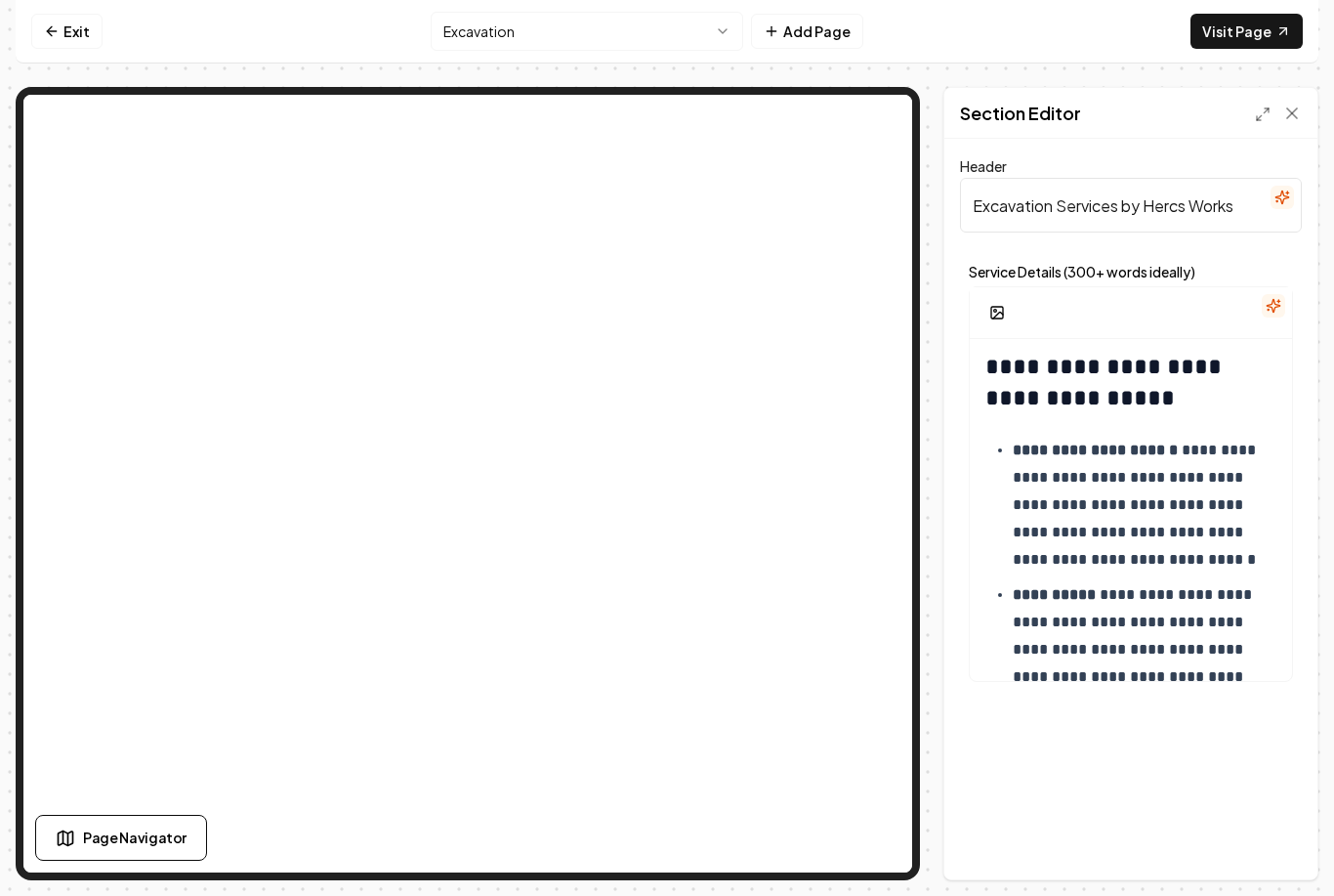
scroll to position [354, 0]
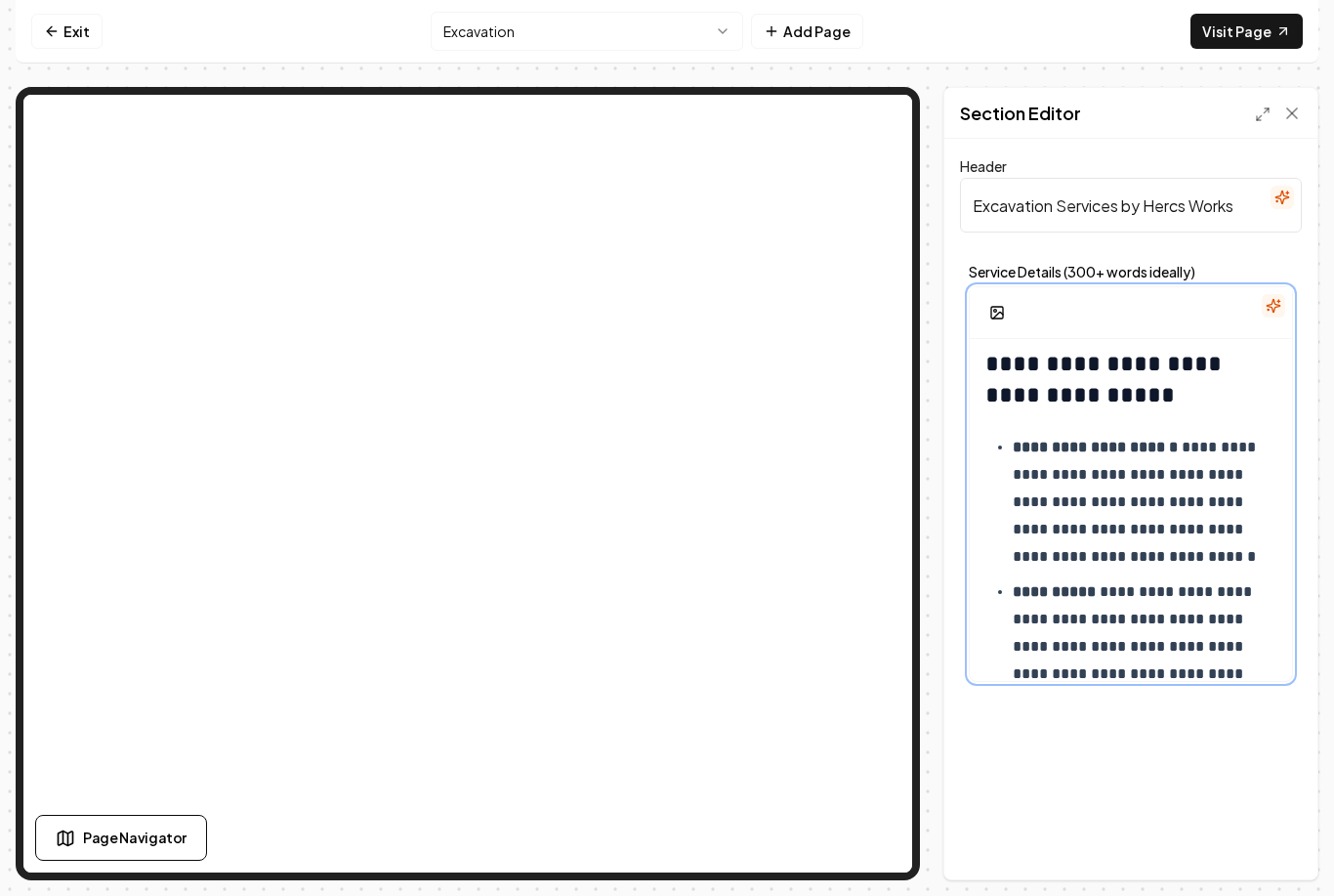
click at [1104, 450] on strong "**********" at bounding box center [1095, 447] width 165 height 15
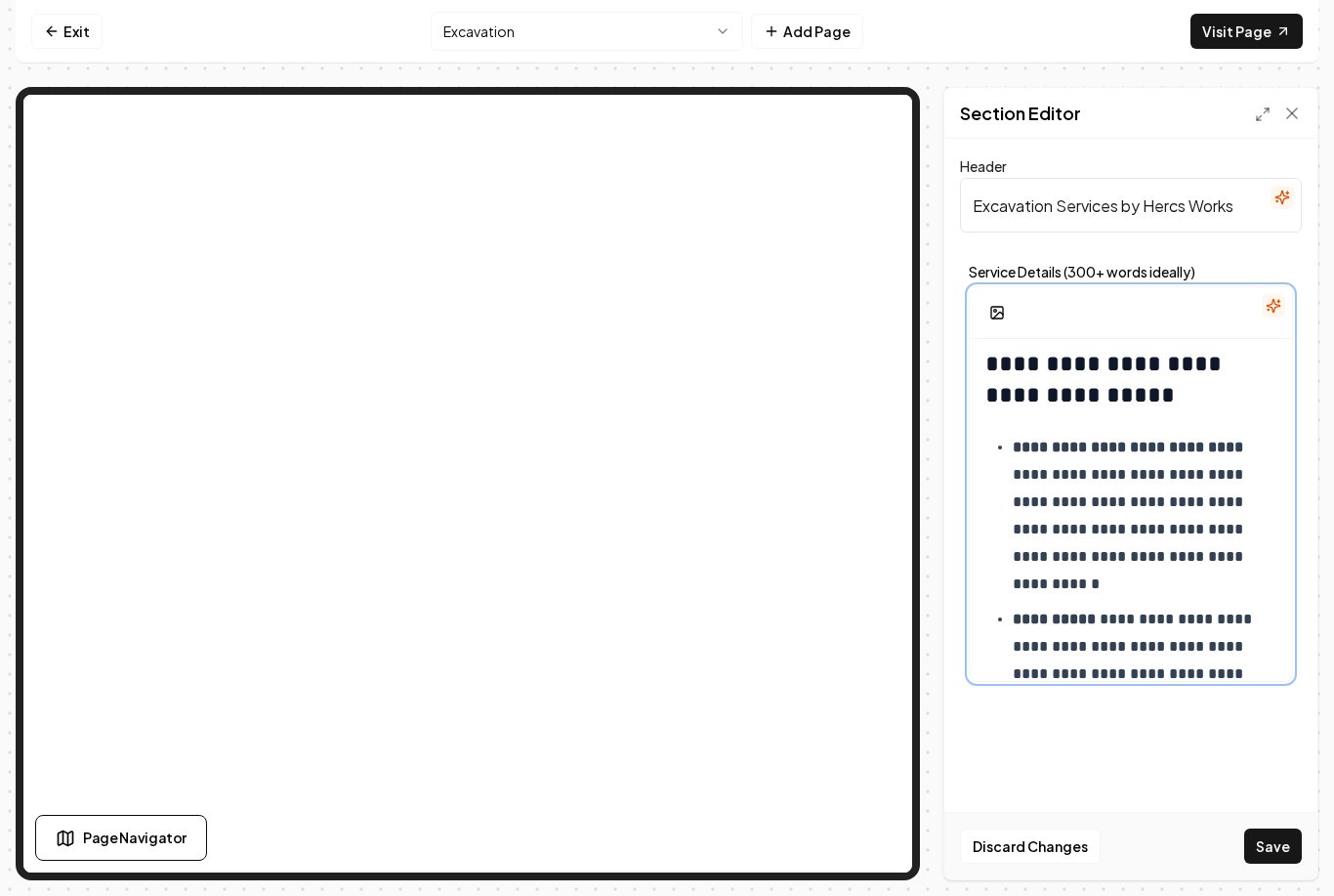
click at [1095, 504] on p "**********" at bounding box center [1144, 516] width 263 height 164
click at [1090, 505] on p "**********" at bounding box center [1144, 516] width 263 height 164
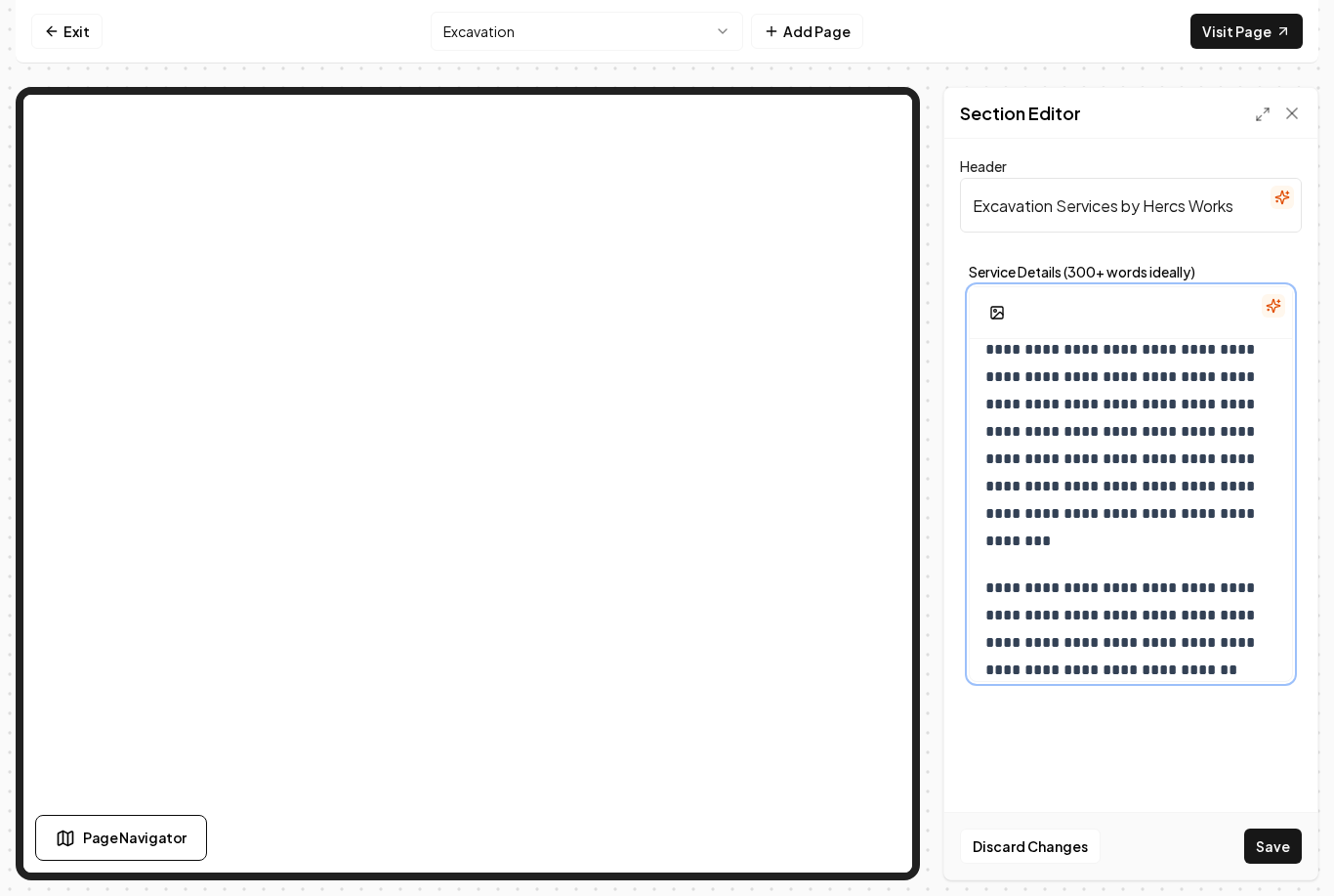
scroll to position [47, 0]
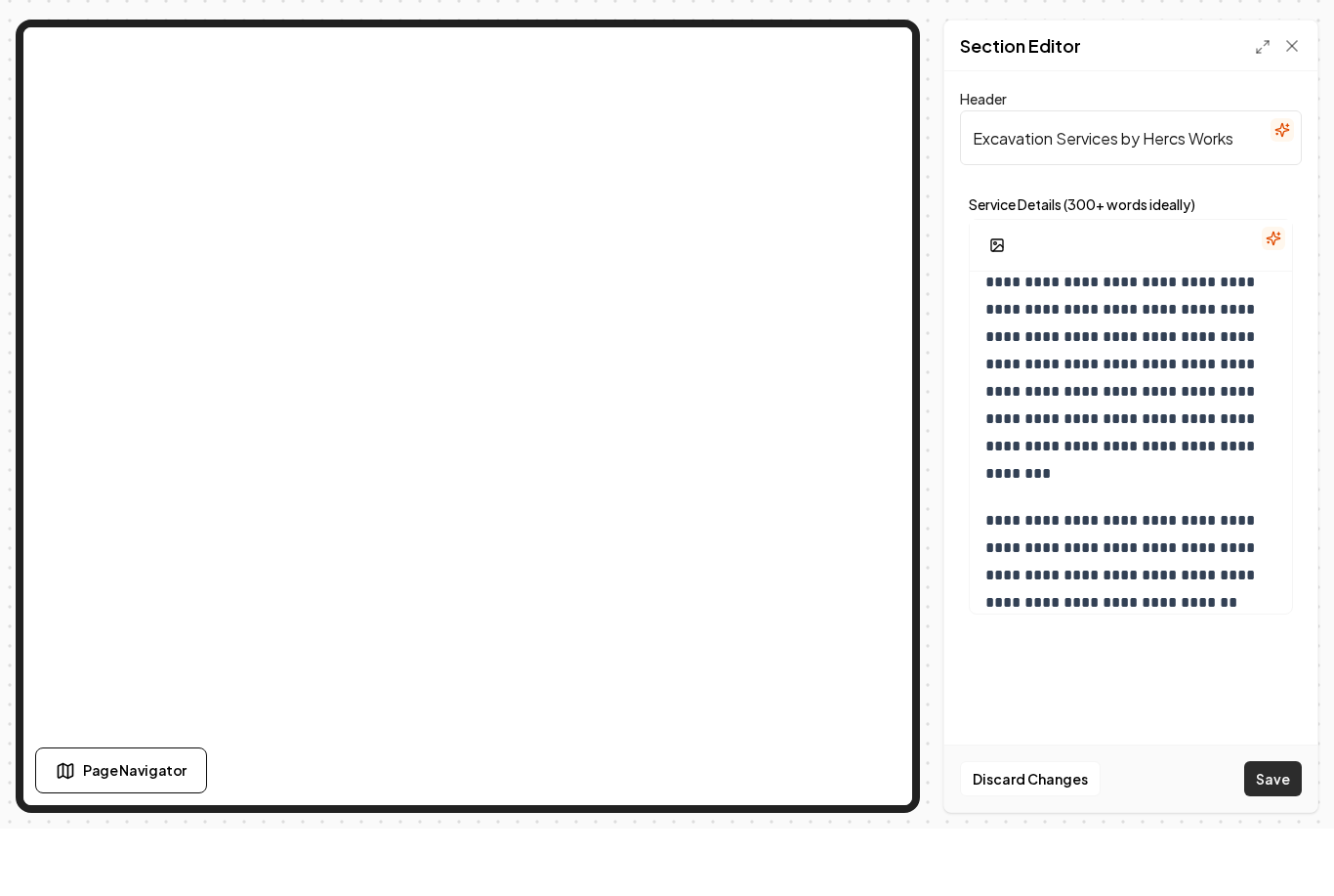
click at [1278, 828] on button "Save" at bounding box center [1273, 845] width 58 height 35
